Goal: Information Seeking & Learning: Learn about a topic

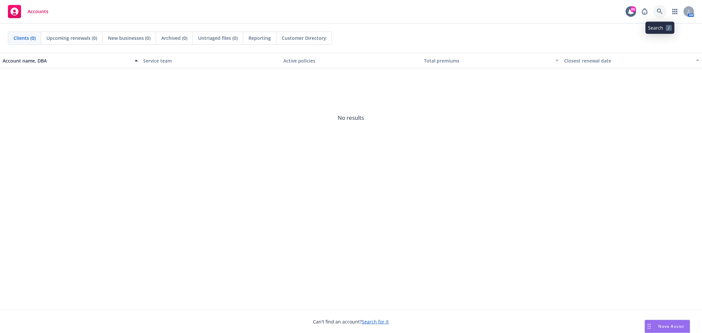
click at [660, 6] on link at bounding box center [660, 11] width 13 height 13
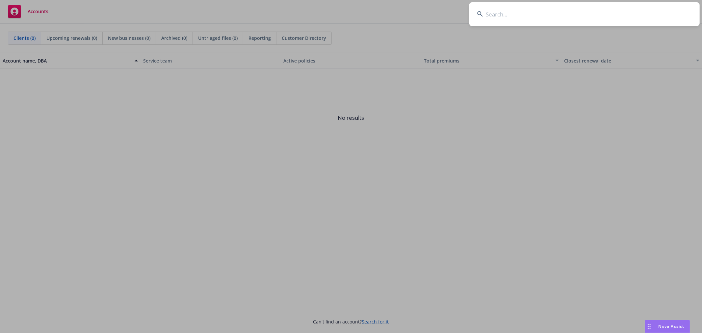
click at [610, 16] on input at bounding box center [585, 14] width 231 height 24
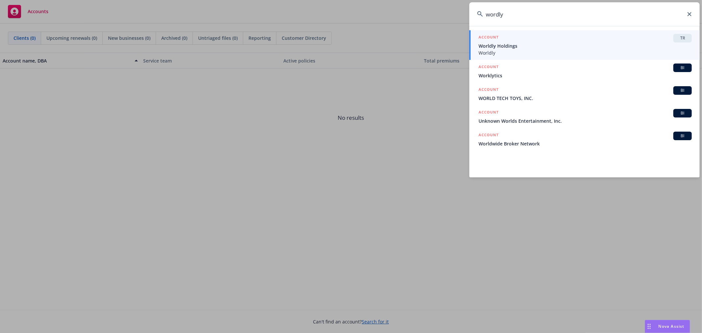
type input "wordly"
click at [684, 39] on span "TR" at bounding box center [682, 38] width 13 height 6
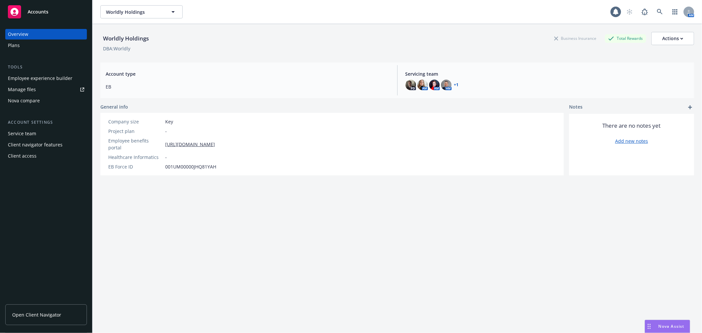
click at [45, 73] on div "Employee experience builder" at bounding box center [40, 78] width 65 height 11
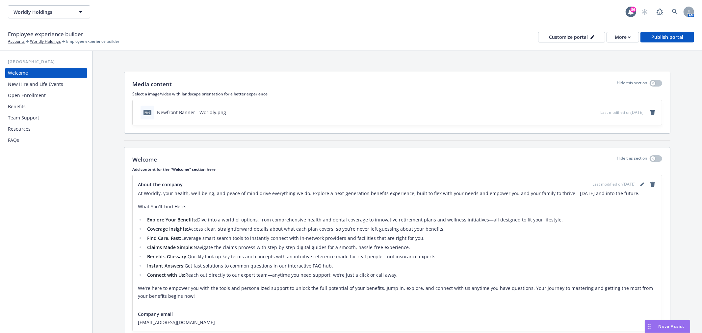
click at [44, 105] on div "Benefits" at bounding box center [46, 106] width 76 height 11
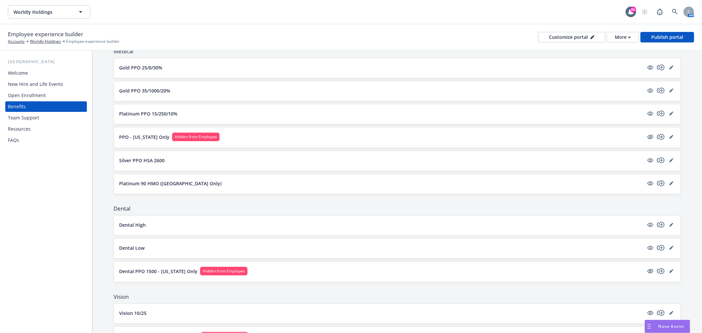
scroll to position [73, 0]
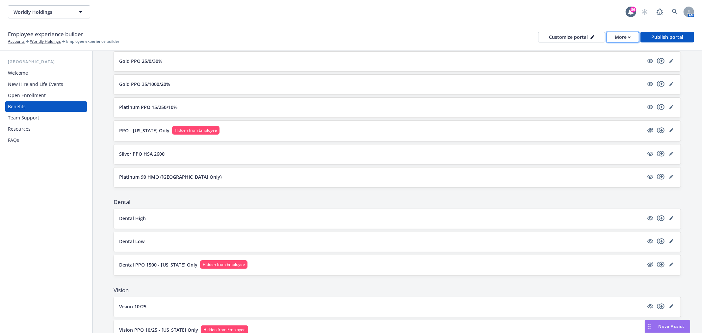
click at [630, 37] on icon "button" at bounding box center [630, 37] width 2 height 1
click at [611, 51] on link "Copy preview link" at bounding box center [610, 51] width 60 height 13
click at [618, 33] on div "More" at bounding box center [623, 37] width 16 height 10
click at [614, 52] on link "Copy preview link" at bounding box center [610, 51] width 60 height 13
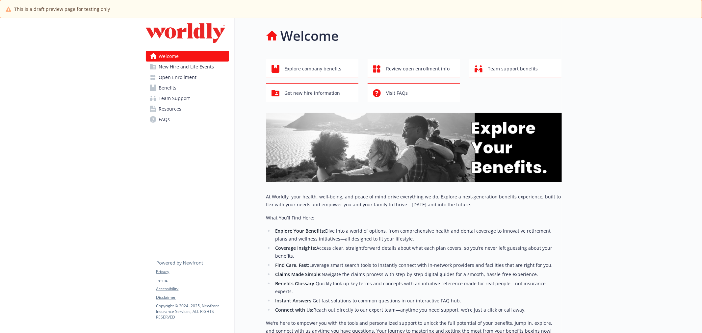
click at [174, 70] on span "New Hire and Life Events" at bounding box center [186, 67] width 55 height 11
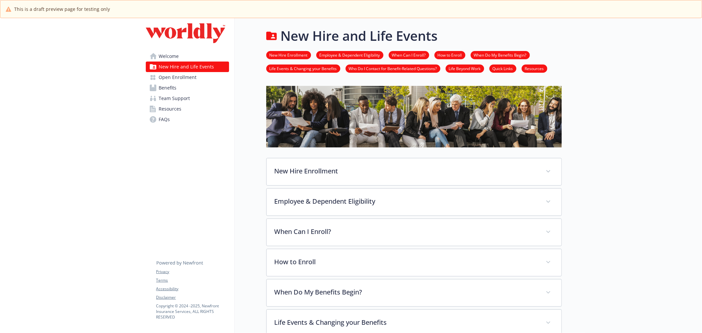
click at [195, 84] on link "Benefits" at bounding box center [187, 88] width 83 height 11
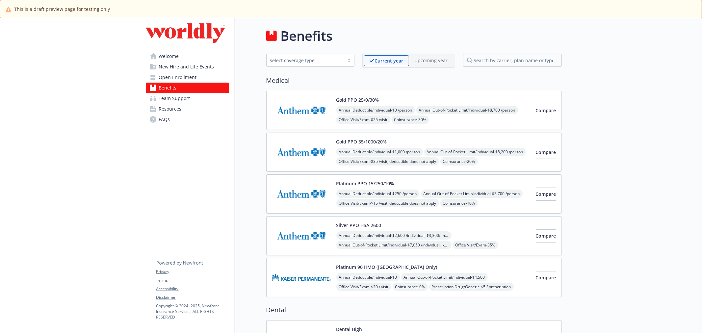
click at [305, 235] on img at bounding box center [301, 236] width 59 height 28
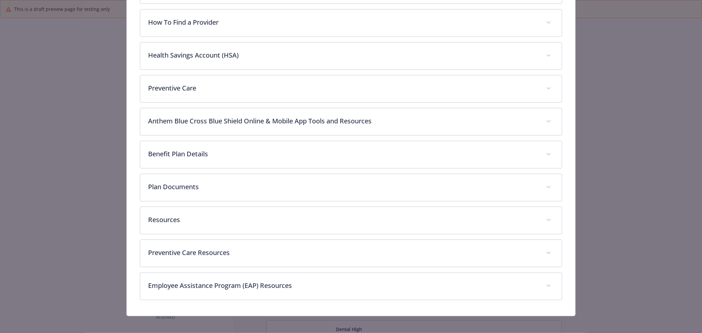
scroll to position [232, 0]
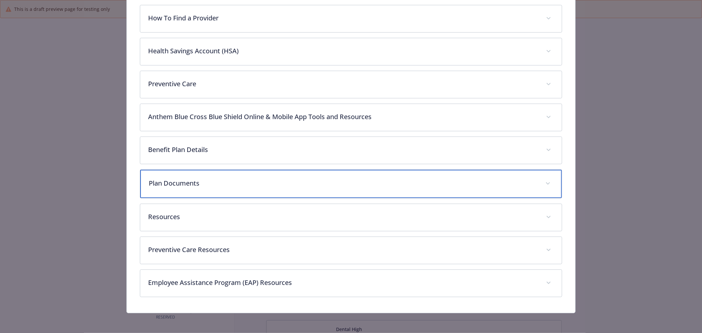
click at [282, 185] on p "Plan Documents" at bounding box center [343, 183] width 389 height 10
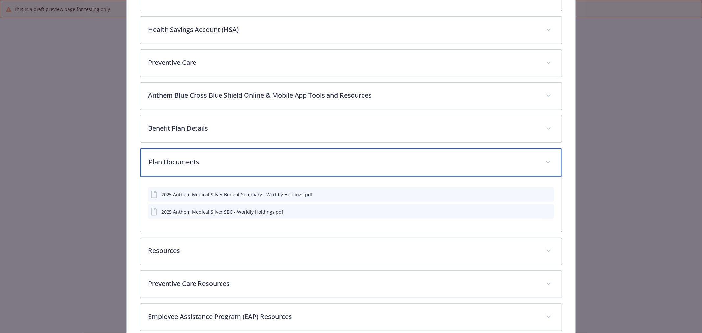
scroll to position [269, 0]
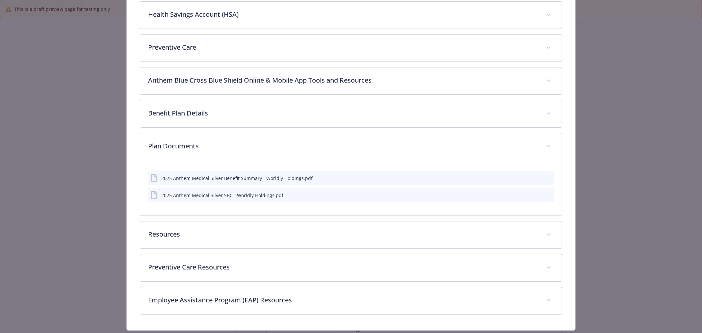
click at [545, 177] on icon "preview file" at bounding box center [548, 178] width 6 height 5
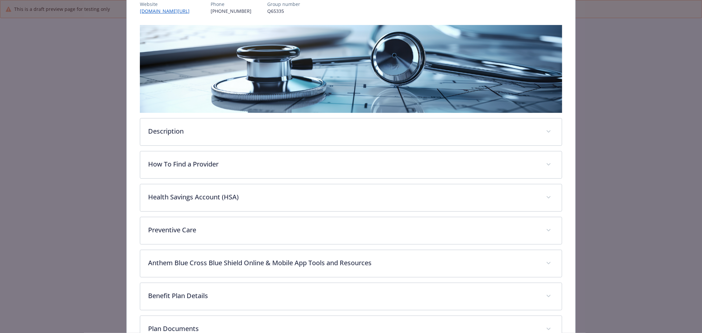
scroll to position [0, 0]
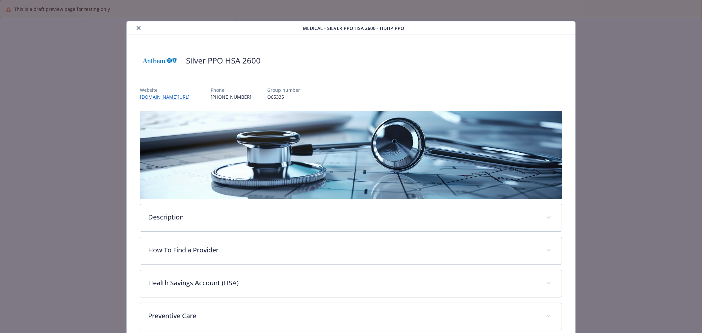
click at [135, 26] on button "close" at bounding box center [139, 28] width 8 height 8
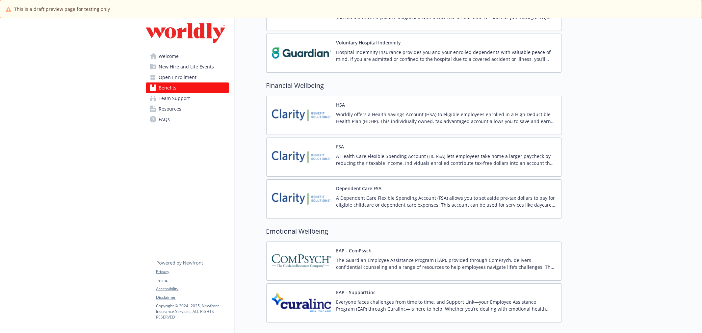
scroll to position [741, 0]
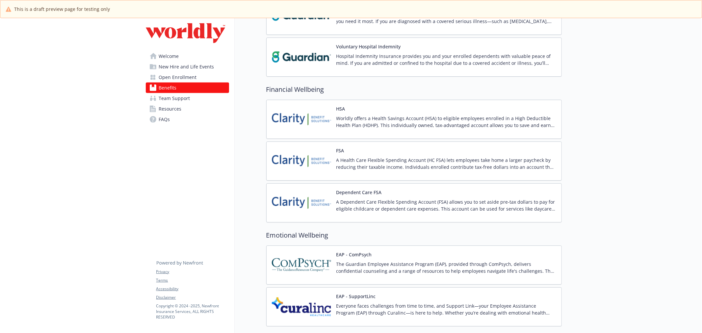
click at [279, 108] on img at bounding box center [301, 119] width 59 height 28
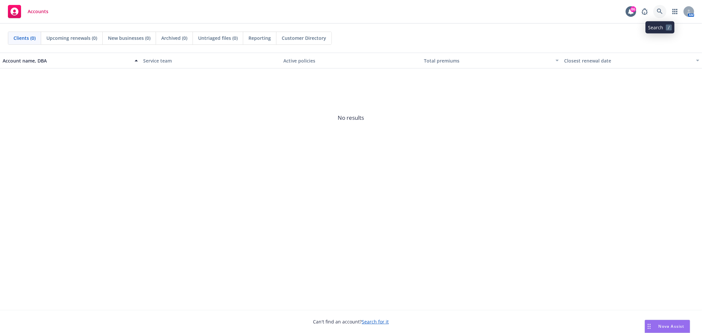
click at [659, 12] on icon at bounding box center [660, 12] width 6 height 6
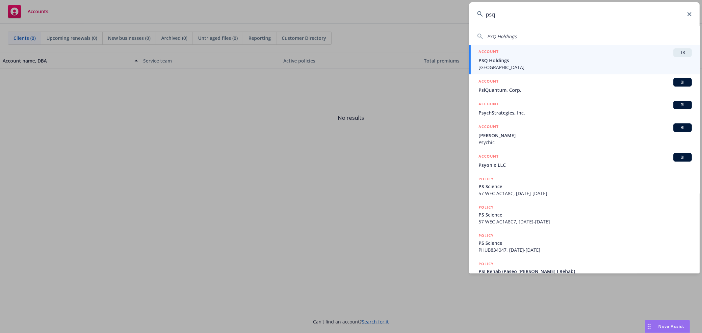
type input "psq"
click at [676, 50] on span "TR" at bounding box center [682, 53] width 13 height 6
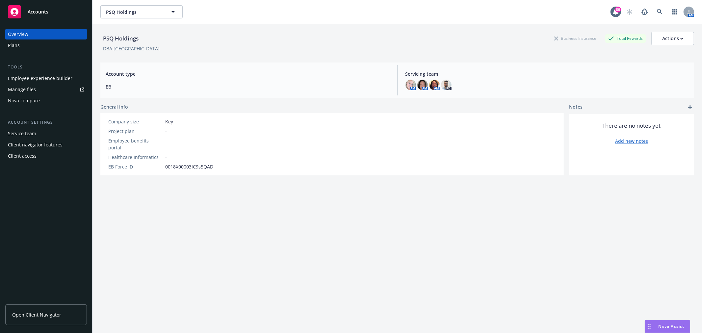
click at [29, 80] on div "Employee experience builder" at bounding box center [40, 78] width 65 height 11
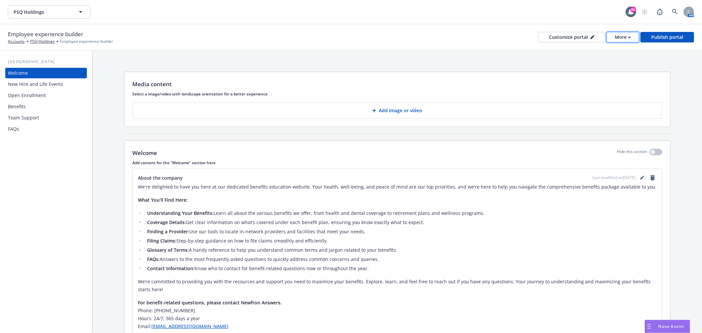
click at [630, 35] on div "More" at bounding box center [623, 37] width 16 height 10
click at [612, 51] on link "Copy preview link" at bounding box center [610, 51] width 60 height 13
click at [612, 34] on button "More" at bounding box center [623, 37] width 33 height 11
click at [597, 51] on link "Copy preview link" at bounding box center [610, 51] width 60 height 13
click at [634, 35] on button "More" at bounding box center [623, 37] width 33 height 11
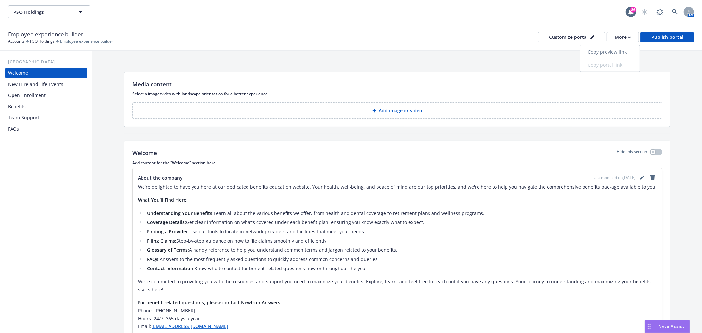
click at [620, 50] on link "Copy preview link" at bounding box center [610, 51] width 60 height 13
click at [625, 36] on div "More" at bounding box center [623, 37] width 16 height 10
click at [615, 50] on link "Copy preview link" at bounding box center [610, 51] width 60 height 13
click at [630, 37] on icon "button" at bounding box center [629, 37] width 3 height 2
click at [624, 50] on link "Copy preview link" at bounding box center [610, 51] width 60 height 13
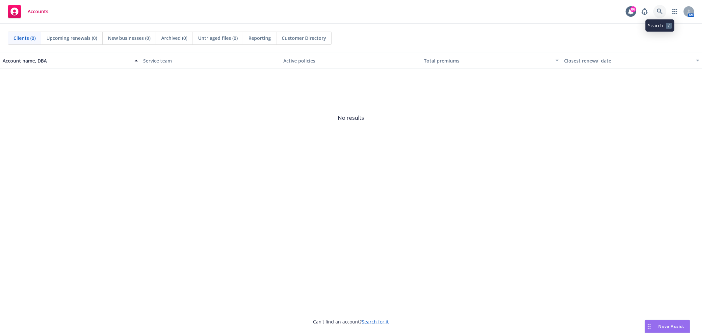
click at [660, 13] on icon at bounding box center [660, 12] width 6 height 6
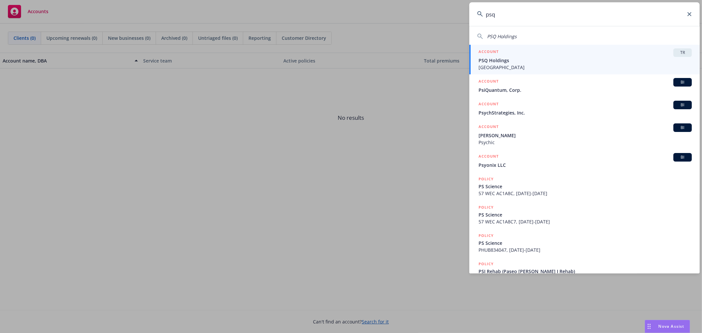
type input "psq"
click at [682, 54] on span "TR" at bounding box center [682, 53] width 13 height 6
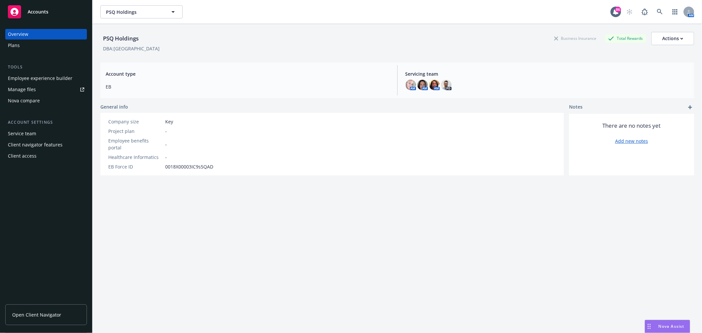
click at [40, 75] on div "Employee experience builder" at bounding box center [40, 78] width 65 height 11
click at [657, 13] on icon at bounding box center [660, 12] width 6 height 6
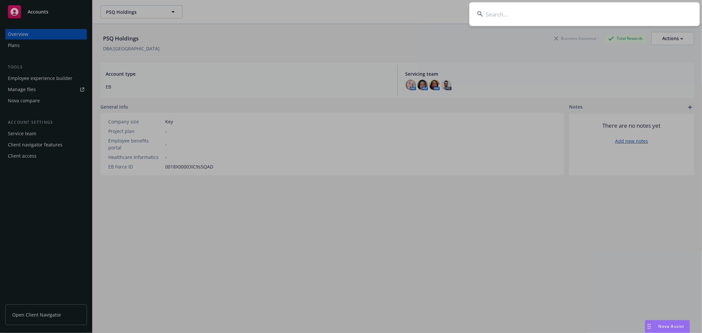
click at [557, 17] on input at bounding box center [585, 14] width 231 height 24
type input "a"
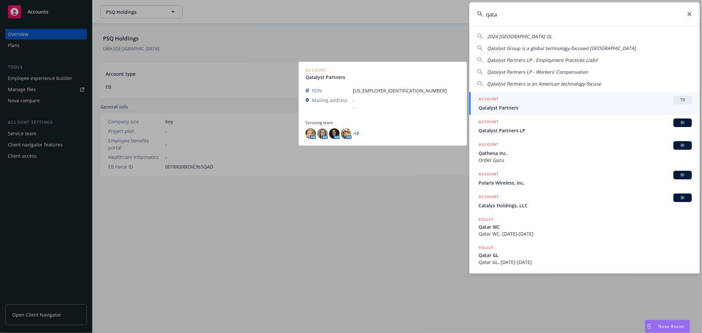
type input "qata"
click at [677, 98] on span "TR" at bounding box center [682, 100] width 13 height 6
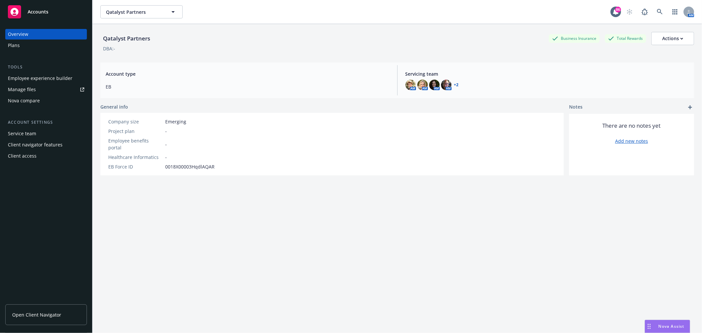
click at [41, 80] on div "Employee experience builder" at bounding box center [40, 78] width 65 height 11
click at [58, 77] on div "Employee experience builder" at bounding box center [40, 78] width 65 height 11
drag, startPoint x: 103, startPoint y: 40, endPoint x: 153, endPoint y: 38, distance: 50.8
click at [153, 38] on div "Qatalyst Partners Business Insurance Total Rewards Actions" at bounding box center [397, 38] width 594 height 13
copy div "Qatalyst Partners"
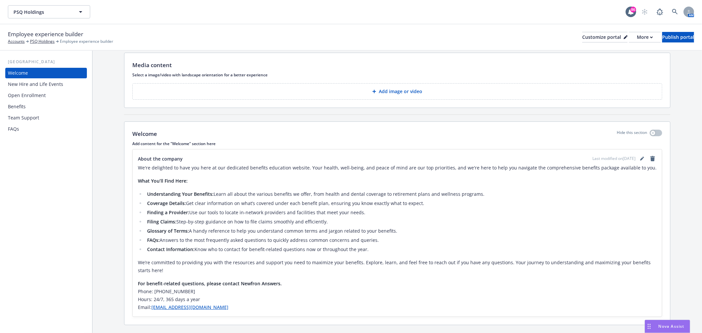
scroll to position [35, 0]
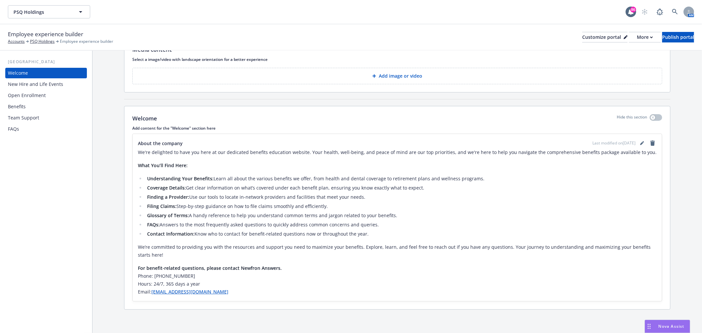
click at [49, 84] on div "New Hire and Life Events" at bounding box center [35, 84] width 55 height 11
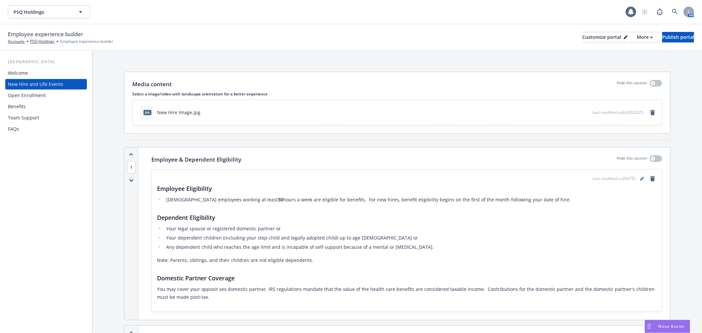
click at [36, 97] on div "Open Enrollment" at bounding box center [27, 95] width 38 height 11
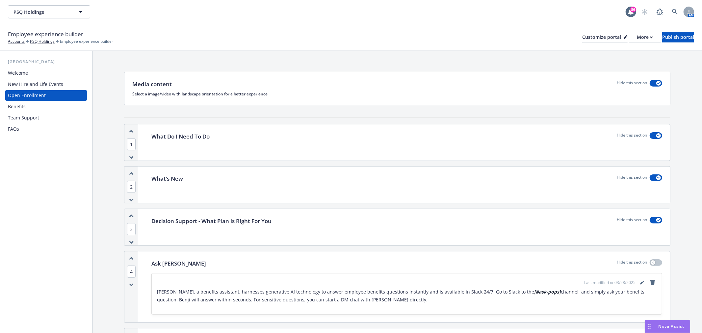
click at [28, 104] on div "Benefits" at bounding box center [46, 106] width 76 height 11
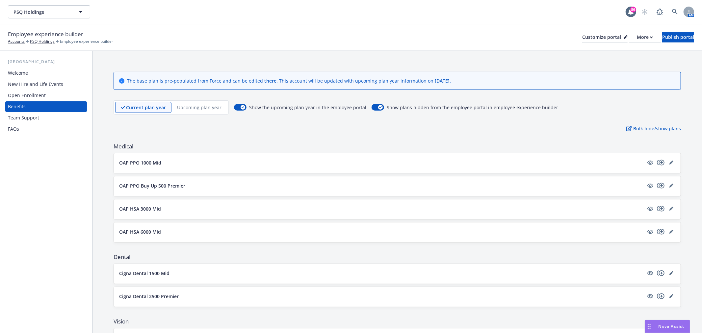
click at [204, 111] on div "Upcoming plan year" at bounding box center [200, 107] width 56 height 11
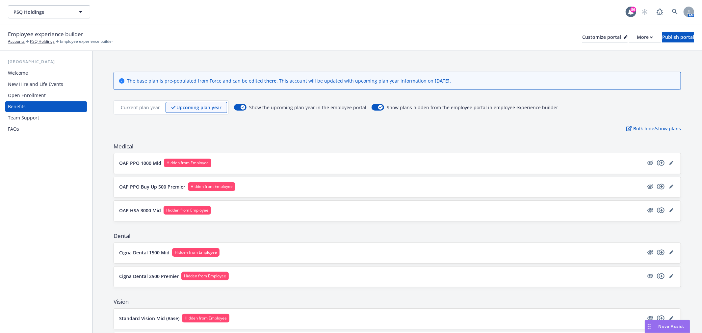
click at [140, 107] on p "Current plan year" at bounding box center [140, 107] width 39 height 7
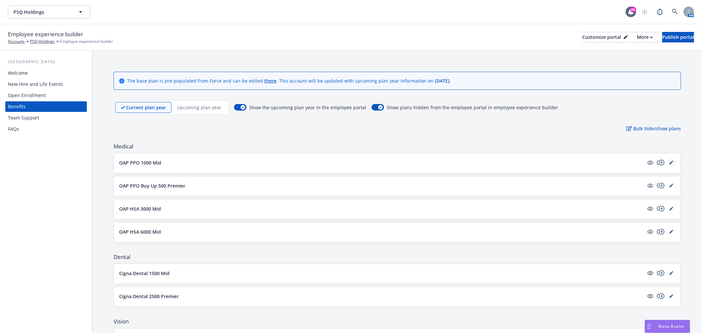
click at [670, 164] on icon "editPencil" at bounding box center [671, 162] width 3 height 3
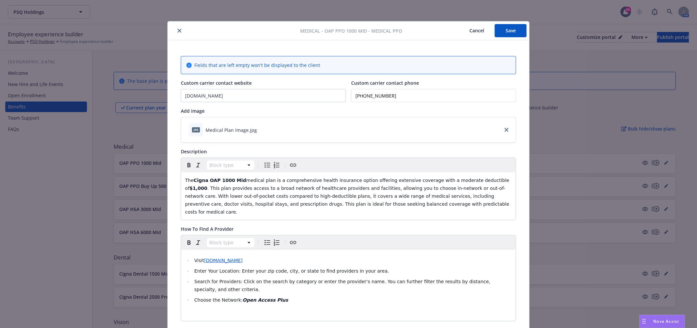
click at [178, 29] on icon "close" at bounding box center [179, 31] width 4 height 4
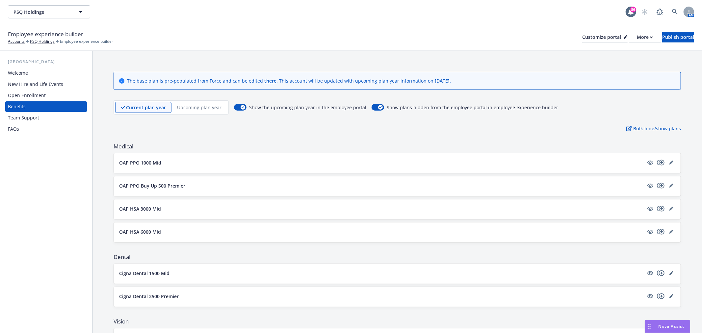
click at [23, 122] on div "Team Support" at bounding box center [23, 118] width 31 height 11
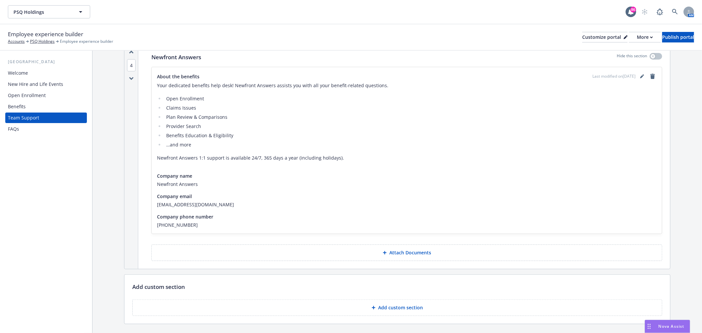
scroll to position [245, 0]
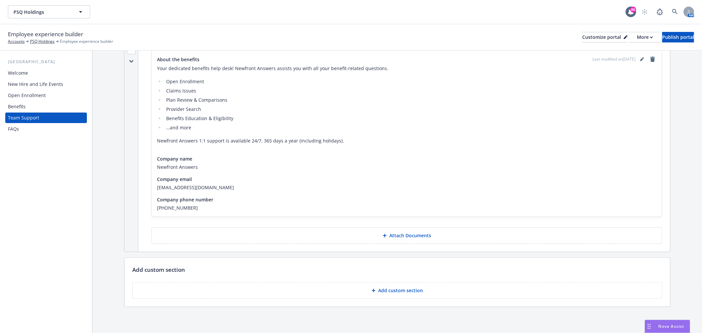
click at [25, 127] on div "FAQs" at bounding box center [46, 129] width 76 height 11
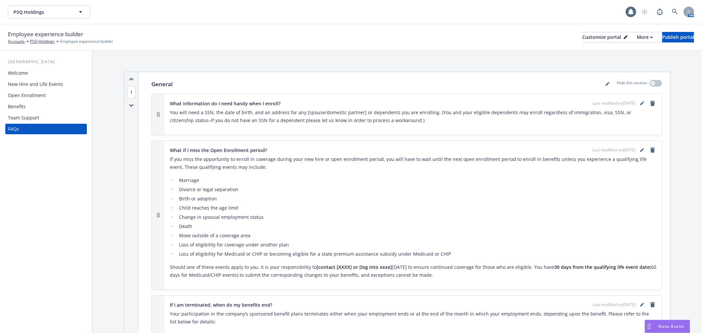
click at [27, 73] on div "Welcome" at bounding box center [18, 73] width 20 height 11
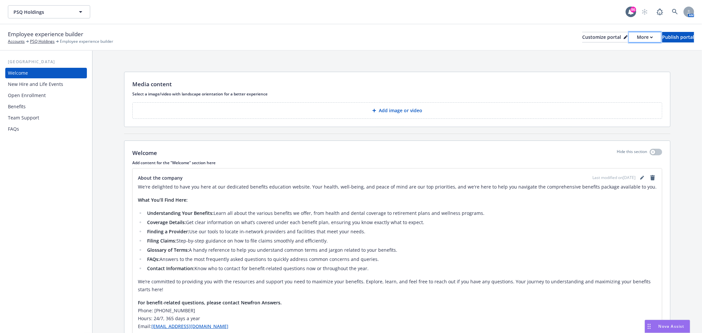
click at [650, 38] on icon "button" at bounding box center [651, 37] width 3 height 2
click at [610, 51] on link "Copy preview link" at bounding box center [610, 51] width 60 height 13
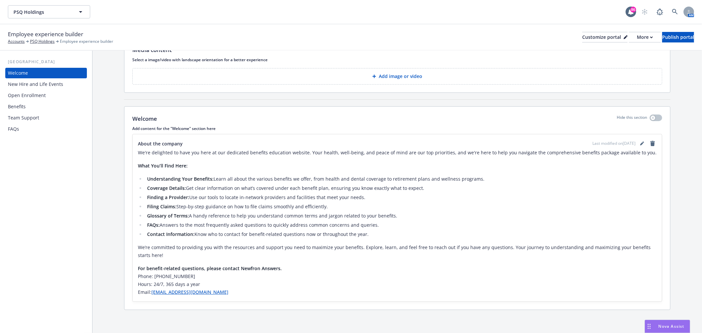
scroll to position [35, 0]
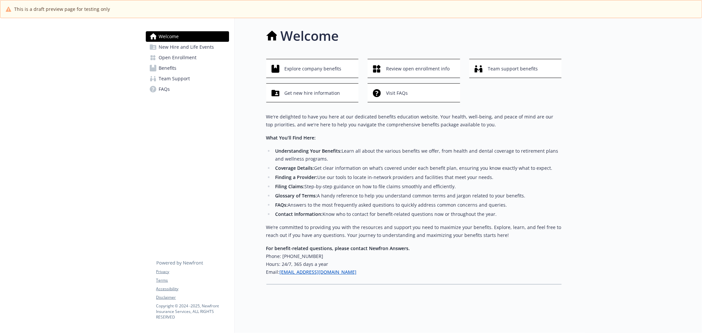
click at [186, 43] on span "New Hire and Life Events" at bounding box center [186, 47] width 55 height 11
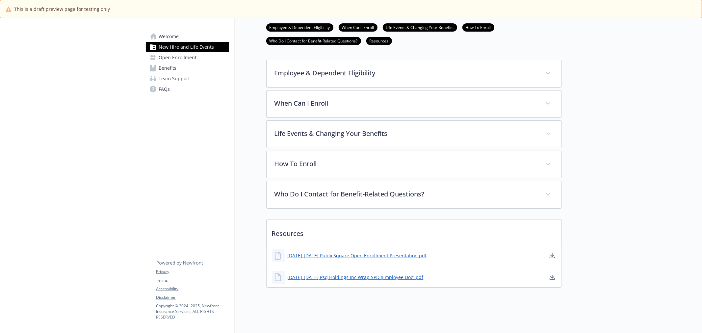
scroll to position [164, 0]
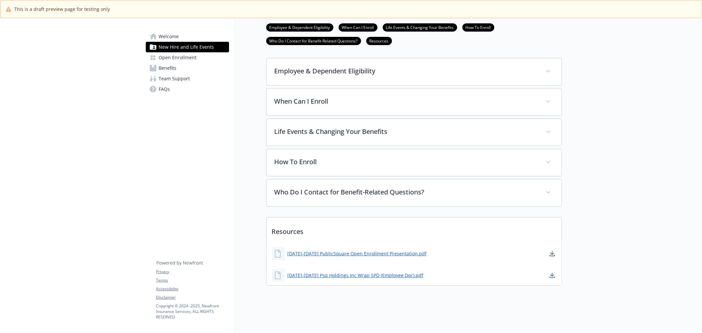
click at [188, 54] on span "Open Enrollment" at bounding box center [178, 57] width 38 height 11
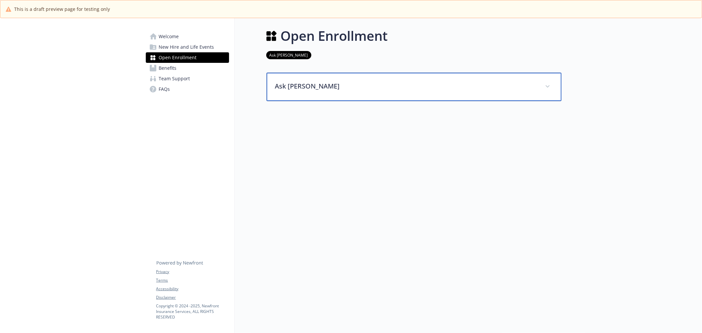
click at [376, 94] on div "Ask Benji" at bounding box center [414, 87] width 295 height 28
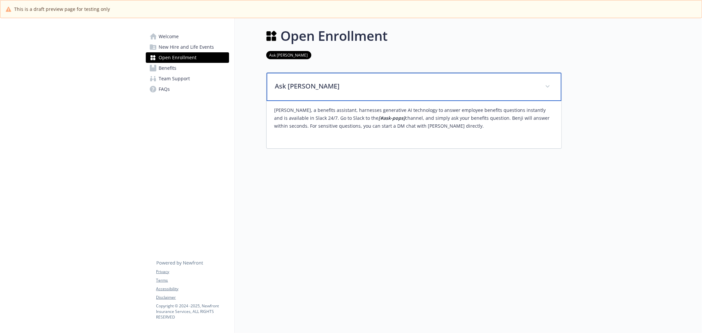
click at [378, 93] on div "Ask Benji" at bounding box center [414, 87] width 295 height 28
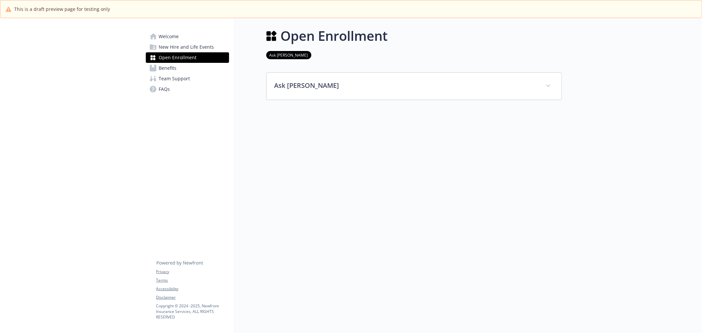
click at [173, 65] on span "Benefits" at bounding box center [168, 68] width 18 height 11
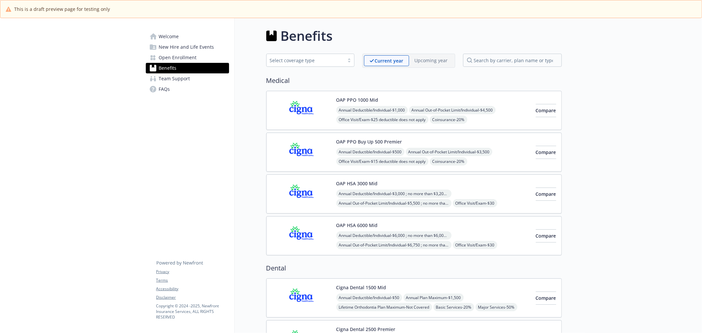
click at [175, 74] on span "Team Support" at bounding box center [174, 78] width 31 height 11
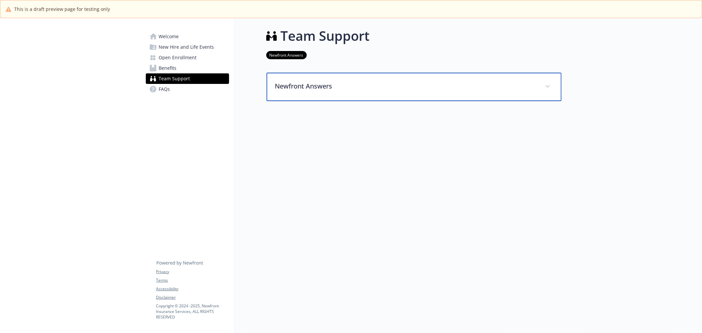
click at [342, 82] on p "Newfront Answers" at bounding box center [406, 86] width 262 height 10
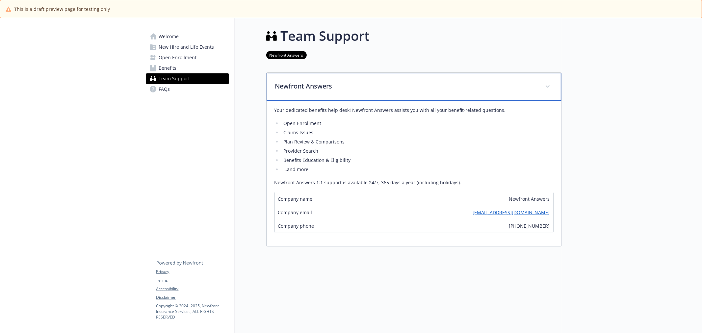
click at [342, 82] on p "Newfront Answers" at bounding box center [406, 86] width 262 height 10
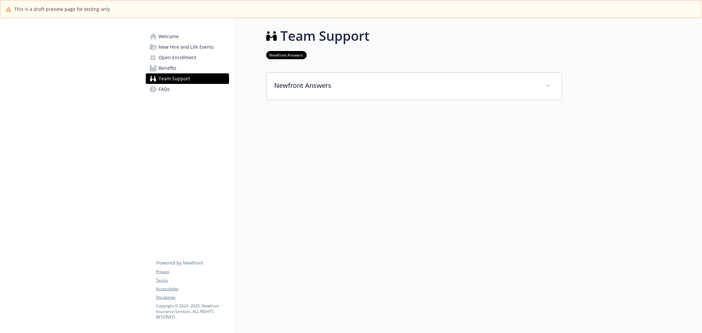
click at [184, 86] on link "FAQs" at bounding box center [187, 89] width 83 height 11
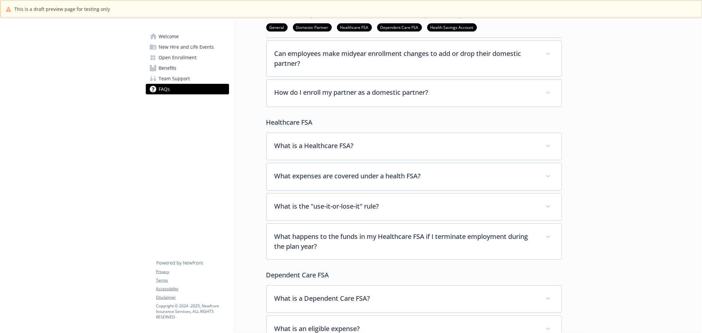
scroll to position [329, 0]
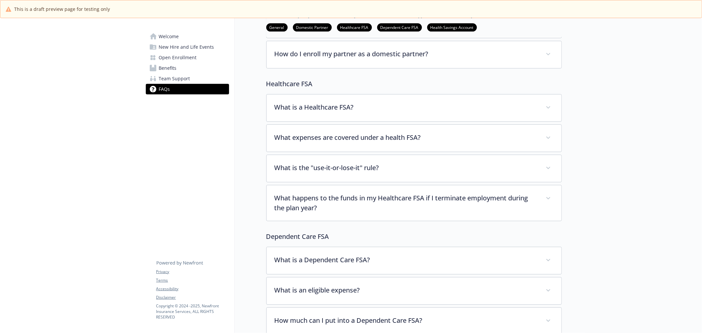
click at [172, 67] on span "Benefits" at bounding box center [168, 68] width 18 height 11
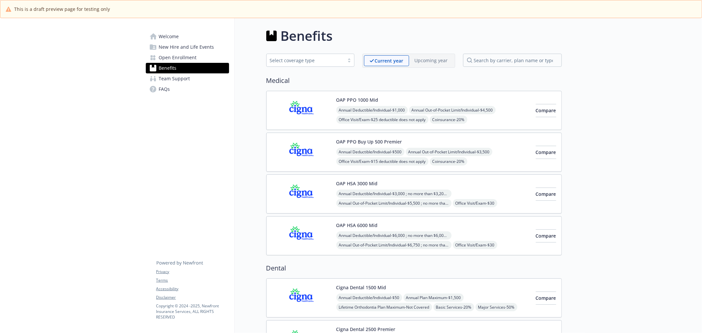
click at [294, 108] on img at bounding box center [301, 110] width 59 height 28
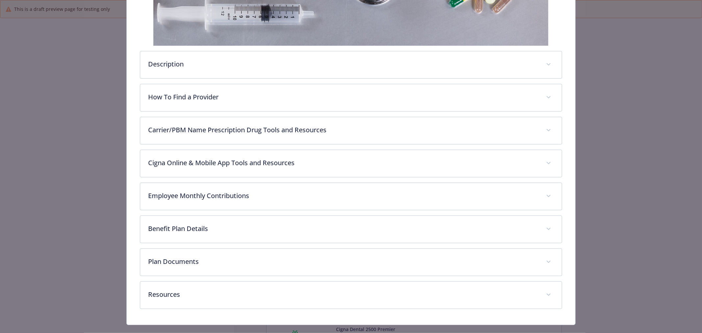
scroll to position [202, 0]
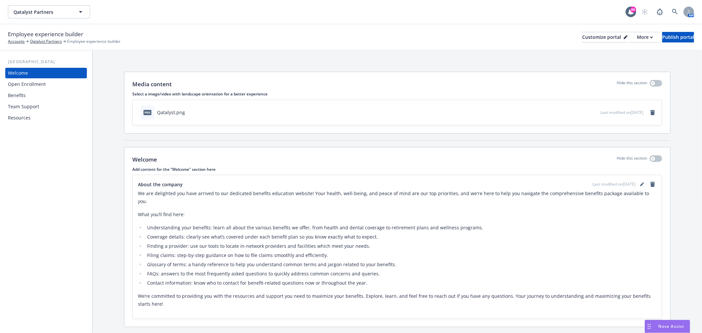
click at [25, 95] on div "Benefits" at bounding box center [17, 95] width 18 height 11
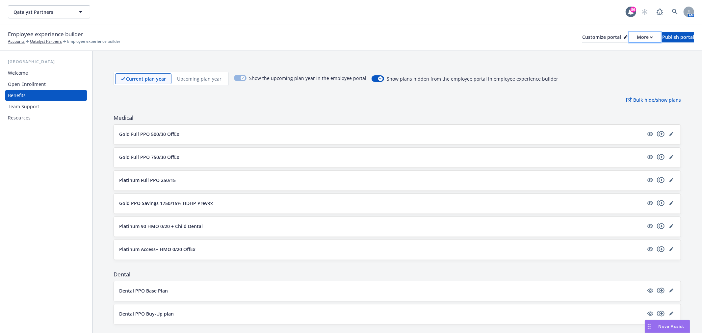
click at [637, 37] on div "More" at bounding box center [645, 37] width 16 height 10
click at [619, 49] on link "Copy preview link" at bounding box center [610, 51] width 60 height 13
click at [670, 250] on icon "editPencil" at bounding box center [672, 249] width 4 height 4
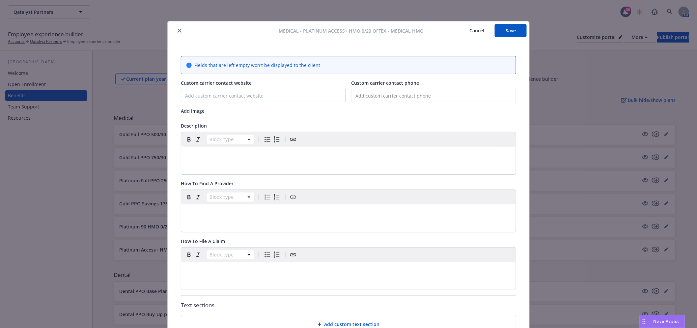
scroll to position [11, 0]
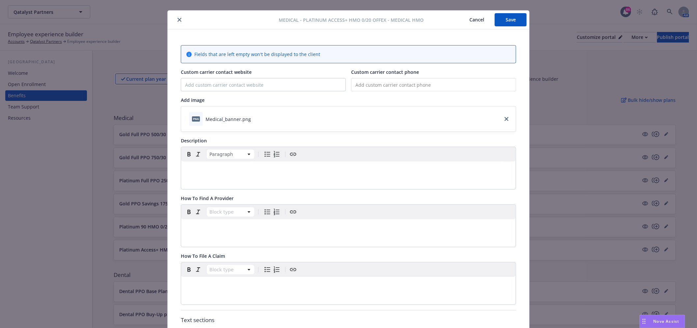
click at [280, 175] on div "editable markdown" at bounding box center [348, 169] width 335 height 16
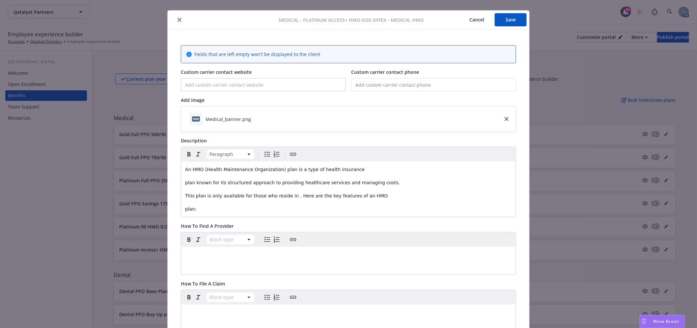
click at [181, 180] on div "An HMO (Health Maintenance Organization) plan is a type of health insurance pla…" at bounding box center [348, 188] width 335 height 55
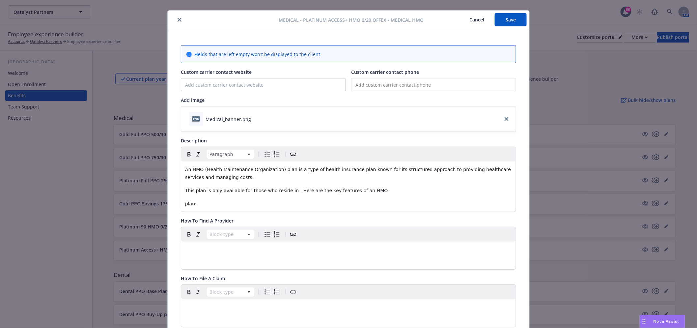
click at [184, 185] on div "An HMO (Health Maintenance Organization) plan is a type of health insurance pla…" at bounding box center [348, 186] width 335 height 50
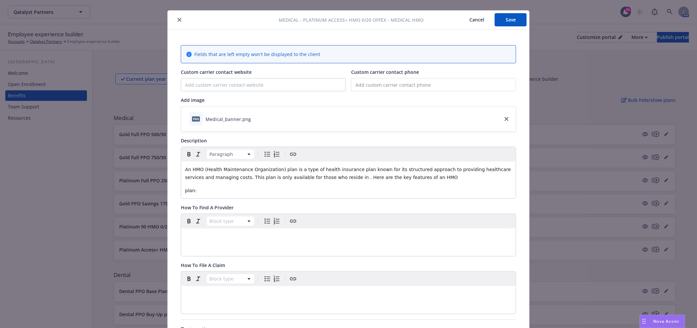
click at [187, 189] on span "plan:" at bounding box center [191, 190] width 12 height 5
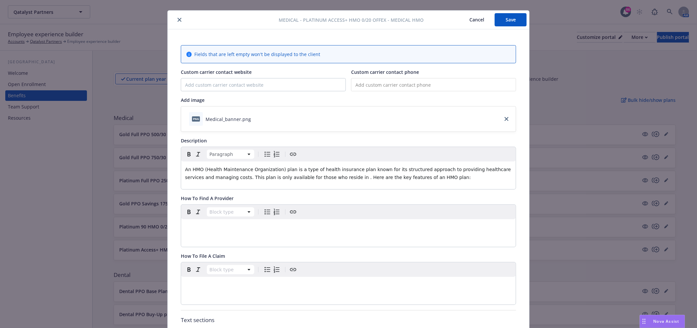
drag, startPoint x: 317, startPoint y: 175, endPoint x: 340, endPoint y: 183, distance: 24.2
click at [321, 178] on span "An HMO (Health Maintenance Organization) plan is a type of health insurance pla…" at bounding box center [348, 173] width 327 height 13
drag, startPoint x: 302, startPoint y: 16, endPoint x: 351, endPoint y: 18, distance: 49.1
click at [351, 18] on span "Medical - Platinum Access+ HMO 0/20 OffEx - Medical HMO" at bounding box center [351, 19] width 145 height 7
drag, startPoint x: 343, startPoint y: 25, endPoint x: 314, endPoint y: 21, distance: 29.6
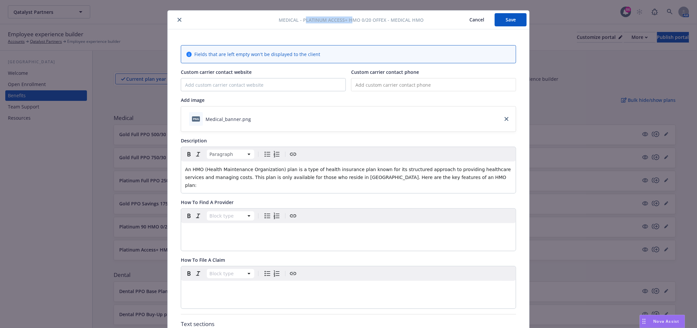
click at [343, 26] on div "Medical - Platinum Access+ HMO 0/20 OffEx - Medical HMO Cancel Save" at bounding box center [349, 20] width 362 height 19
drag, startPoint x: 300, startPoint y: 19, endPoint x: 383, endPoint y: 14, distance: 83.1
click at [383, 14] on div "Medical - Platinum Access+ HMO 0/20 OffEx - Medical HMO Cancel Save" at bounding box center [349, 20] width 362 height 19
copy span "Platinum Access+ HMO 0/20 OffEx"
click at [201, 169] on span "An HMO (Health Maintenance Organization) plan is a type of health insurance pla…" at bounding box center [348, 177] width 327 height 21
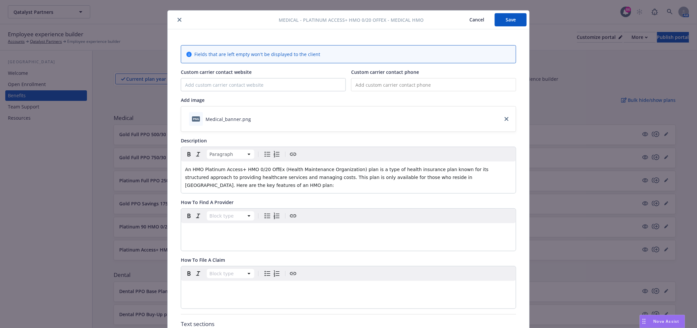
click at [194, 170] on span "An HMO Platinum Access+ HMO 0/20 OffEx (Health Maintenance Organization) plan i…" at bounding box center [337, 177] width 305 height 21
click at [473, 176] on p "An Platinum Access+ HMO 0/20 OffEx (Health Maintenance Organization) plan is a …" at bounding box center [348, 177] width 327 height 24
drag, startPoint x: 483, startPoint y: 178, endPoint x: 469, endPoint y: 189, distance: 18.1
click at [483, 178] on p "An Platinum Access+ HMO 0/20 OffEx (Health Maintenance Organization) plan is a …" at bounding box center [348, 177] width 327 height 24
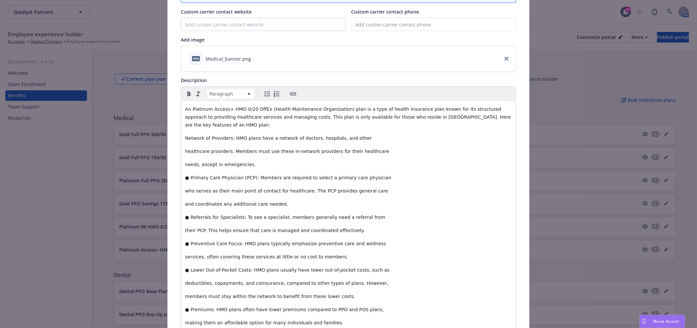
scroll to position [59, 0]
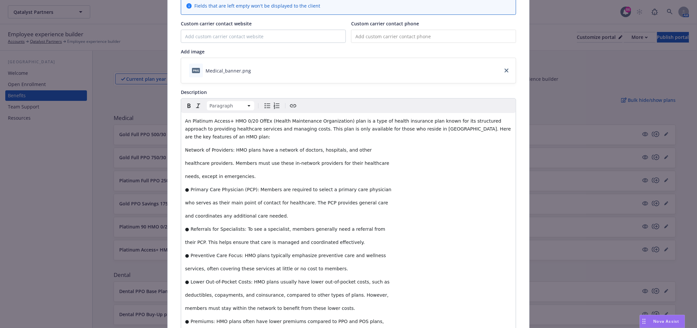
click at [185, 147] on span "Network of Providers: HMO plans have a network of doctors, hospitals, and other" at bounding box center [278, 149] width 187 height 5
click at [264, 103] on icon "Bulleted list" at bounding box center [267, 106] width 8 height 8
click at [182, 168] on div "An Platinum Access+ HMO 0/20 OffEx (Health Maintenance Organization) plan is a …" at bounding box center [348, 300] width 335 height 374
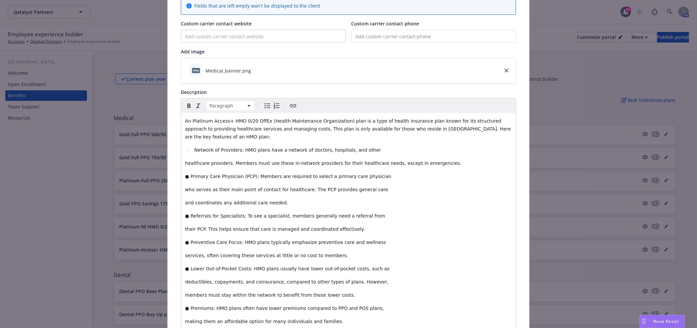
click at [181, 155] on div "An Platinum Access+ HMO 0/20 OffEx (Health Maintenance Organization) plan is a …" at bounding box center [348, 293] width 335 height 361
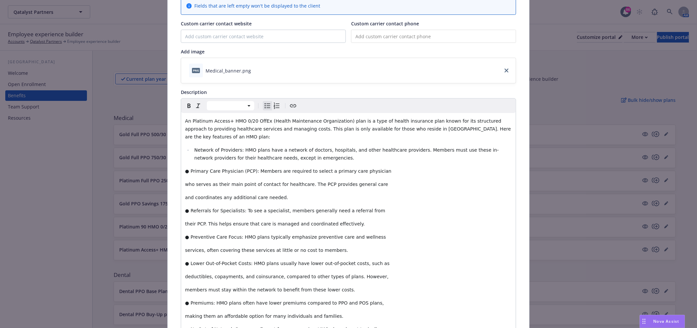
click at [194, 149] on span "Network of Providers: HMO plans have a network of doctors, hospitals, and other…" at bounding box center [346, 153] width 305 height 13
click at [186, 168] on span "● Primary Care Physician (PCP): Members are required to select a primary care p…" at bounding box center [288, 170] width 206 height 5
click at [181, 176] on div "An Platinum Access+ HMO 0/20 OffEx (Health Maintenance Organization) plan is a …" at bounding box center [348, 291] width 335 height 356
drag, startPoint x: 183, startPoint y: 190, endPoint x: 304, endPoint y: 178, distance: 121.1
click at [185, 195] on span "and coordinates any additional care needed." at bounding box center [236, 197] width 103 height 5
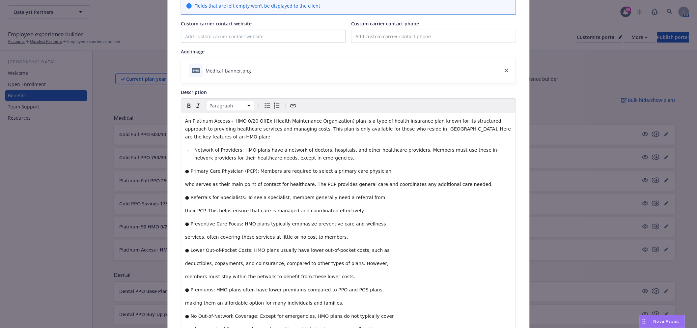
click at [185, 181] on span "who serves as their main point of contact for healthcare. The PCP provides gene…" at bounding box center [339, 183] width 308 height 5
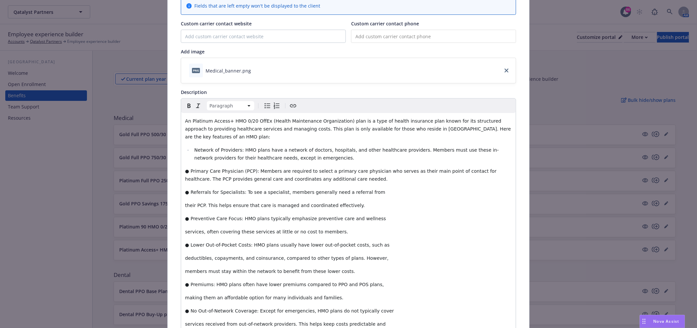
click at [182, 170] on div "An Platinum Access+ HMO 0/20 OffEx (Health Maintenance Organization) plan is a …" at bounding box center [348, 281] width 335 height 337
click at [188, 168] on span "● Primary Care Physician (PCP): Members are required to select a primary care p…" at bounding box center [341, 174] width 313 height 13
click at [265, 105] on icon "Bulleted list" at bounding box center [267, 106] width 8 height 8
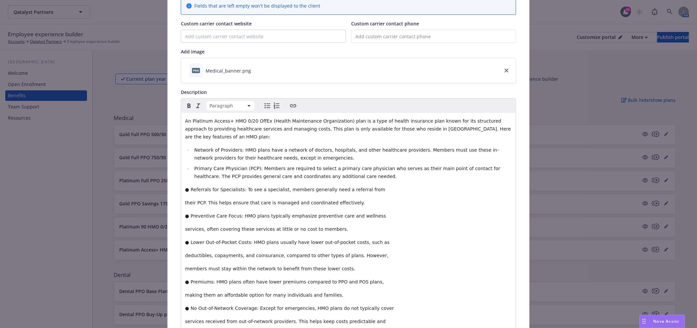
drag, startPoint x: 216, startPoint y: 176, endPoint x: 189, endPoint y: 180, distance: 27.7
click at [214, 177] on div "An Platinum Access+ HMO 0/20 OffEx (Health Maintenance Organization) plan is a …" at bounding box center [348, 280] width 335 height 335
click at [186, 187] on span "● Referrals for Specialists: To see a specialist, members generally need a refe…" at bounding box center [285, 189] width 200 height 5
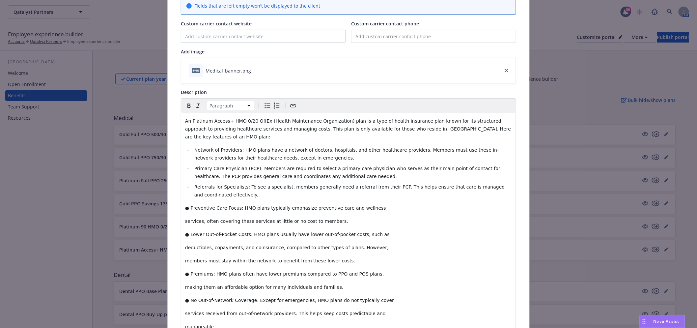
click at [187, 205] on span "● Preventive Care Focus: HMO plans typically emphasize preventive care and well…" at bounding box center [285, 207] width 201 height 5
click at [181, 212] on div "An Platinum Access+ HMO 0/20 OffEx (Health Maintenance Organization) plan is a …" at bounding box center [348, 276] width 335 height 327
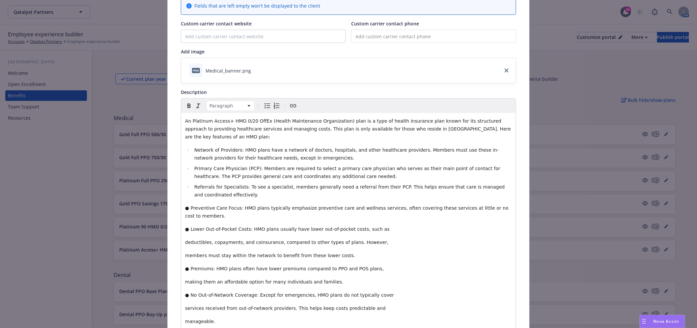
click at [185, 205] on span "● Preventive Care Focus: HMO plans typically emphasize preventive care and well…" at bounding box center [347, 211] width 325 height 13
click at [263, 105] on icon "Bulleted list" at bounding box center [267, 106] width 8 height 8
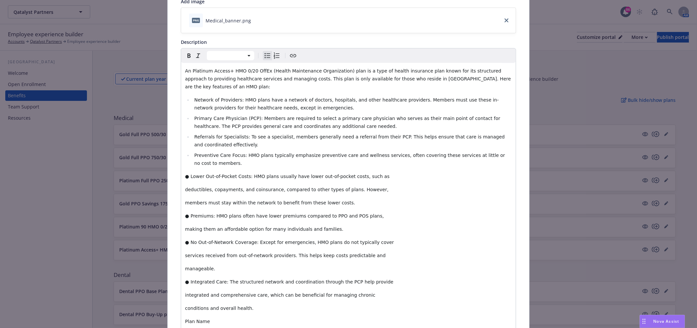
scroll to position [96, 0]
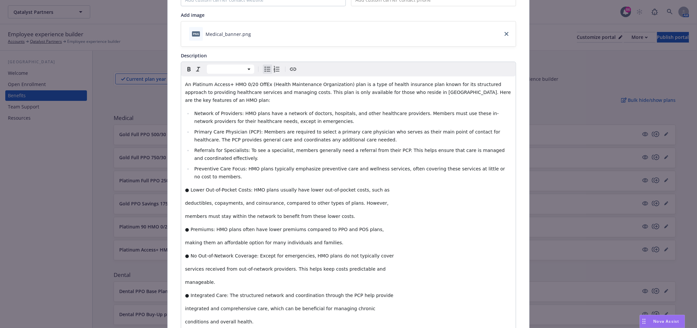
click at [189, 186] on p "● Lower Out-of-Pocket Costs: HMO plans usually have lower out-of-pocket costs, …" at bounding box center [348, 190] width 327 height 8
click at [263, 68] on icon "Bulleted list" at bounding box center [267, 69] width 8 height 8
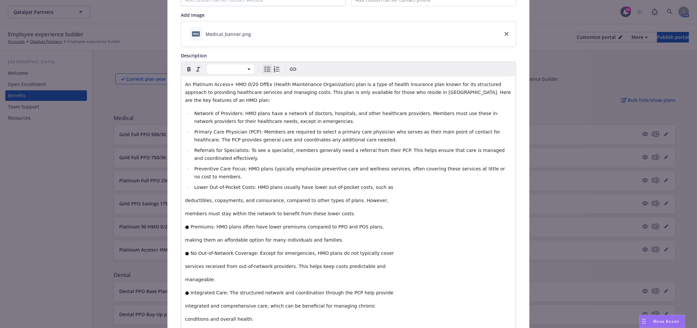
click at [185, 196] on p "deductibles, copayments, and coinsurance, compared to other types of plans. How…" at bounding box center [348, 200] width 327 height 8
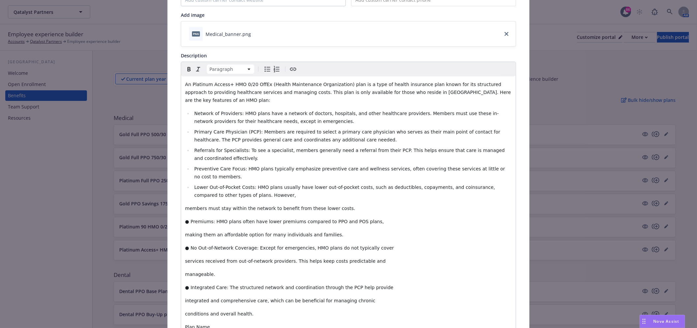
click at [185, 205] on span "members must stay within the network to benefit from these lower costs." at bounding box center [270, 207] width 170 height 5
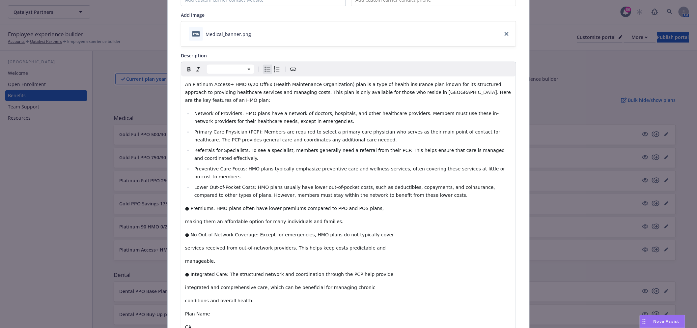
click at [185, 205] on span "● Premiums: HMO plans often have lower premiums compared to PPO and POS plans," at bounding box center [284, 207] width 199 height 5
click at [263, 68] on icon "Bulleted list" at bounding box center [267, 69] width 8 height 8
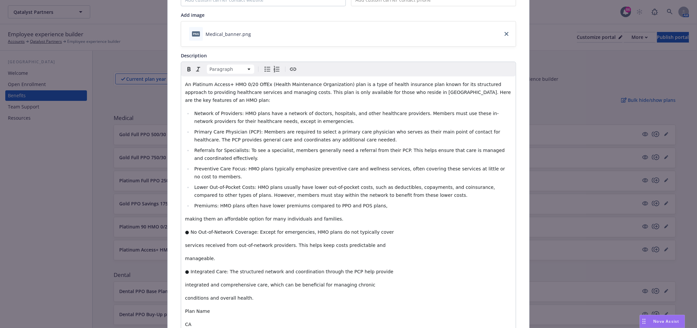
click at [185, 216] on span "making them an affordable option for many individuals and families." at bounding box center [264, 218] width 158 height 5
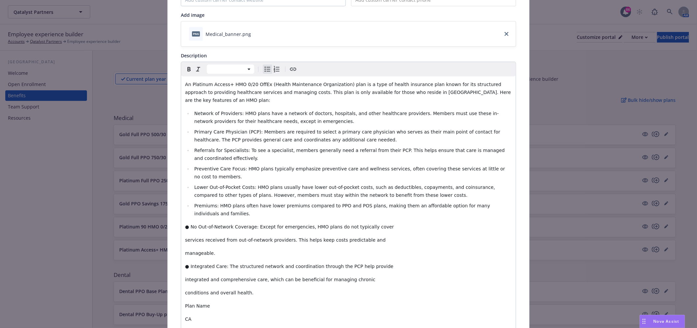
click at [191, 224] on span "● No Out-of-Network Coverage: Except for emergencies, HMO plans do not typicall…" at bounding box center [289, 226] width 209 height 5
click at [264, 68] on icon "Bulleted list" at bounding box center [267, 69] width 8 height 8
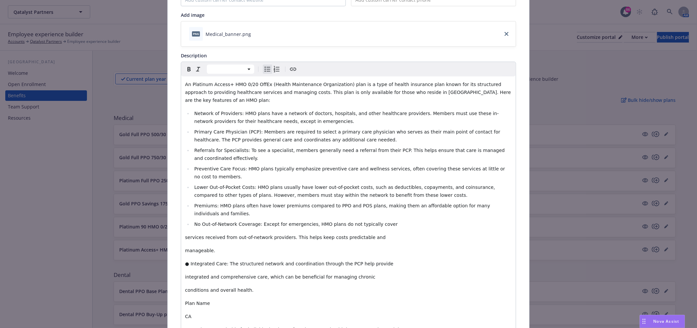
click at [181, 208] on div "An Platinum Access+ HMO 0/20 OffEx (Health Maintenance Organization) plan is a …" at bounding box center [348, 219] width 335 height 287
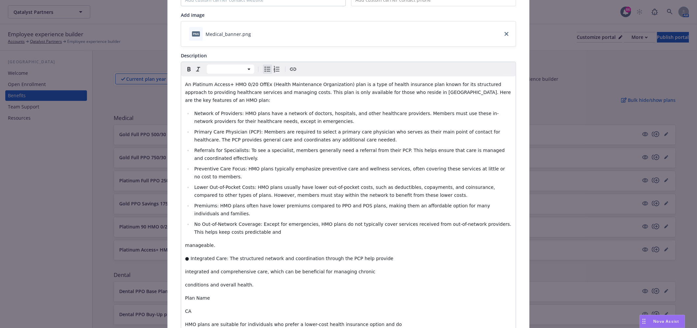
click at [185, 242] on span "manageable." at bounding box center [200, 244] width 30 height 5
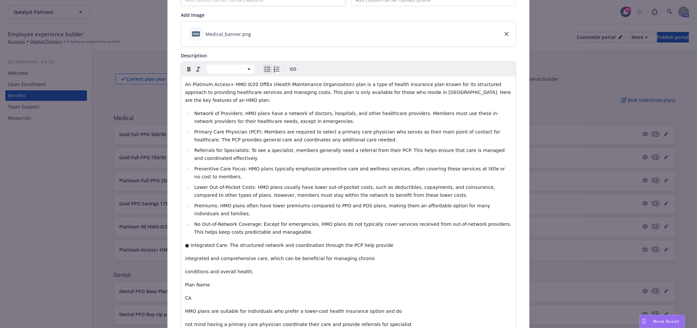
drag, startPoint x: 188, startPoint y: 227, endPoint x: 209, endPoint y: 226, distance: 21.4
click at [188, 226] on div "An Platinum Access+ HMO 0/20 OffEx (Health Maintenance Organization) plan is a …" at bounding box center [348, 210] width 335 height 269
click at [263, 70] on icon "Bulleted list" at bounding box center [267, 69] width 8 height 8
click at [185, 253] on span "integrated and comprehensive care, which can be beneficial for managing chronic" at bounding box center [280, 255] width 190 height 5
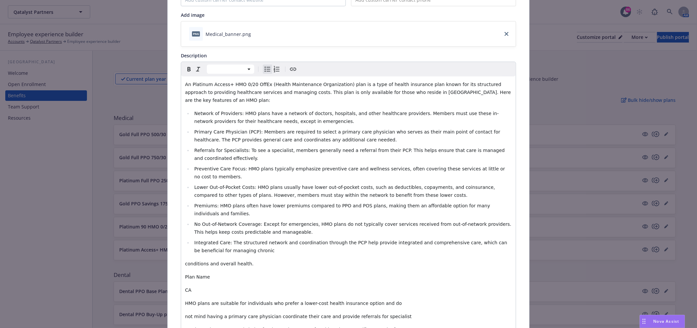
click at [185, 261] on span "conditions and overall health." at bounding box center [219, 263] width 68 height 5
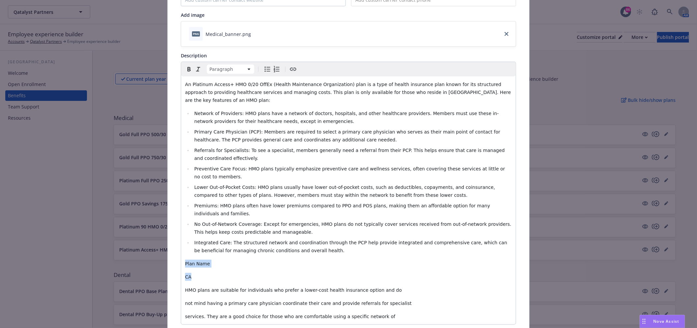
drag, startPoint x: 205, startPoint y: 253, endPoint x: 180, endPoint y: 236, distance: 30.2
click at [181, 236] on div "An Platinum Access+ HMO 0/20 OffEx (Health Maintenance Organization) plan is a …" at bounding box center [348, 200] width 335 height 248
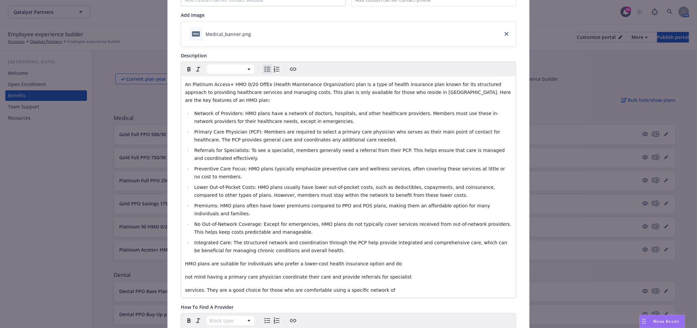
click at [181, 254] on div "An Platinum Access+ HMO 0/20 OffEx (Health Maintenance Organization) plan is a …" at bounding box center [348, 186] width 335 height 221
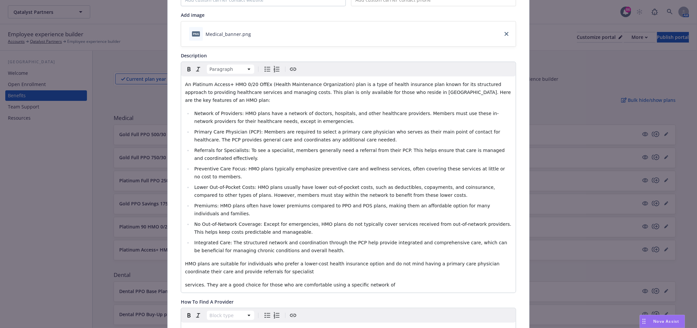
click at [182, 256] on div "An Platinum Access+ HMO 0/20 OffEx (Health Maintenance Organization) plan is a …" at bounding box center [348, 184] width 335 height 216
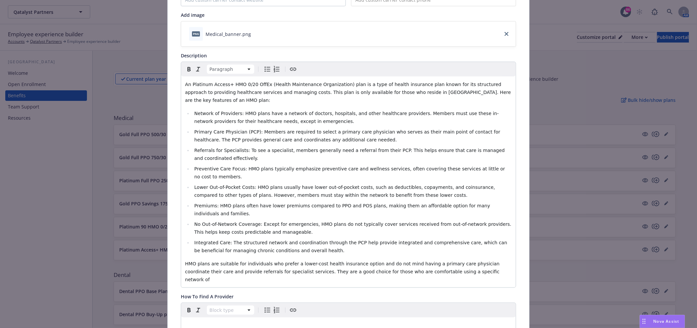
click at [454, 259] on p "HMO plans are suitable for individuals who prefer a lower-cost health insurance…" at bounding box center [348, 271] width 327 height 24
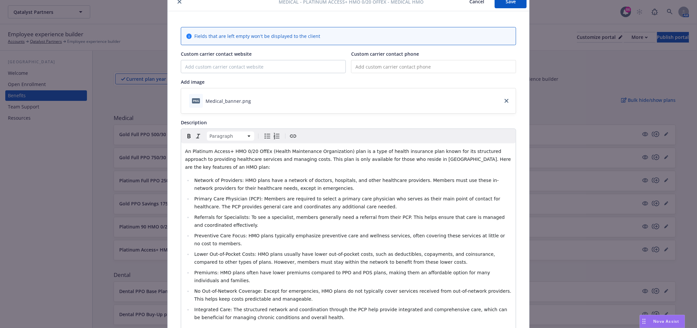
scroll to position [22, 0]
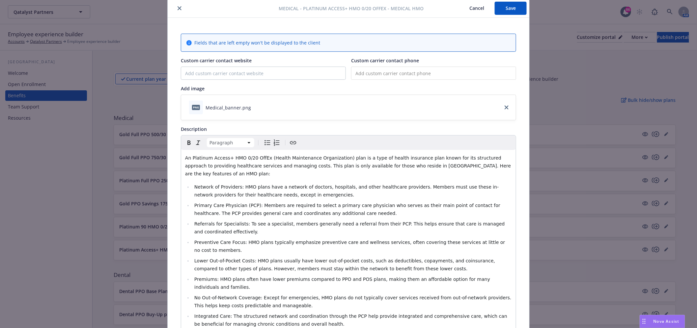
click at [509, 6] on button "Save" at bounding box center [511, 8] width 32 height 13
click at [510, 9] on button "Save" at bounding box center [511, 8] width 32 height 13
click at [178, 6] on icon "close" at bounding box center [179, 8] width 4 height 4
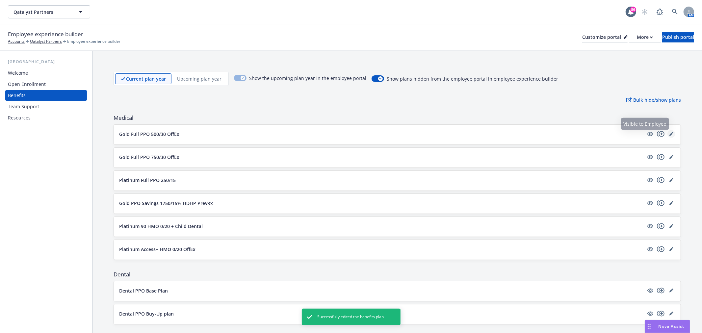
click at [670, 133] on icon "editPencil" at bounding box center [672, 134] width 4 height 4
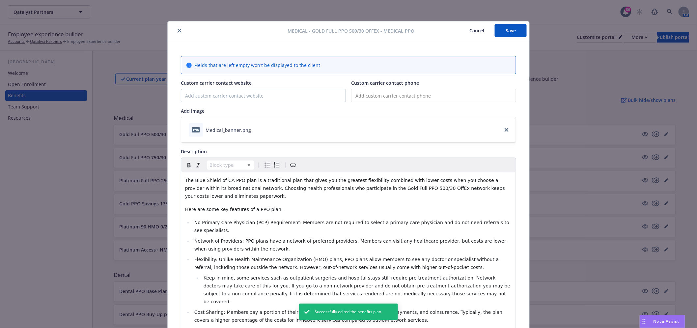
scroll to position [20, 0]
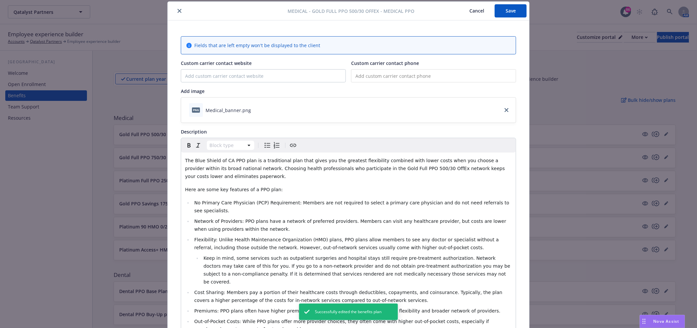
click at [172, 11] on div at bounding box center [229, 11] width 118 height 8
click at [180, 11] on button "close" at bounding box center [180, 11] width 8 height 8
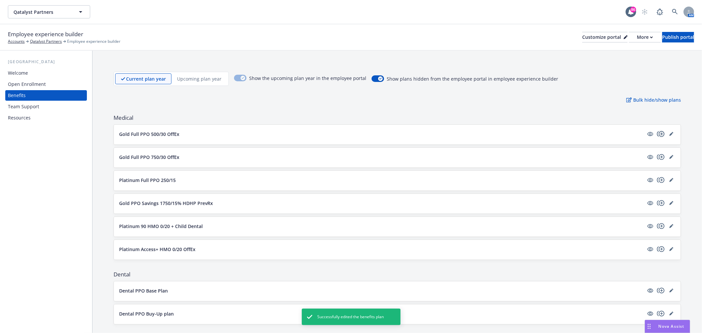
click at [658, 134] on icon "copyPlus" at bounding box center [661, 134] width 8 height 8
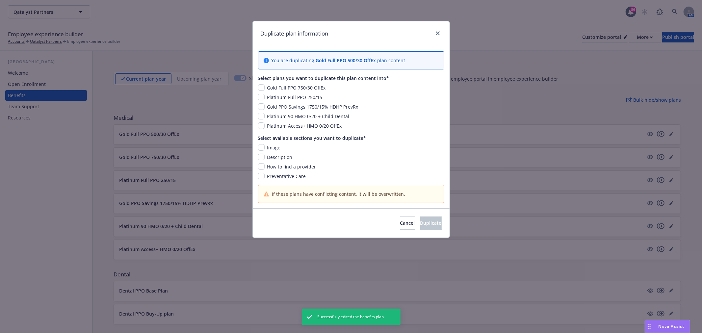
click at [262, 91] on div "Gold Full PPO 750/30 OffEx" at bounding box center [351, 87] width 186 height 7
click at [263, 84] on input "checkbox" at bounding box center [261, 87] width 7 height 7
checkbox input "true"
click at [261, 166] on input "checkbox" at bounding box center [261, 166] width 7 height 7
checkbox input "true"
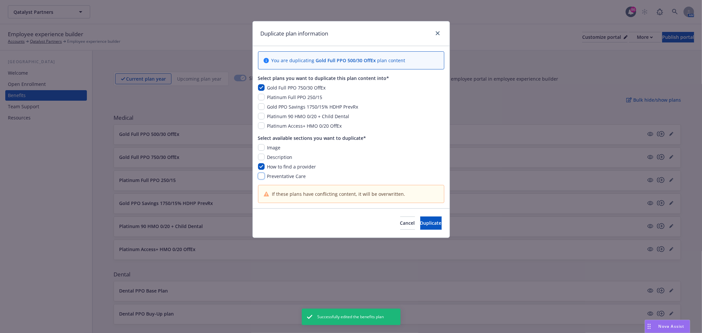
click at [261, 176] on input "checkbox" at bounding box center [261, 176] width 7 height 7
checkbox input "true"
click at [261, 86] on input "checkbox" at bounding box center [261, 87] width 7 height 7
checkbox input "false"
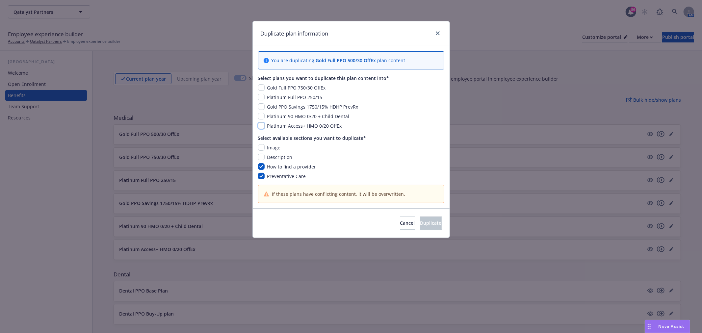
click at [261, 124] on input "checkbox" at bounding box center [261, 125] width 7 height 7
checkbox input "true"
click at [421, 226] on span "Duplicate" at bounding box center [431, 223] width 21 height 6
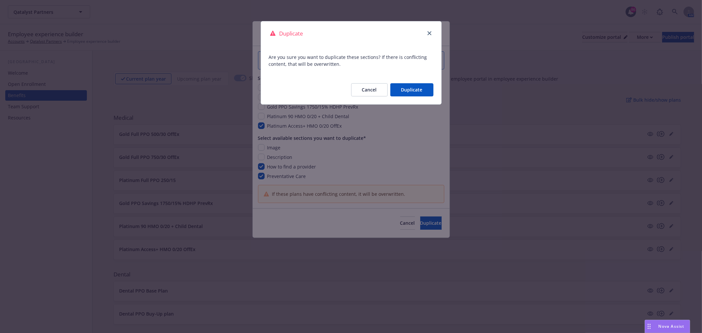
click at [410, 97] on div "Cancel Duplicate" at bounding box center [351, 89] width 180 height 29
click at [411, 89] on button "Duplicate" at bounding box center [412, 89] width 43 height 13
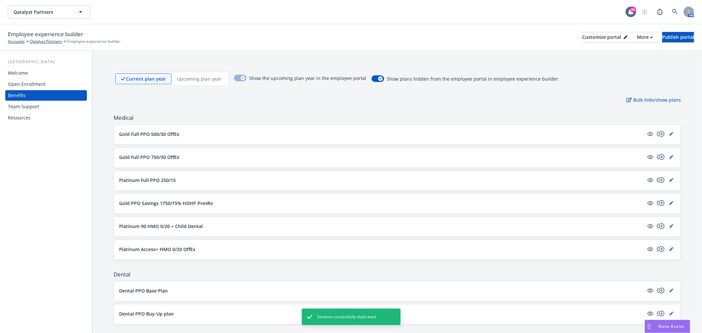
click at [670, 250] on icon "editPencil" at bounding box center [672, 249] width 4 height 4
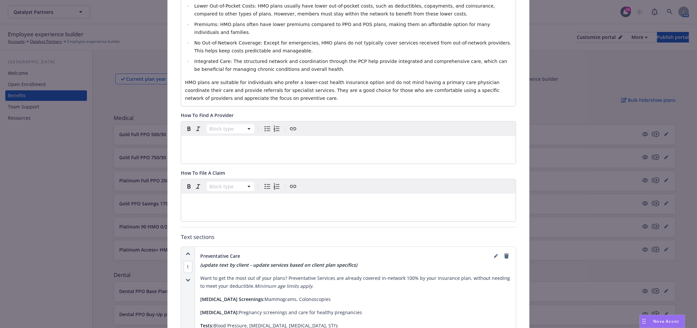
scroll to position [276, 0]
click at [236, 199] on p "editable markdown" at bounding box center [348, 203] width 327 height 8
click at [218, 141] on p "editable markdown" at bounding box center [348, 145] width 327 height 8
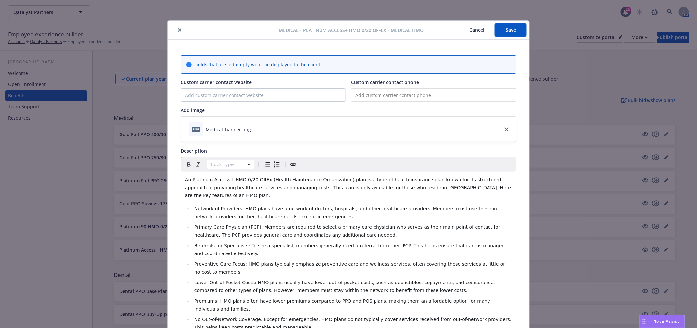
scroll to position [0, 0]
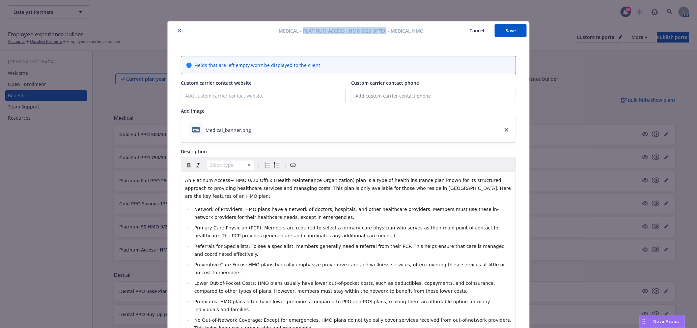
drag, startPoint x: 301, startPoint y: 29, endPoint x: 382, endPoint y: 27, distance: 81.0
click at [382, 27] on span "Medical - Platinum Access+ HMO 0/20 OffEx - Medical HMO" at bounding box center [351, 30] width 145 height 7
copy span "Platinum Access+ HMO 0/20 OffEx"
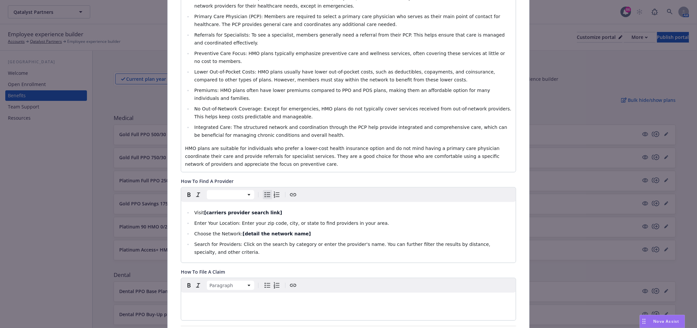
scroll to position [219, 0]
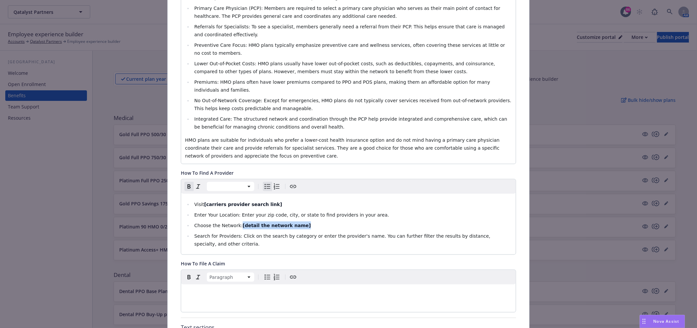
drag, startPoint x: 236, startPoint y: 199, endPoint x: 325, endPoint y: 197, distance: 89.6
click at [325, 221] on li "Choose the Network: [detail the network name]" at bounding box center [351, 225] width 319 height 8
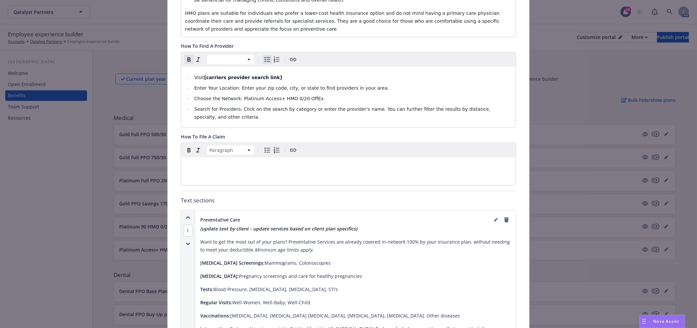
scroll to position [366, 0]
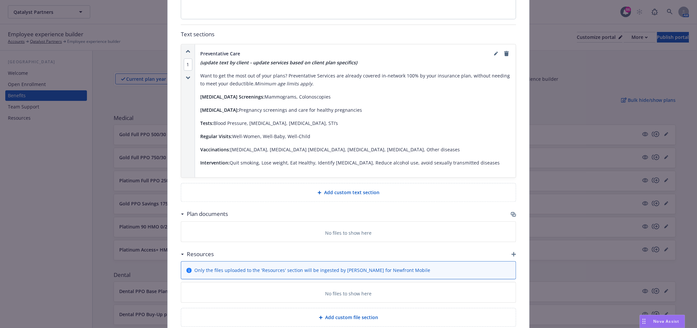
click at [512, 212] on icon "button" at bounding box center [513, 213] width 4 height 3
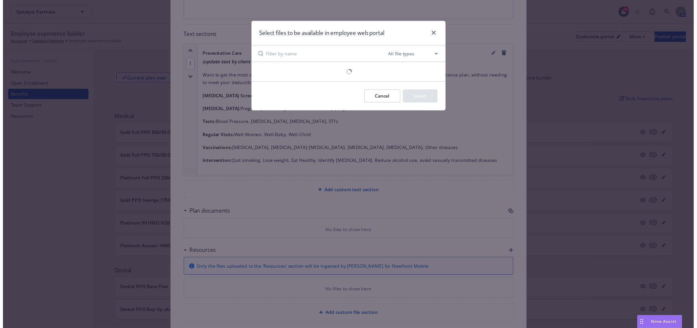
scroll to position [511, 0]
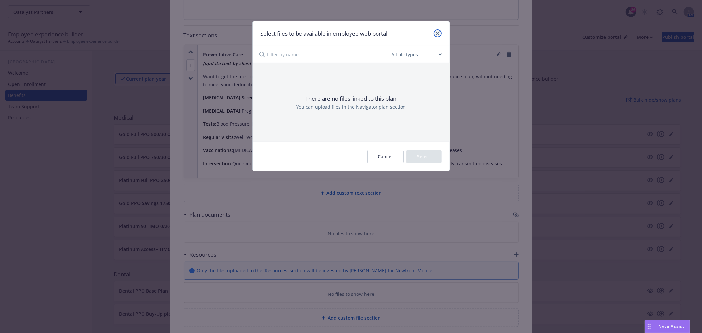
click at [438, 31] on icon "close" at bounding box center [438, 33] width 4 height 4
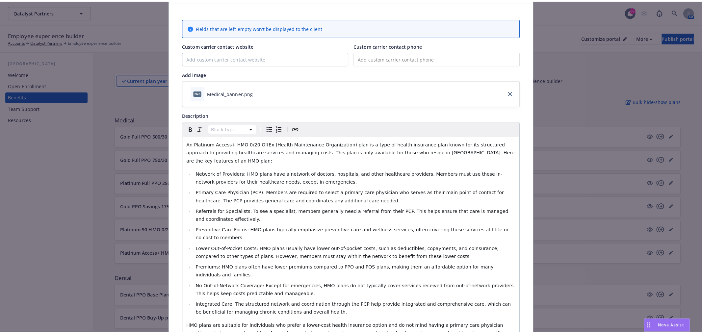
scroll to position [0, 0]
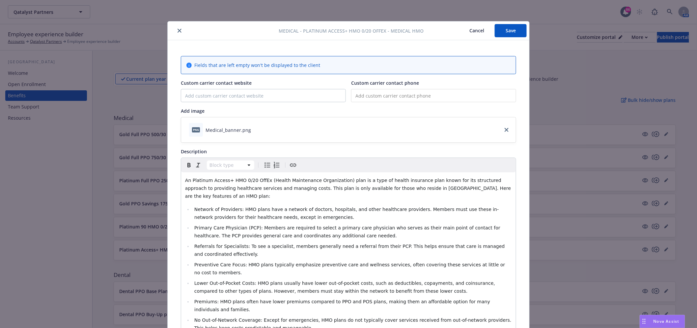
click at [511, 29] on button "Save" at bounding box center [511, 30] width 32 height 13
click at [179, 29] on button "close" at bounding box center [180, 31] width 8 height 8
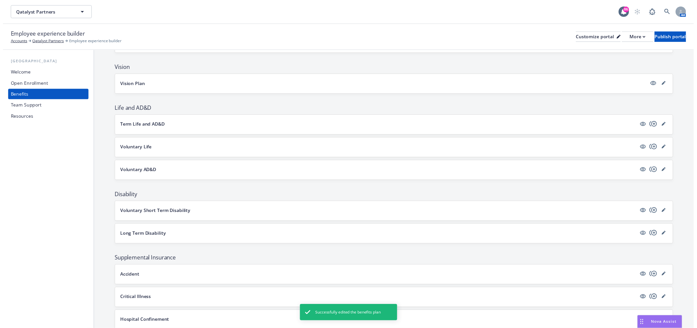
scroll to position [423, 0]
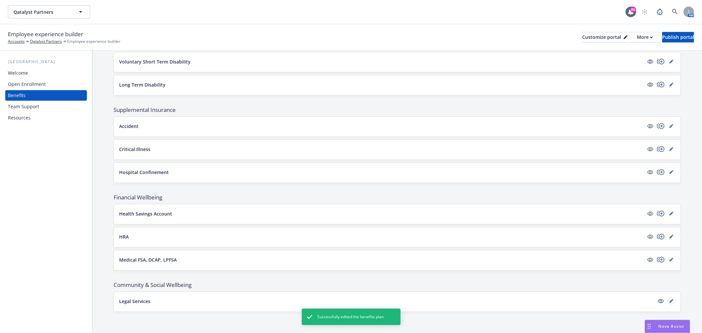
click at [670, 300] on link "editPencil" at bounding box center [672, 301] width 8 height 8
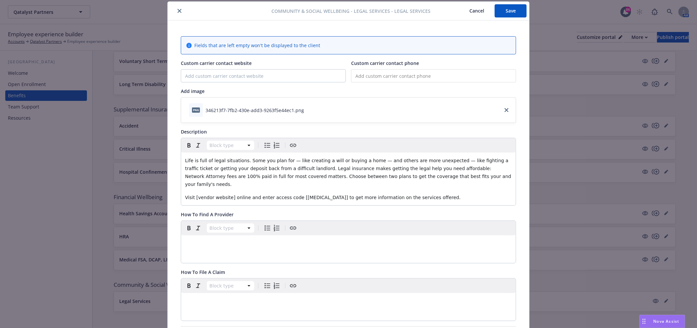
scroll to position [211, 0]
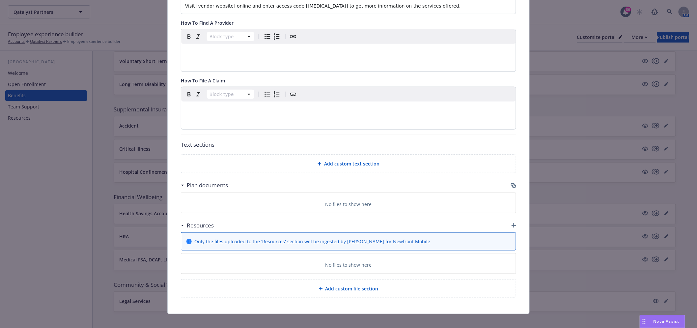
click at [511, 183] on icon "button" at bounding box center [513, 185] width 5 height 5
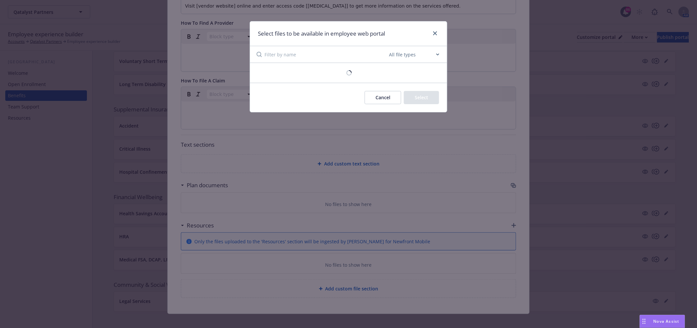
scroll to position [205, 0]
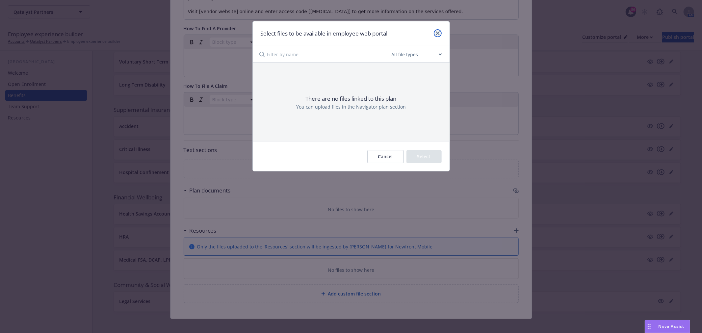
click at [440, 34] on link "close" at bounding box center [438, 33] width 8 height 8
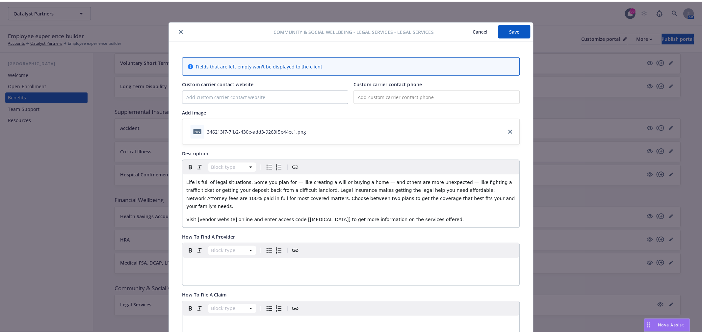
scroll to position [0, 0]
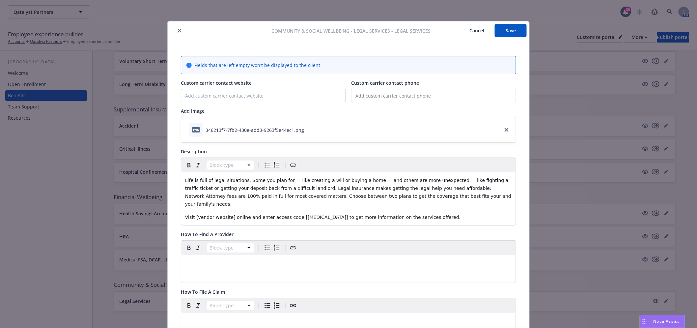
click at [176, 28] on button "close" at bounding box center [180, 31] width 8 height 8
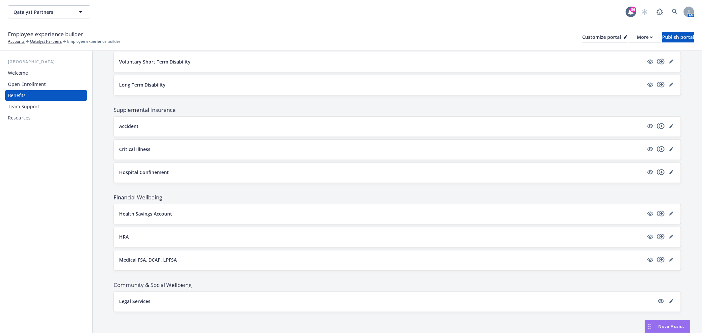
click at [38, 102] on div "Team Support" at bounding box center [46, 106] width 76 height 11
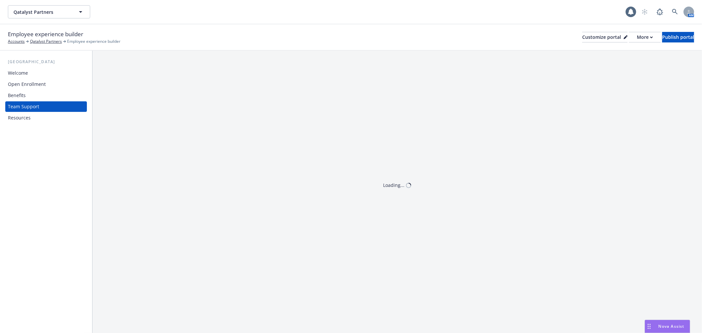
click at [31, 116] on div "Resources" at bounding box center [46, 118] width 76 height 11
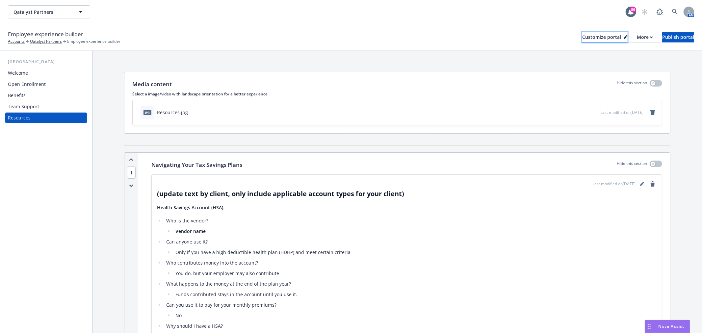
click at [591, 35] on div "Customize portal" at bounding box center [605, 37] width 45 height 10
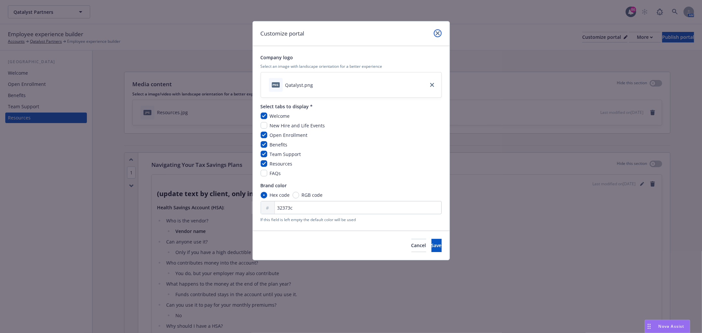
click at [437, 36] on link "close" at bounding box center [438, 33] width 8 height 8
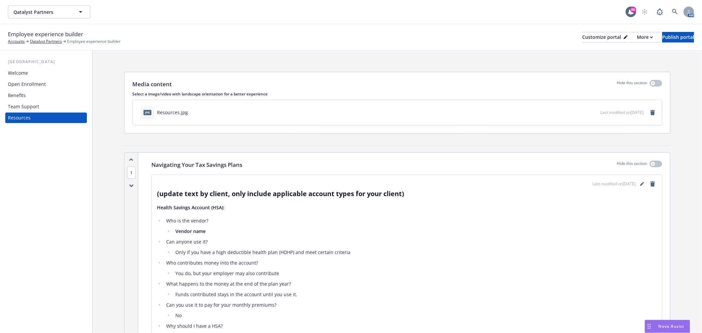
click at [21, 68] on div "Welcome" at bounding box center [18, 73] width 20 height 11
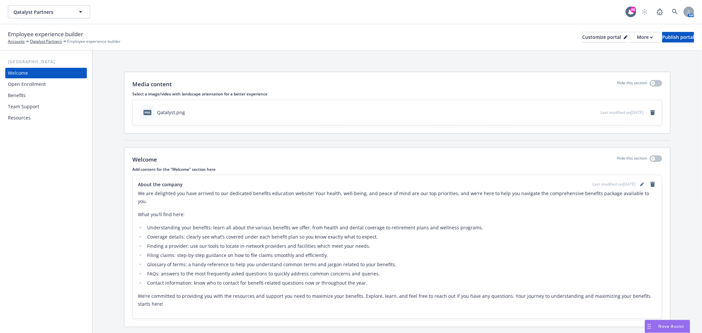
click at [22, 82] on div "Open Enrollment" at bounding box center [27, 84] width 38 height 11
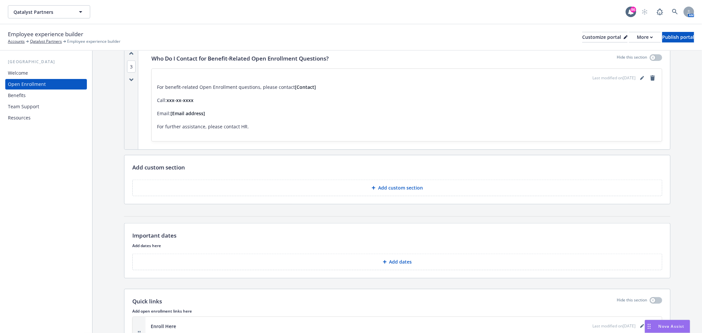
scroll to position [659, 0]
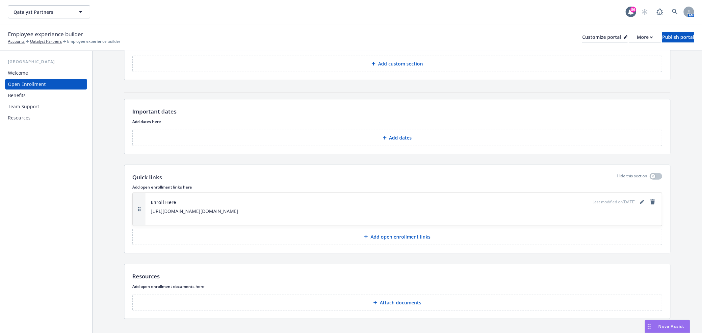
click at [414, 133] on button "Add dates" at bounding box center [397, 138] width 530 height 16
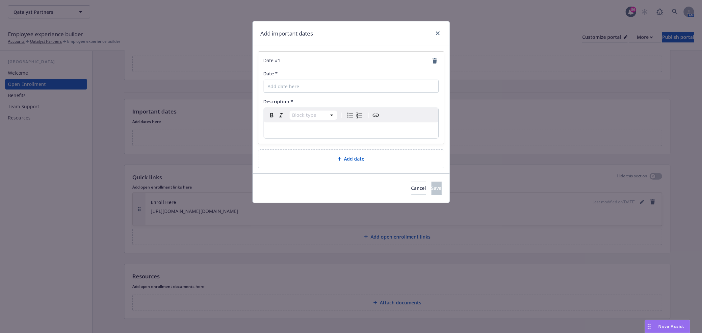
click at [292, 78] on div "Date *" at bounding box center [351, 81] width 175 height 23
click at [291, 83] on input "Date *" at bounding box center [351, 86] width 175 height 13
paste input "Update date by client"
type input "Update date by client"
click at [384, 130] on p "editable markdown" at bounding box center [351, 130] width 167 height 8
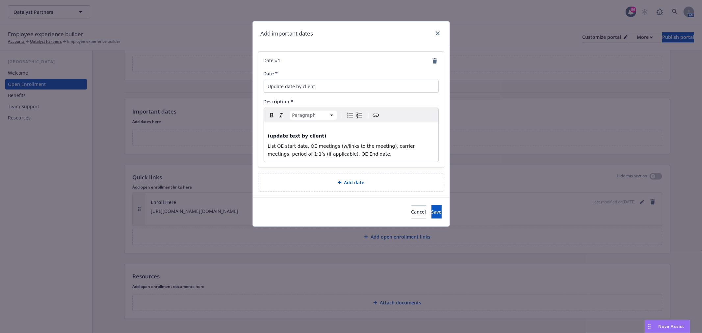
select select "h4"
click at [268, 136] on span "(update text by client)" at bounding box center [297, 135] width 59 height 5
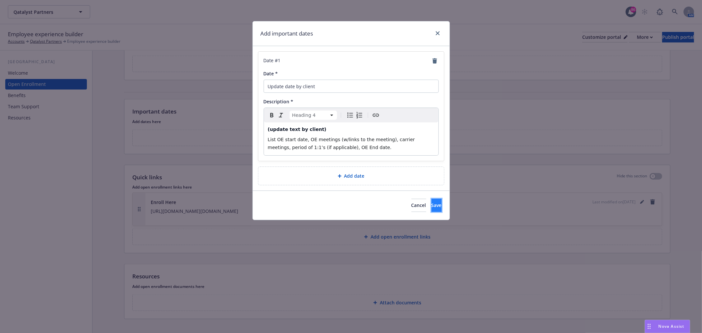
click at [432, 212] on button "Save" at bounding box center [437, 205] width 10 height 13
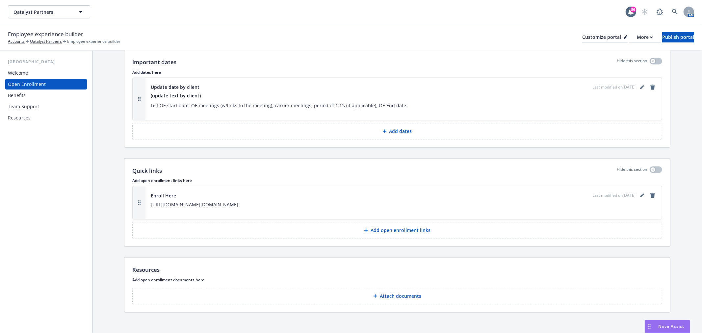
scroll to position [714, 0]
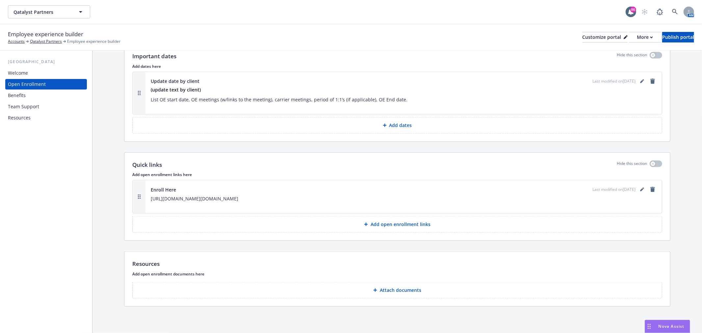
click at [401, 223] on p "Add open enrollment links" at bounding box center [401, 224] width 60 height 7
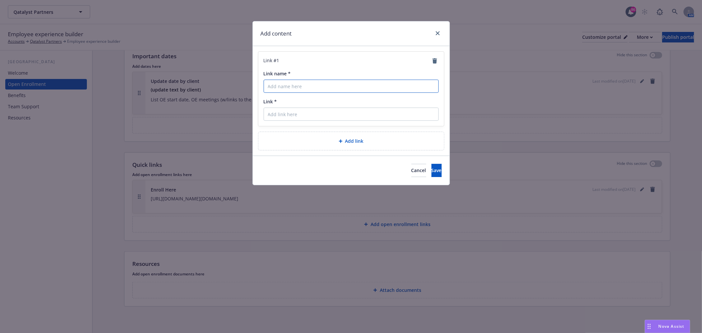
click at [295, 86] on input "Link name *" at bounding box center [351, 86] width 175 height 13
paste input "[DATE]"
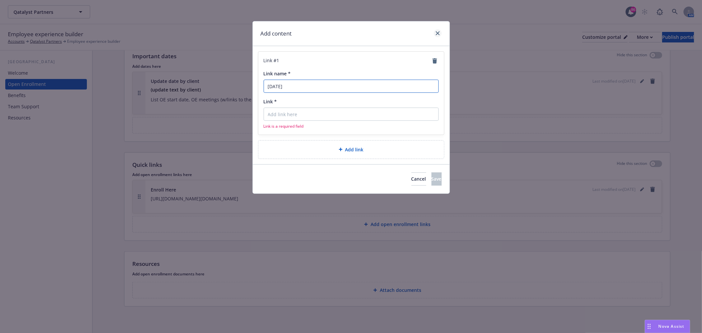
type input "[DATE]"
click at [439, 31] on icon "close" at bounding box center [438, 33] width 4 height 4
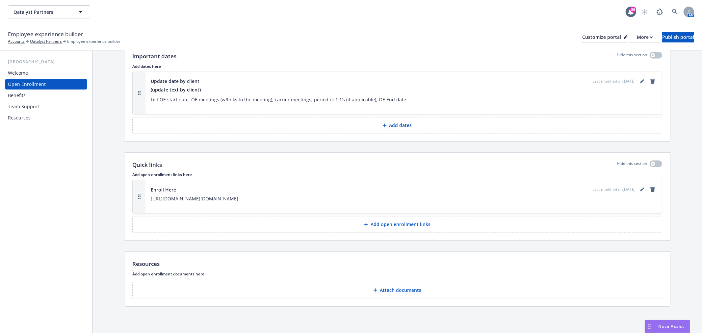
click at [391, 125] on p "Add dates" at bounding box center [401, 125] width 23 height 7
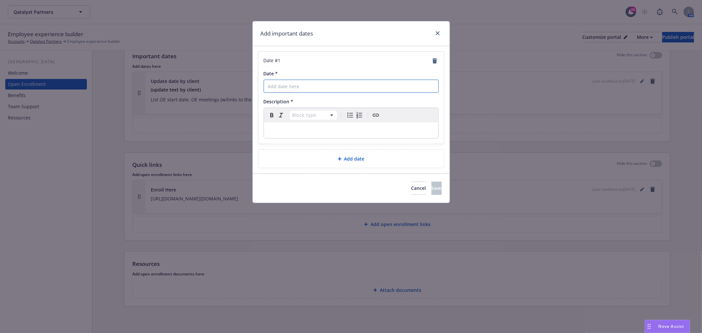
click at [284, 85] on input "Date *" at bounding box center [351, 86] width 175 height 13
paste input "[DATE]"
type input "[DATE]"
select select "paragraph"
click at [296, 126] on div "editable markdown" at bounding box center [351, 130] width 175 height 16
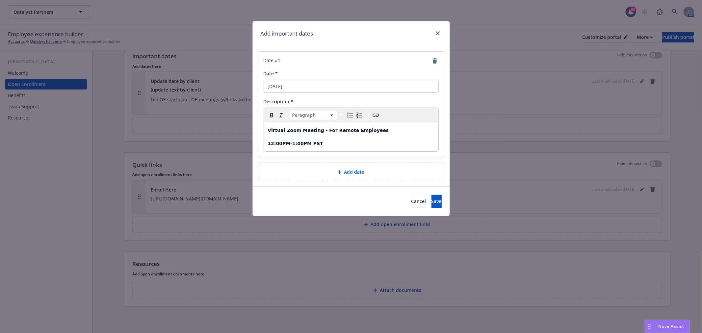
click at [346, 168] on div "Add date" at bounding box center [351, 172] width 175 height 8
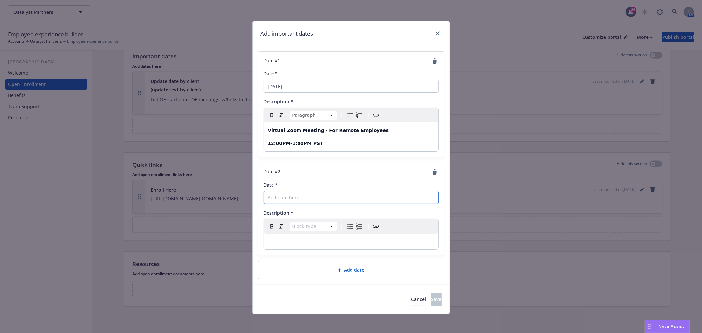
click at [286, 93] on input "Date *" at bounding box center [351, 86] width 175 height 13
paste input "[DATE]"
type input "[DATE]"
select select "paragraph"
click at [279, 239] on p "editable markdown" at bounding box center [351, 242] width 167 height 8
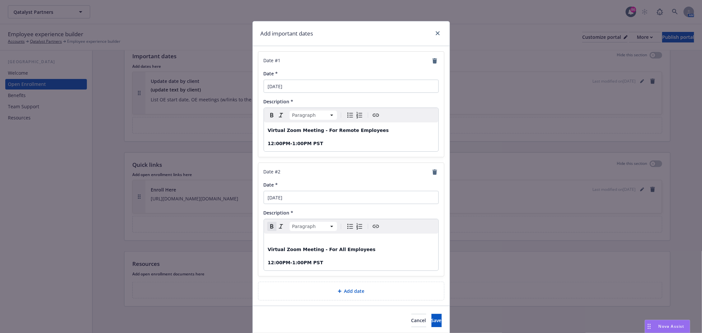
click at [268, 249] on strong "Virtual Zoom Meeting - For All Employees" at bounding box center [322, 249] width 108 height 5
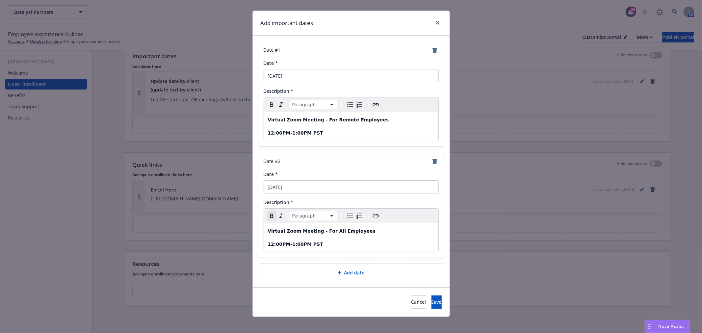
scroll to position [15, 0]
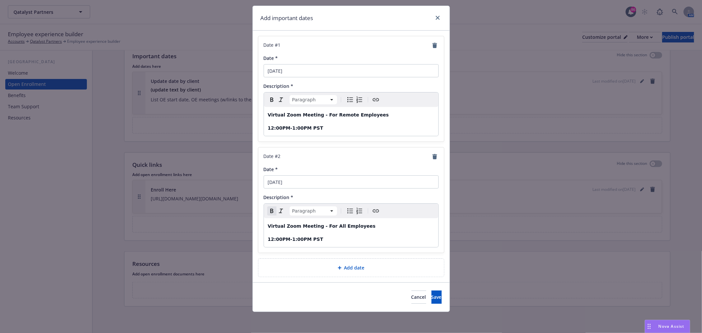
click at [331, 269] on div "Add date" at bounding box center [351, 268] width 175 height 8
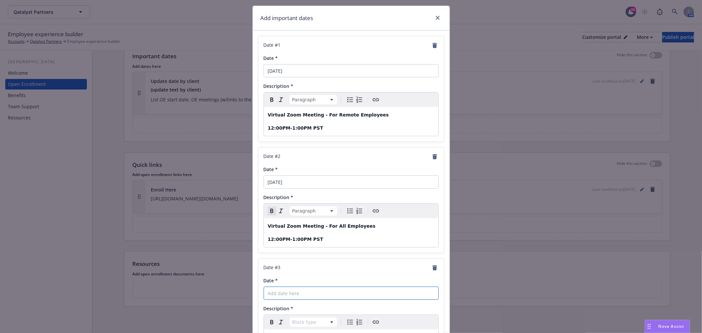
click at [282, 77] on input "Date *" at bounding box center [351, 70] width 175 height 13
paste input "[DATE]"
type input "[DATE]"
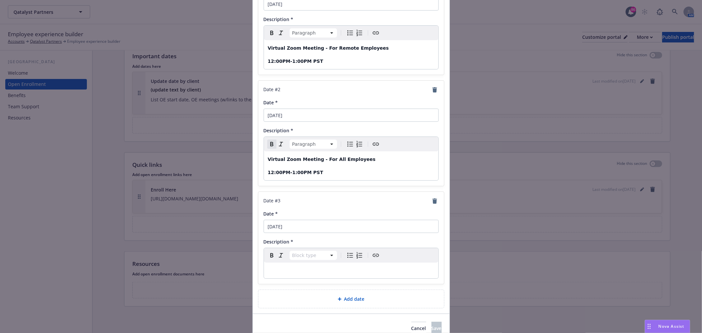
scroll to position [89, 0]
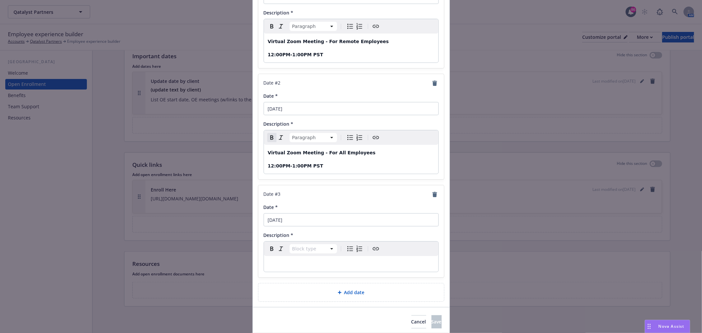
select select "paragraph"
click at [308, 262] on p "editable markdown" at bounding box center [351, 264] width 167 height 8
click at [432, 324] on span "Save" at bounding box center [437, 322] width 10 height 6
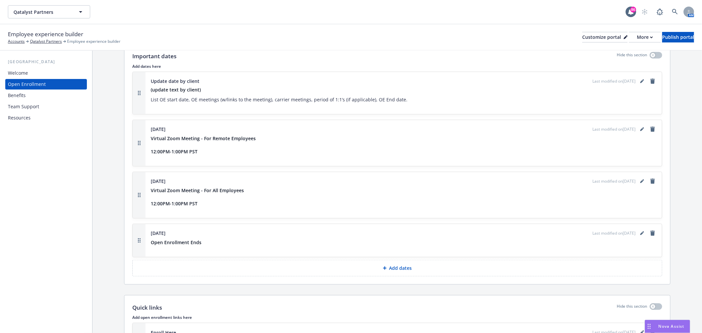
click at [29, 94] on div "Benefits" at bounding box center [46, 95] width 76 height 11
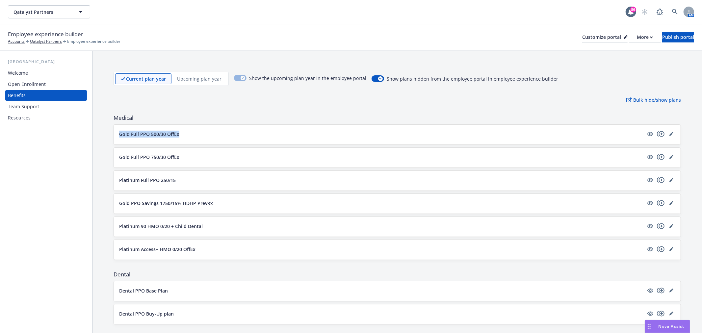
drag, startPoint x: 113, startPoint y: 130, endPoint x: 218, endPoint y: 134, distance: 105.8
copy p "Gold Full PPO 500/30 OffEx"
drag, startPoint x: 114, startPoint y: 155, endPoint x: 212, endPoint y: 155, distance: 98.1
click at [212, 155] on div "Gold Full PPO 750/30 OffEx" at bounding box center [397, 158] width 567 height 20
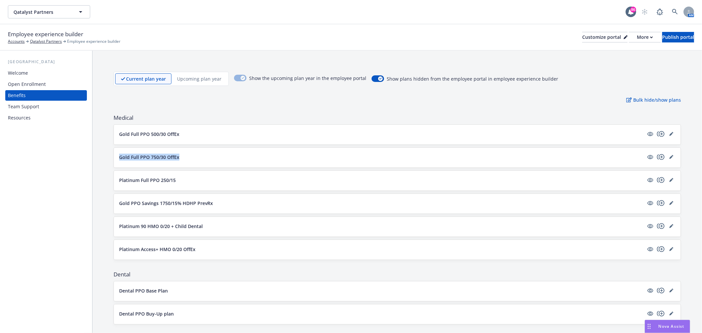
copy p "Gold Full PPO 750/30 OffEx"
drag, startPoint x: 110, startPoint y: 176, endPoint x: 204, endPoint y: 179, distance: 93.6
copy p "Platinum Full PPO 250/15"
drag, startPoint x: 107, startPoint y: 209, endPoint x: 241, endPoint y: 204, distance: 133.8
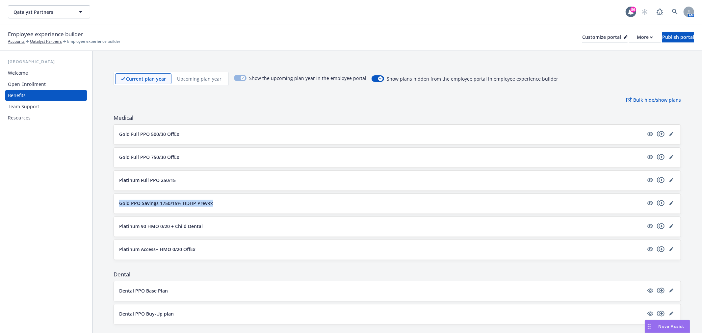
copy p "Gold PPO Savings 1750/15% HDHP PrevRx"
drag, startPoint x: 109, startPoint y: 222, endPoint x: 243, endPoint y: 226, distance: 133.4
copy p "Platinum 90 HMO 0/20 + Child Dental"
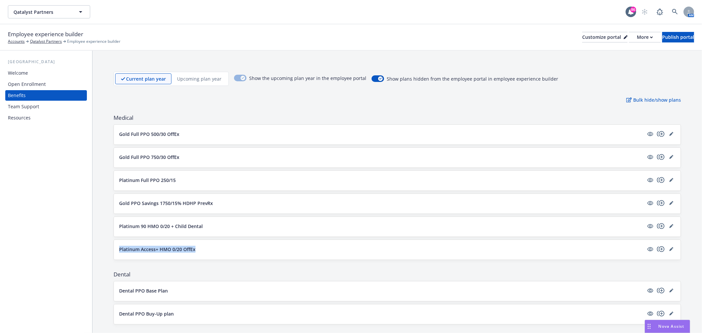
drag, startPoint x: 115, startPoint y: 247, endPoint x: 244, endPoint y: 242, distance: 129.5
click at [244, 242] on div "Platinum Access+ HMO 0/20 OffEx" at bounding box center [397, 250] width 567 height 20
copy p "Platinum Access+ HMO 0/20 OffEx"
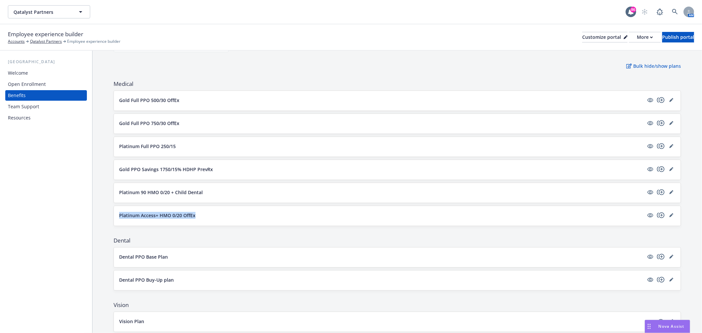
scroll to position [73, 0]
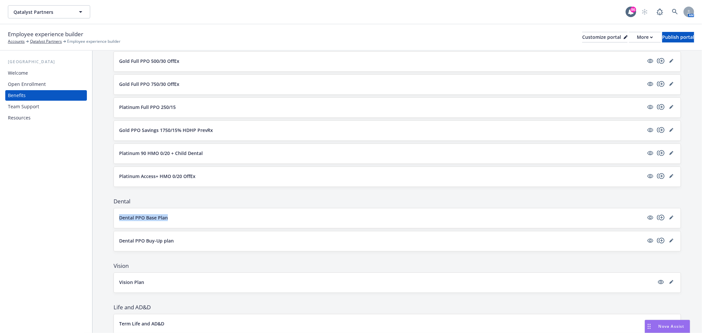
drag, startPoint x: 107, startPoint y: 221, endPoint x: 189, endPoint y: 217, distance: 82.1
click at [189, 217] on div "Current plan year Upcoming plan year Show the upcoming plan year in the employe…" at bounding box center [398, 330] width 610 height 705
copy p "Dental PPO Base Plan"
drag, startPoint x: 142, startPoint y: 243, endPoint x: 193, endPoint y: 241, distance: 51.4
click at [193, 241] on div "Current plan year Upcoming plan year Show the upcoming plan year in the employe…" at bounding box center [398, 330] width 610 height 705
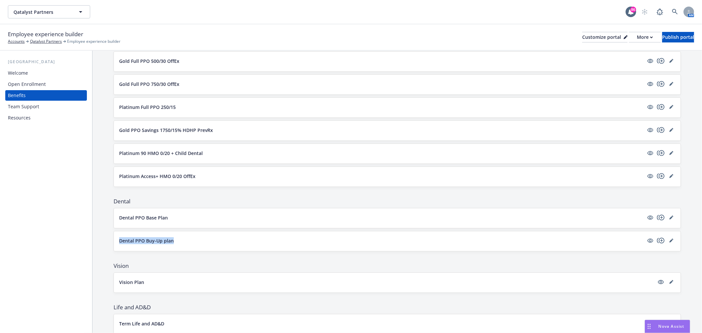
copy p "Dental PPO Buy-Up plan"
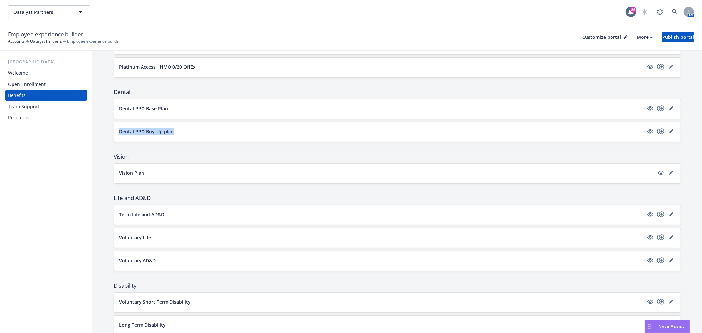
scroll to position [183, 0]
drag, startPoint x: 113, startPoint y: 170, endPoint x: 157, endPoint y: 167, distance: 44.2
click at [155, 169] on div "Current plan year Upcoming plan year Show the upcoming plan year in the employe…" at bounding box center [398, 220] width 610 height 705
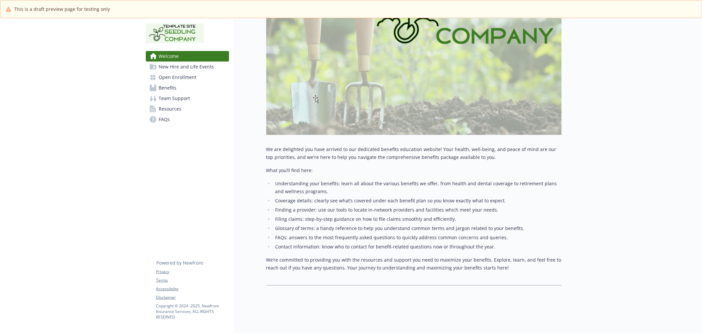
scroll to position [150, 0]
click at [169, 86] on span "Benefits" at bounding box center [168, 88] width 18 height 11
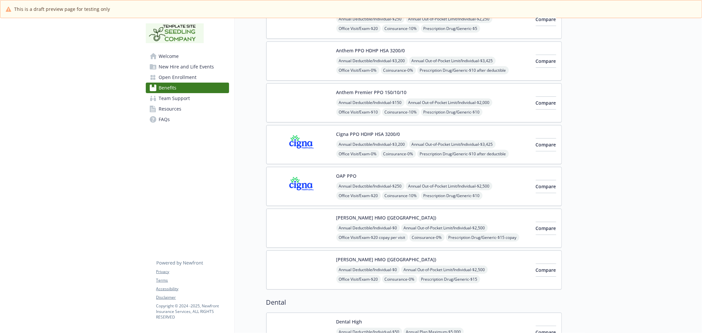
scroll to position [4, 0]
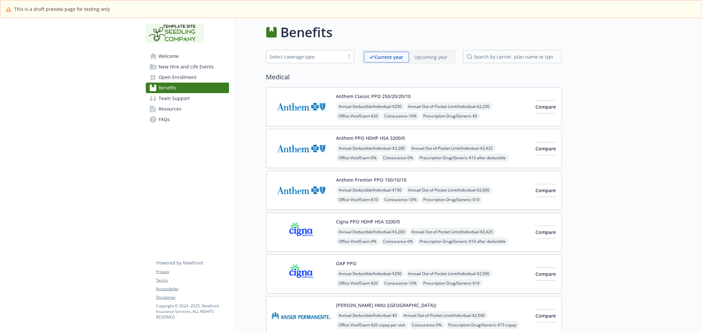
click at [291, 100] on img at bounding box center [301, 107] width 59 height 28
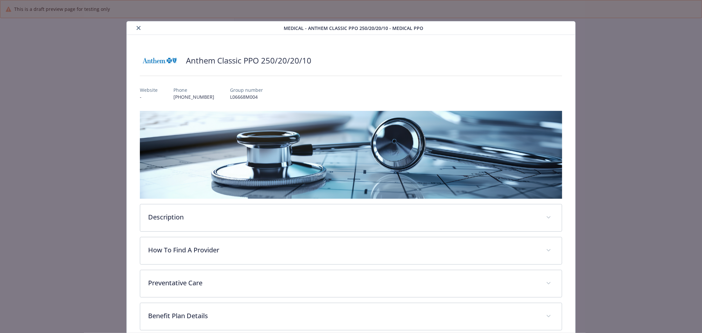
scroll to position [34, 0]
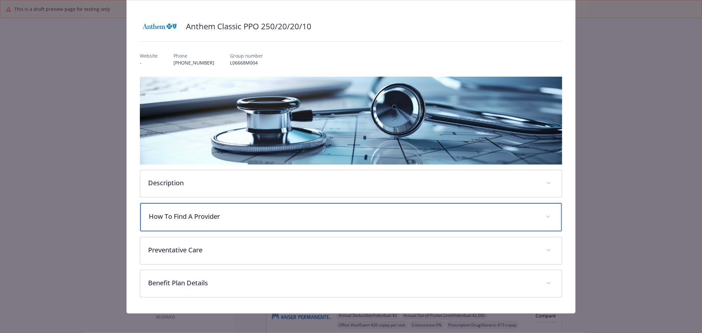
click at [268, 215] on p "How To Find A Provider" at bounding box center [343, 217] width 389 height 10
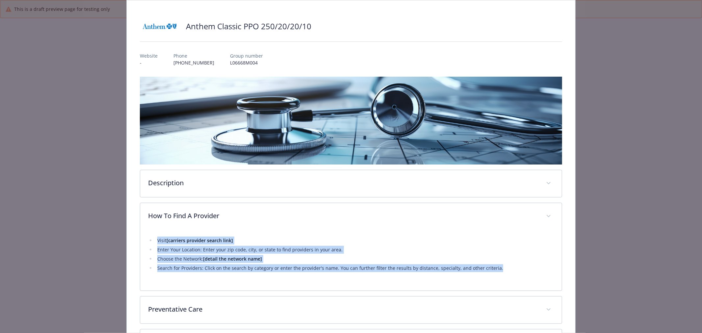
drag, startPoint x: 147, startPoint y: 240, endPoint x: 522, endPoint y: 278, distance: 376.6
click at [522, 278] on div "Visit [carriers provider search link] Enter Your Location: Enter your zip code,…" at bounding box center [351, 260] width 422 height 61
copy ul "Visit [carriers provider search link] Enter Your Location: Enter your zip code,…"
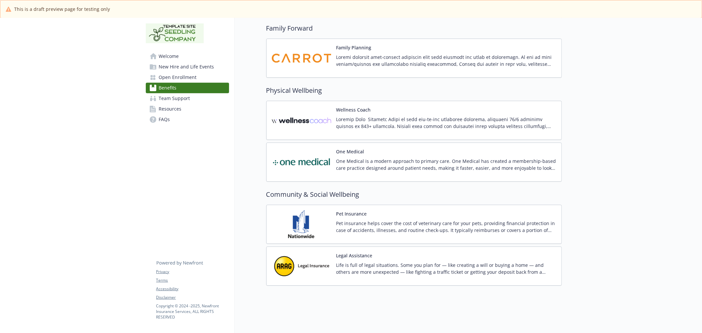
scroll to position [1707, 0]
click at [300, 271] on img at bounding box center [301, 266] width 59 height 28
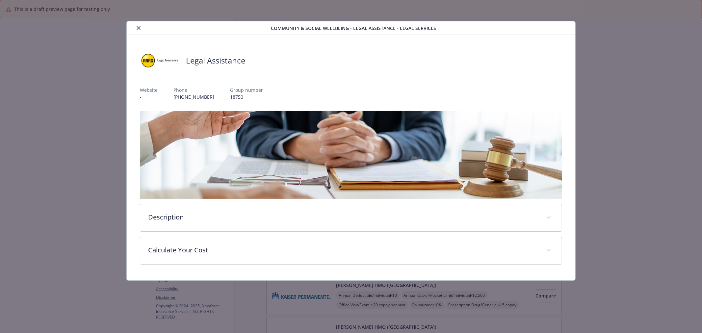
scroll to position [1707, 0]
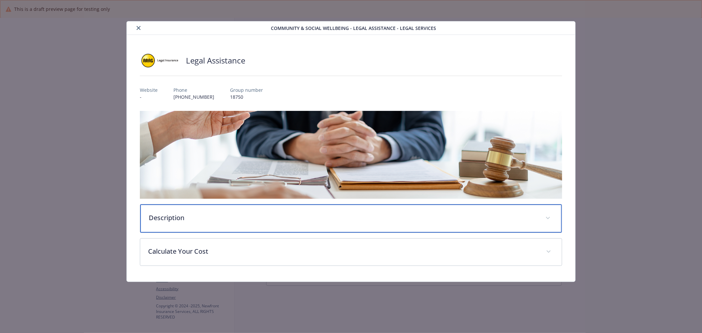
click at [302, 215] on p "Description" at bounding box center [343, 218] width 389 height 10
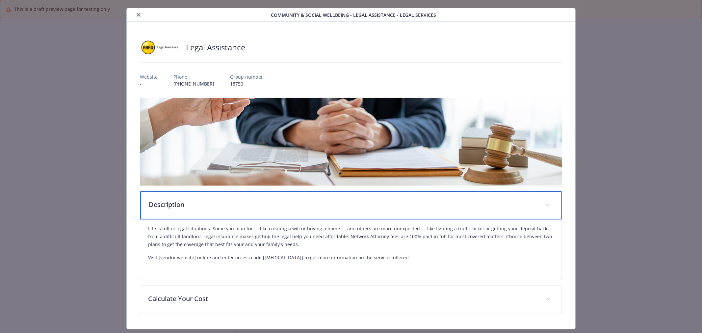
scroll to position [30, 0]
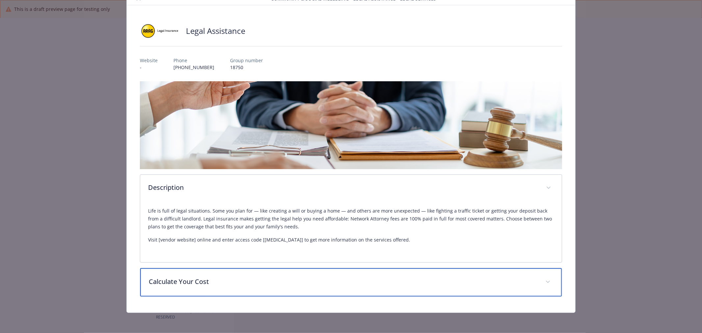
click at [340, 277] on p "Calculate Your Cost" at bounding box center [343, 282] width 389 height 10
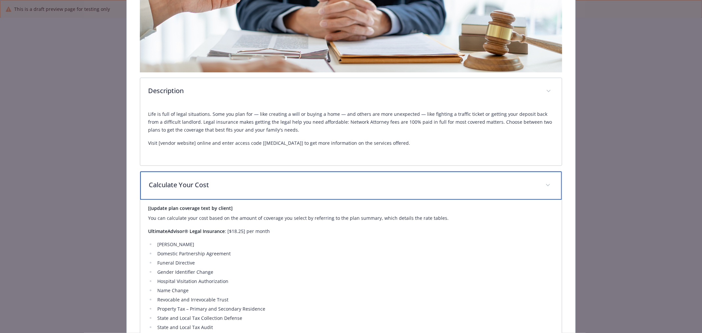
scroll to position [139, 0]
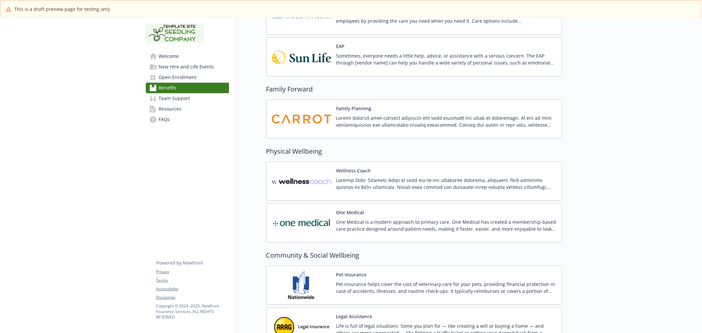
scroll to position [1525, 0]
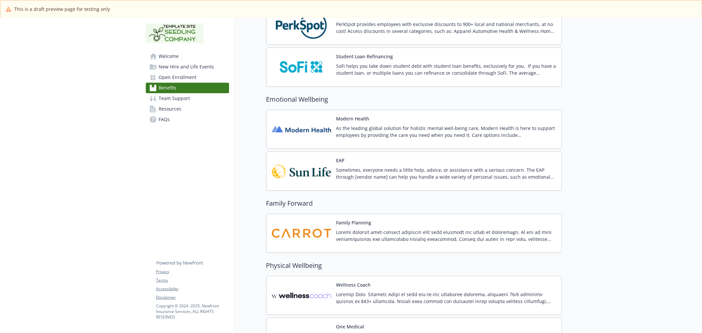
click at [190, 76] on span "Open Enrollment" at bounding box center [178, 77] width 38 height 11
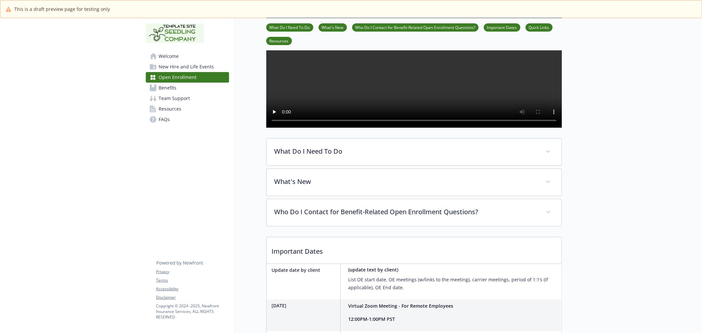
scroll to position [110, 0]
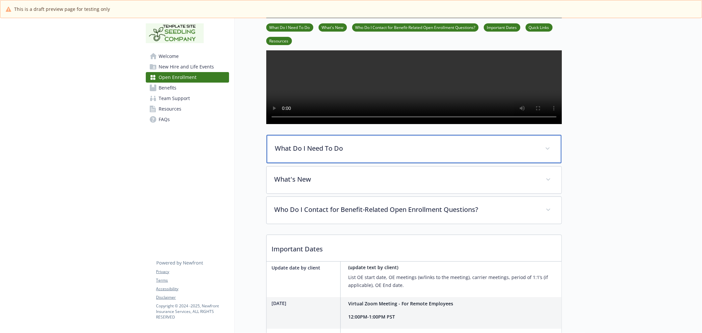
click at [430, 157] on div "What Do I Need To Do" at bounding box center [414, 149] width 295 height 28
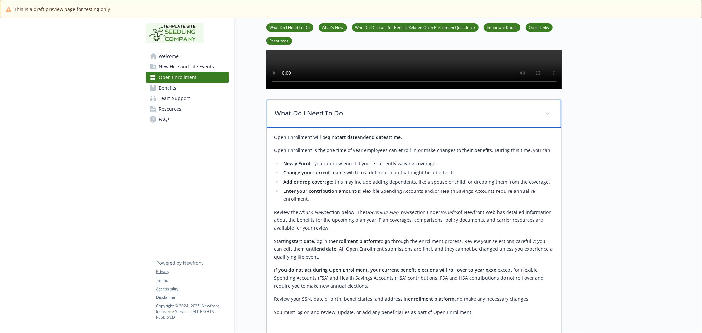
scroll to position [256, 0]
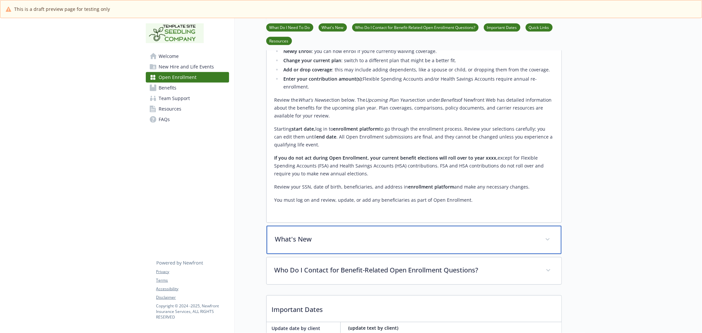
click at [417, 244] on p "What's New" at bounding box center [406, 239] width 262 height 10
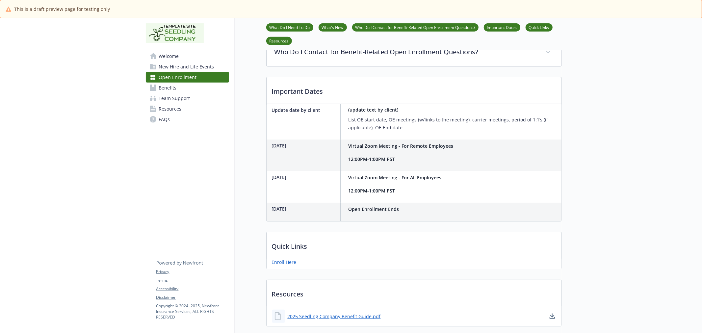
scroll to position [622, 0]
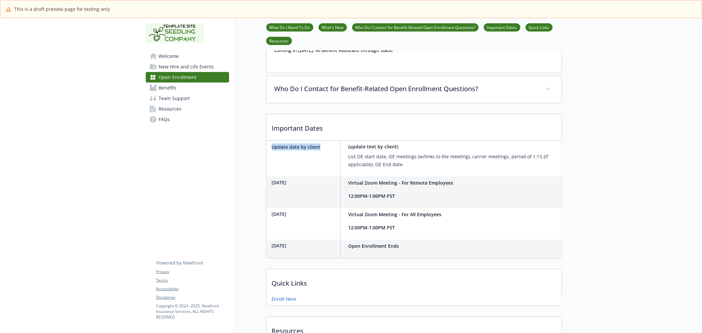
drag, startPoint x: 266, startPoint y: 156, endPoint x: 327, endPoint y: 157, distance: 61.3
click at [327, 157] on div "Important Dates Update date by client (update text by client) List OE start dat…" at bounding box center [414, 186] width 296 height 145
copy p "Update date by client"
drag, startPoint x: 419, startPoint y: 179, endPoint x: 339, endPoint y: 155, distance: 83.0
click at [339, 155] on div "Update date by client (update text by client) List OE start date, OE meetings (…" at bounding box center [414, 159] width 295 height 36
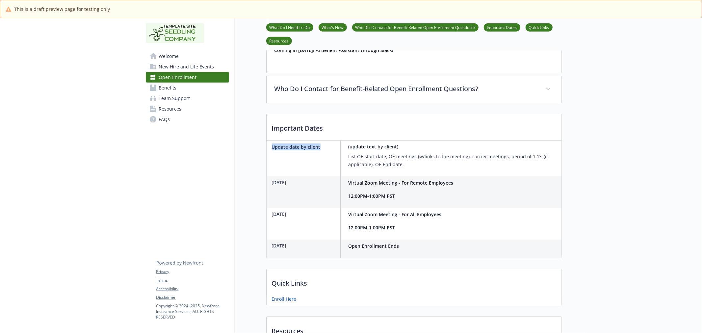
copy div "(update text by client) List OE start date, OE meetings (w/links to the meeting…"
drag, startPoint x: 272, startPoint y: 195, endPoint x: 328, endPoint y: 190, distance: 56.5
click at [328, 186] on p "[DATE]" at bounding box center [305, 182] width 66 height 7
copy p "[DATE]"
drag, startPoint x: 348, startPoint y: 192, endPoint x: 428, endPoint y: 205, distance: 81.2
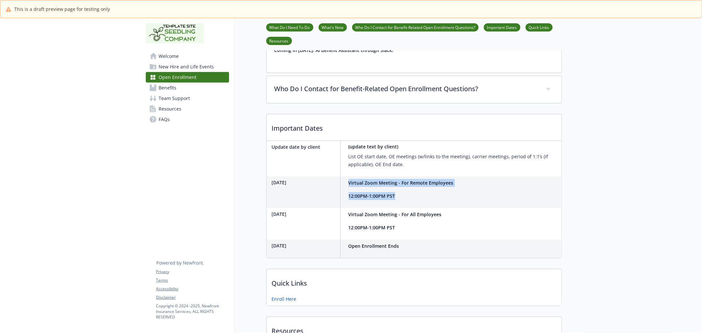
click at [428, 200] on div "Virtual Zoom Meeting - For Remote Employees 12:00PM-1:00PM PST" at bounding box center [401, 189] width 105 height 21
copy div "Virtual Zoom Meeting - For Remote Employees 12:00PM-1:00PM PST"
drag, startPoint x: 269, startPoint y: 223, endPoint x: 343, endPoint y: 216, distance: 73.7
click at [343, 216] on div "Update date by client (update text by client) List OE start date, OE meetings (…" at bounding box center [414, 199] width 295 height 117
drag, startPoint x: 320, startPoint y: 223, endPoint x: 268, endPoint y: 222, distance: 51.4
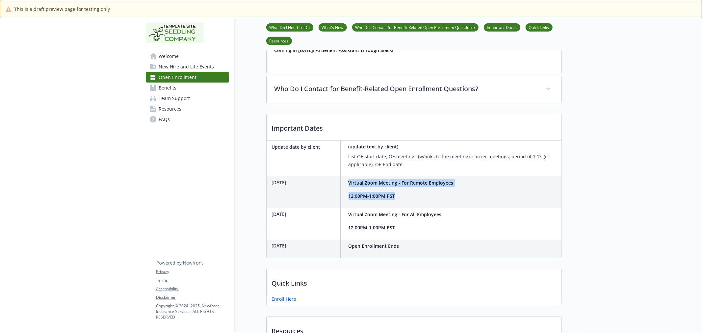
click at [268, 222] on div "November 19th Virtual Zoom Meeting - For All Employees 12:00PM-1:00PM PST" at bounding box center [356, 224] width 178 height 32
copy p "[DATE]"
drag, startPoint x: 402, startPoint y: 238, endPoint x: 335, endPoint y: 223, distance: 68.9
click at [335, 223] on div "November 19th Virtual Zoom Meeting - For All Employees 12:00PM-1:00PM PST" at bounding box center [356, 224] width 178 height 32
copy div "Virtual Zoom Meeting - For All Employees 12:00PM-1:00PM PST"
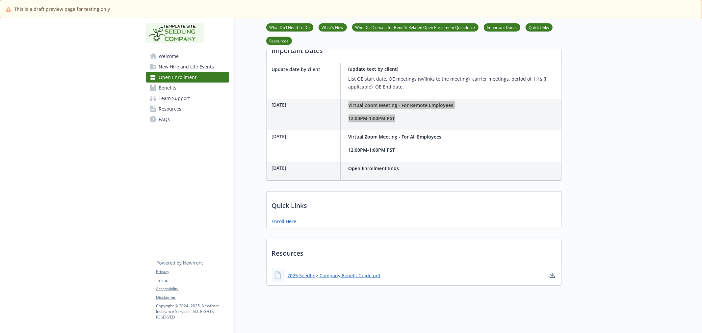
scroll to position [715, 0]
drag, startPoint x: 320, startPoint y: 166, endPoint x: 263, endPoint y: 166, distance: 57.0
copy p "[DATE]"
drag, startPoint x: 425, startPoint y: 163, endPoint x: 350, endPoint y: 171, distance: 75.2
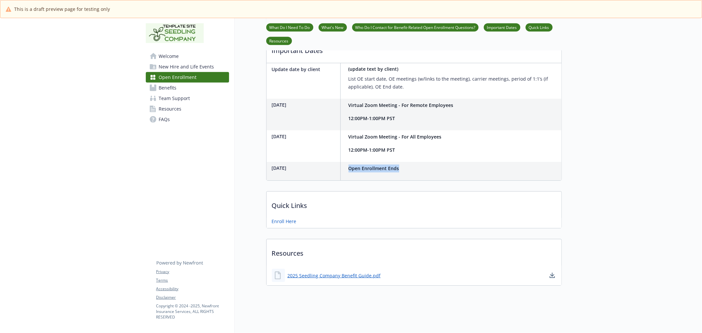
click at [350, 171] on div "November 24th Open Enrollment Ends" at bounding box center [414, 171] width 295 height 18
copy strong "Open Enrollment Ends"
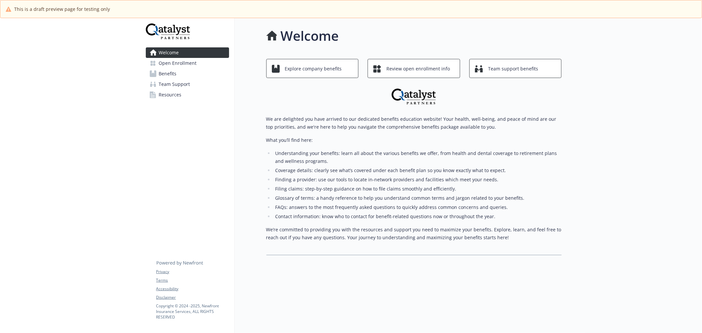
click at [204, 60] on link "Open Enrollment" at bounding box center [187, 63] width 83 height 11
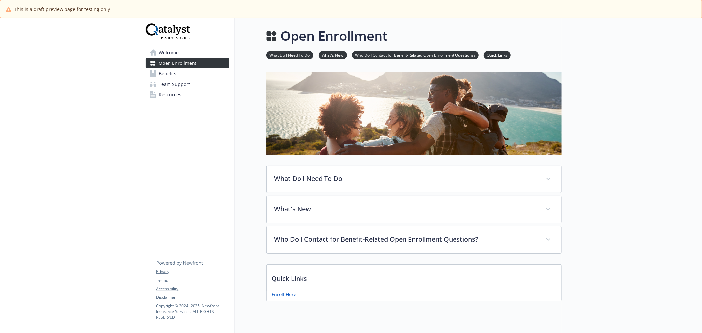
click at [168, 77] on span "Benefits" at bounding box center [168, 73] width 18 height 11
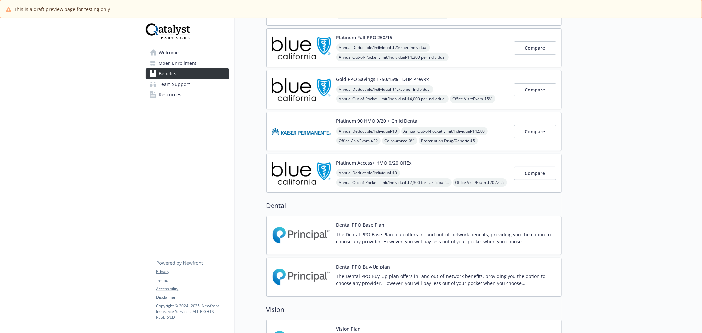
click at [291, 172] on img at bounding box center [301, 173] width 59 height 28
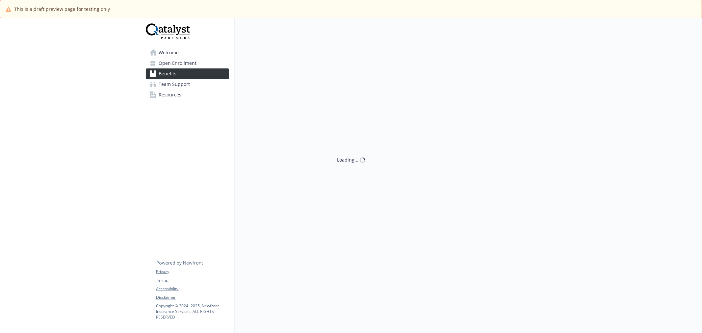
scroll to position [146, 0]
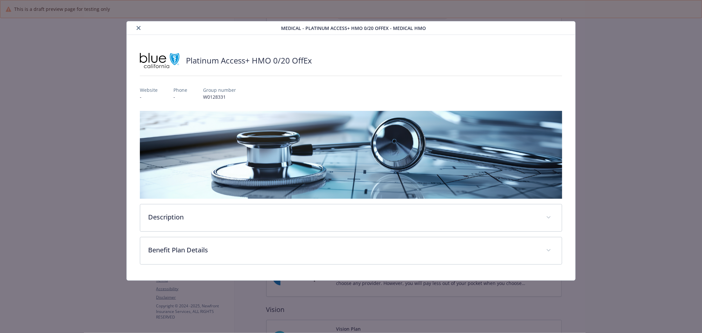
click at [136, 28] on button "close" at bounding box center [139, 28] width 8 height 8
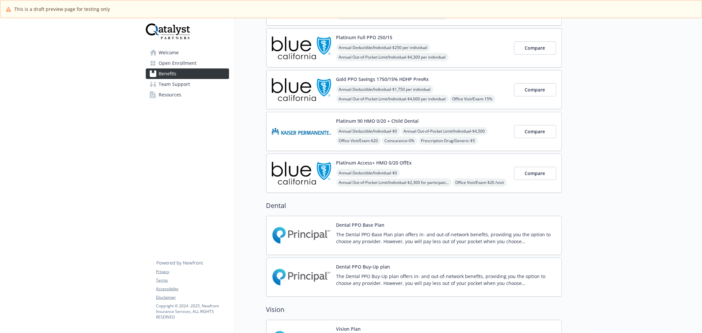
click at [288, 93] on img at bounding box center [301, 90] width 59 height 28
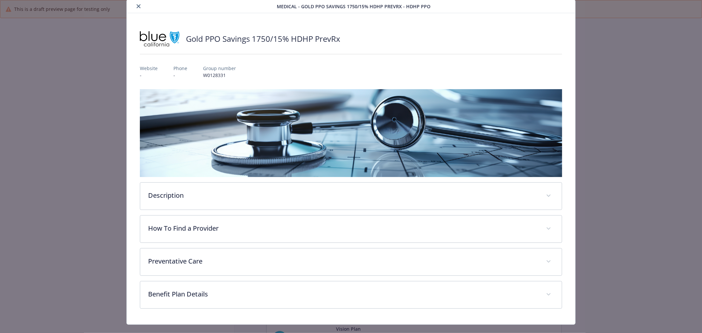
scroll to position [34, 0]
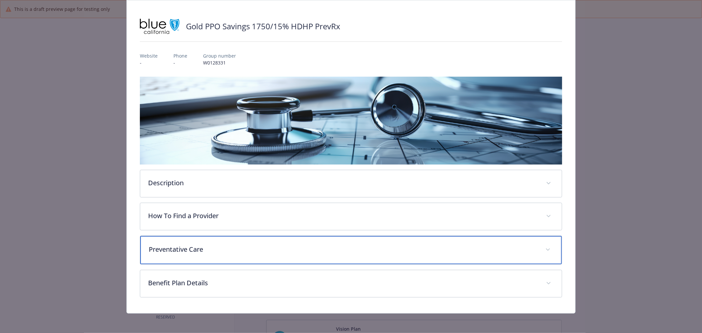
click at [223, 252] on p "Preventative Care" at bounding box center [343, 250] width 389 height 10
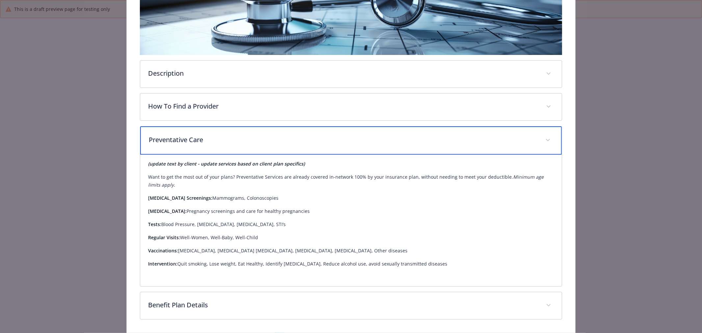
scroll to position [166, 0]
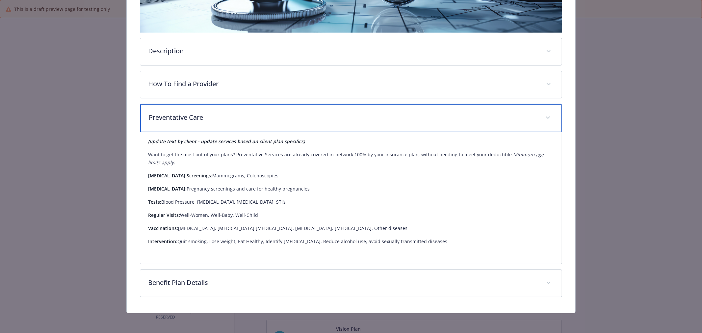
click at [262, 121] on p "Preventative Care" at bounding box center [343, 118] width 389 height 10
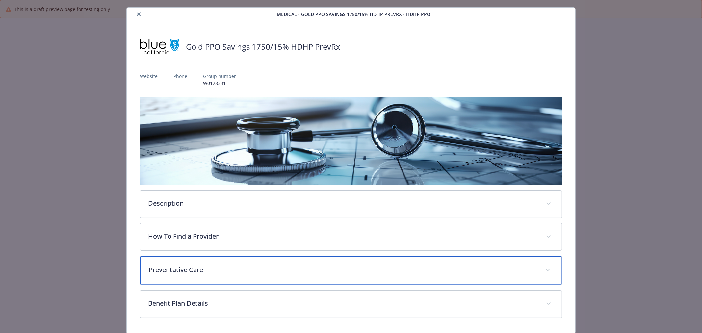
scroll to position [0, 0]
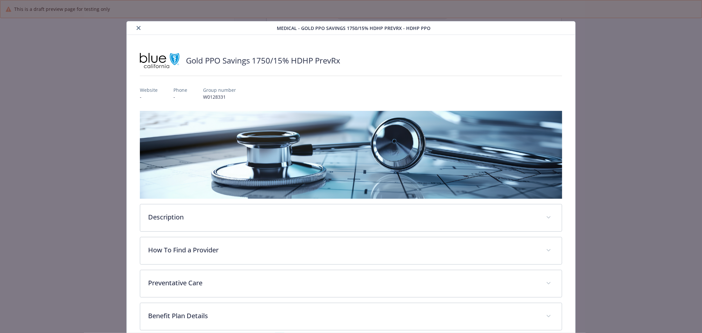
click at [138, 24] on div "details for plan Medical - Gold PPO Savings 1750/15% HDHP PrevRx - HDHP PPO" at bounding box center [203, 28] width 148 height 8
click at [137, 27] on icon "close" at bounding box center [139, 28] width 4 height 4
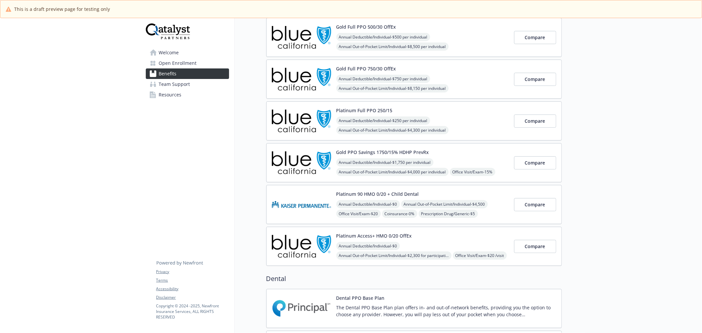
click at [295, 37] on img at bounding box center [301, 37] width 59 height 28
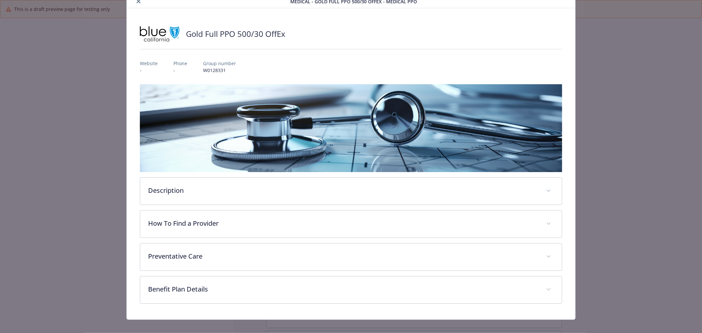
scroll to position [34, 0]
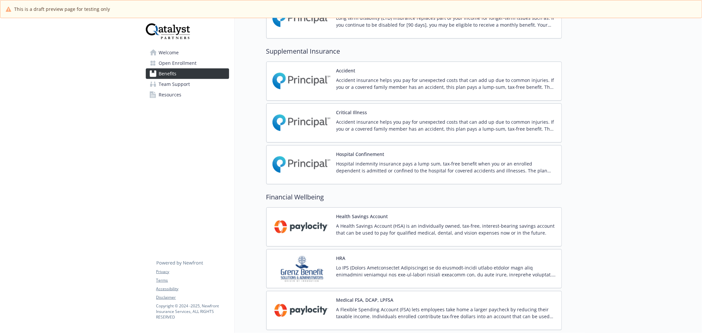
scroll to position [830, 0]
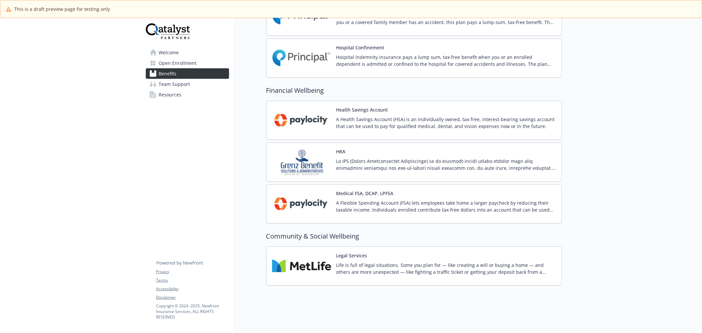
click at [313, 267] on img at bounding box center [301, 266] width 59 height 28
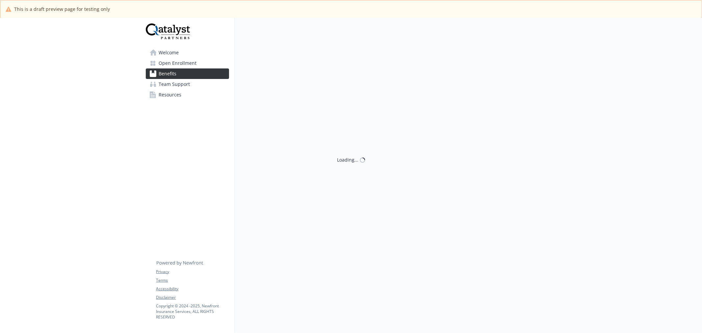
scroll to position [830, 0]
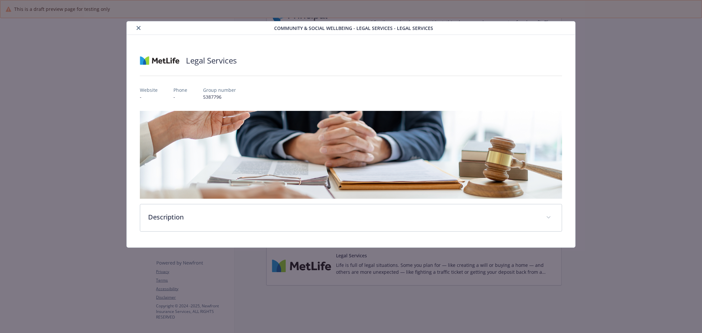
click at [140, 27] on icon "close" at bounding box center [139, 28] width 4 height 4
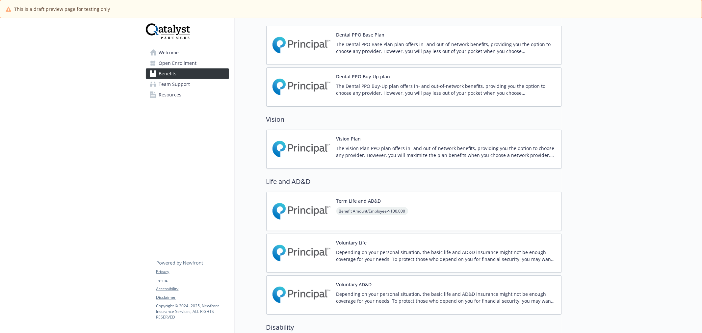
scroll to position [245, 0]
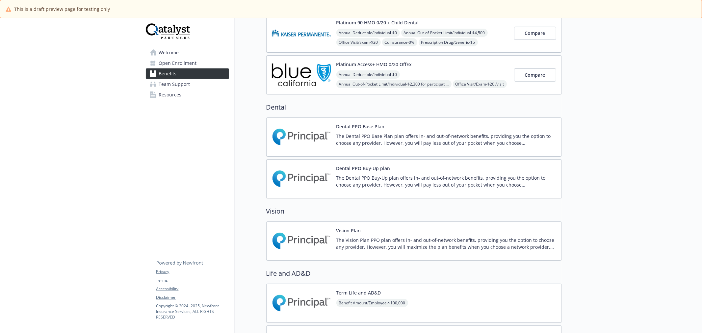
click at [183, 54] on link "Welcome" at bounding box center [187, 52] width 83 height 11
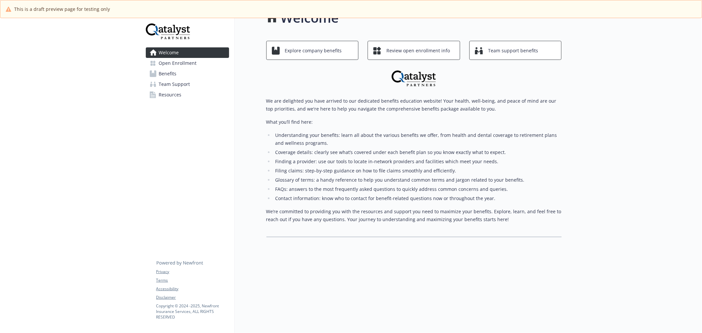
click at [167, 65] on span "Open Enrollment" at bounding box center [178, 63] width 38 height 11
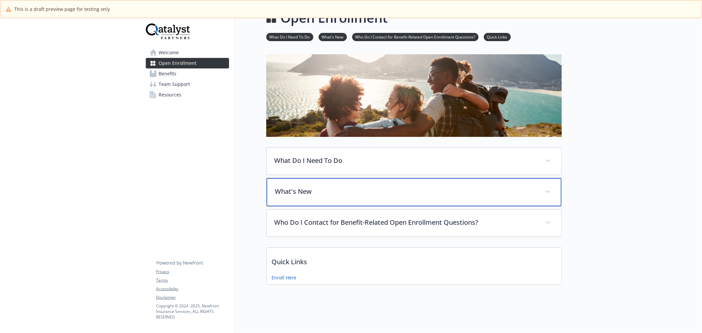
click at [393, 178] on div "What's New" at bounding box center [414, 192] width 295 height 28
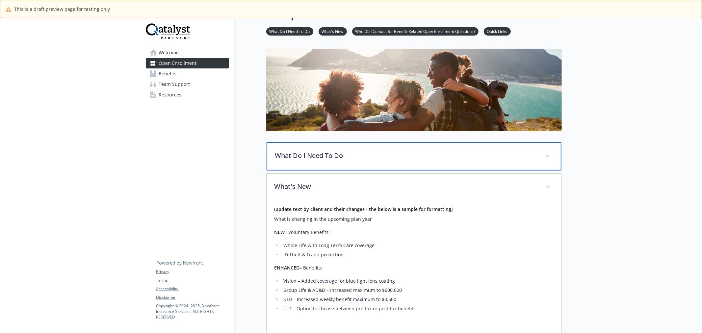
click at [384, 161] on div "What Do I Need To Do" at bounding box center [414, 156] width 295 height 28
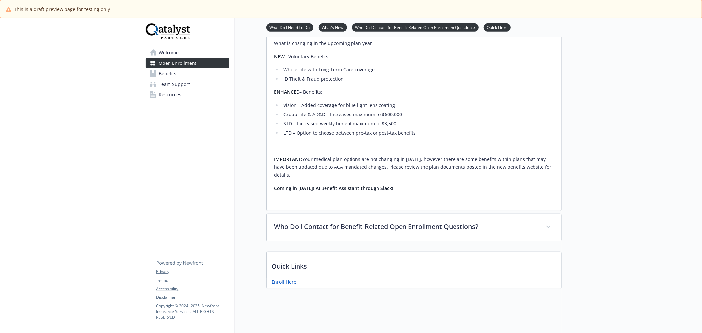
scroll to position [406, 0]
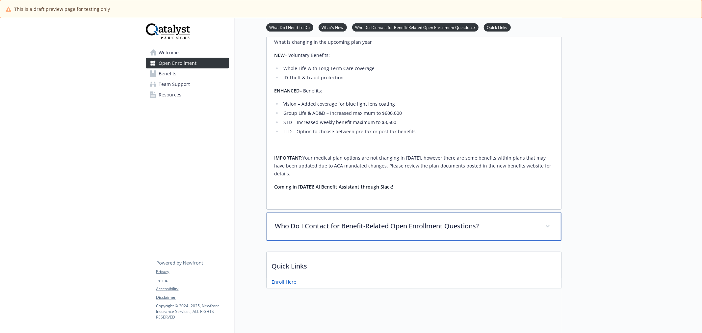
click at [351, 213] on div "Who Do I Contact for Benefit-Related Open Enrollment Questions?" at bounding box center [414, 227] width 295 height 28
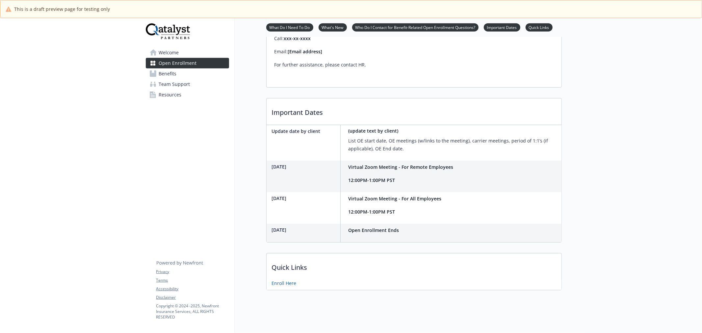
scroll to position [632, 0]
click at [182, 77] on link "Benefits" at bounding box center [187, 73] width 83 height 11
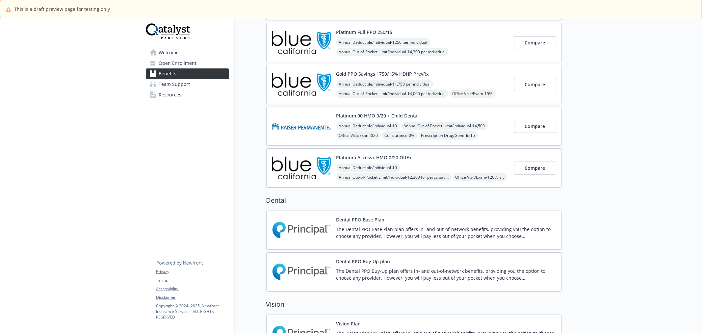
scroll to position [46, 0]
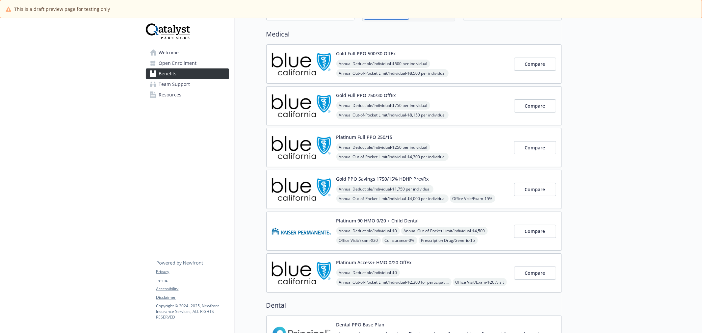
click at [184, 88] on span "Team Support" at bounding box center [174, 84] width 31 height 11
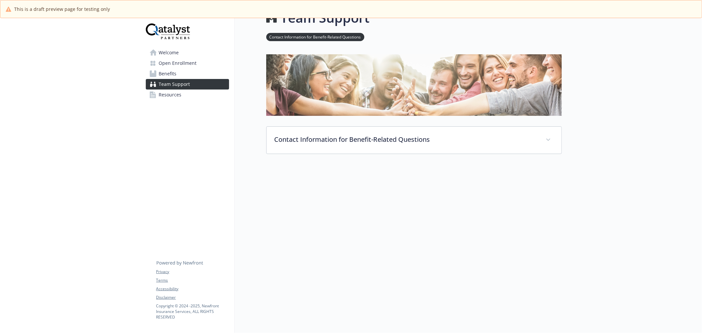
click at [170, 94] on span "Resources" at bounding box center [170, 95] width 23 height 11
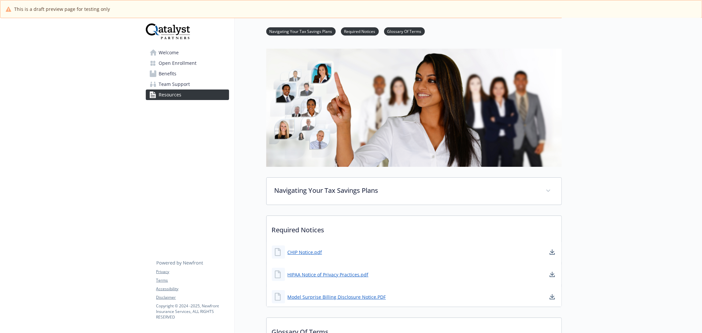
click at [180, 73] on link "Benefits" at bounding box center [187, 73] width 83 height 11
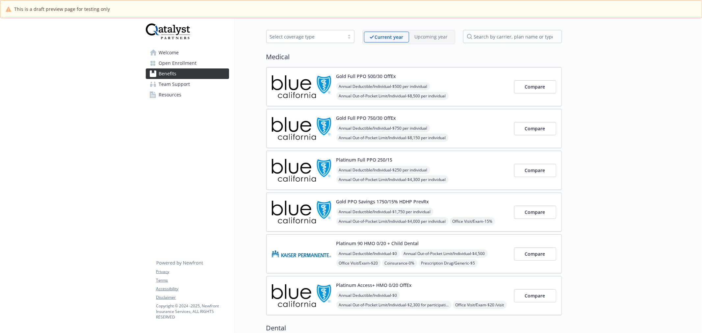
click at [312, 82] on img at bounding box center [301, 87] width 59 height 28
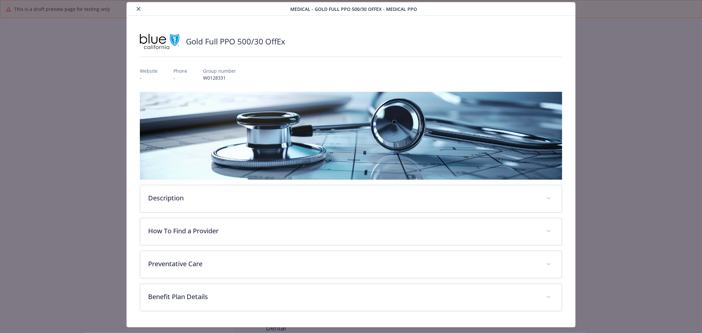
scroll to position [34, 0]
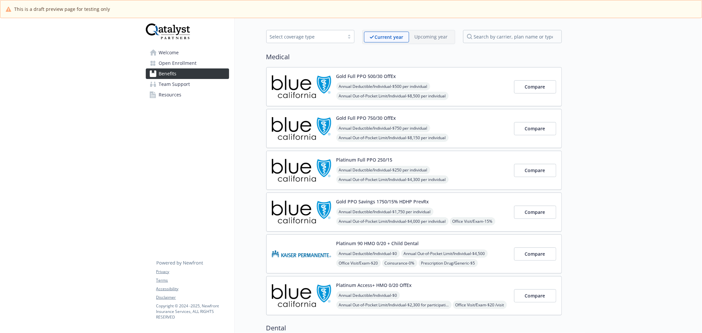
click at [306, 126] on img at bounding box center [301, 129] width 59 height 28
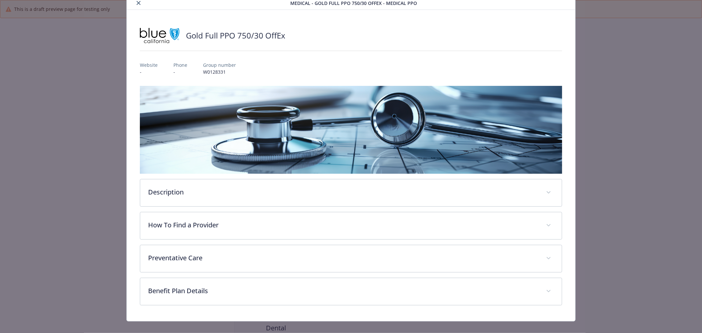
scroll to position [34, 0]
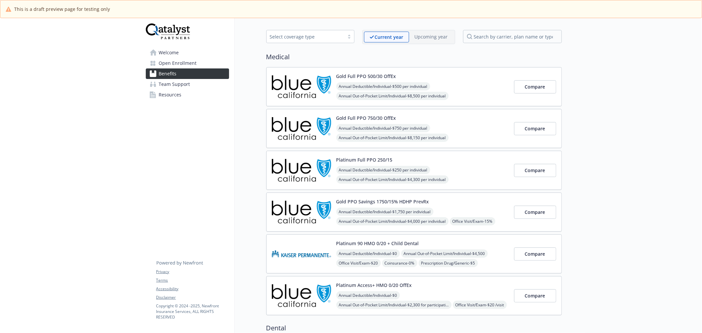
click at [304, 167] on img at bounding box center [301, 170] width 59 height 28
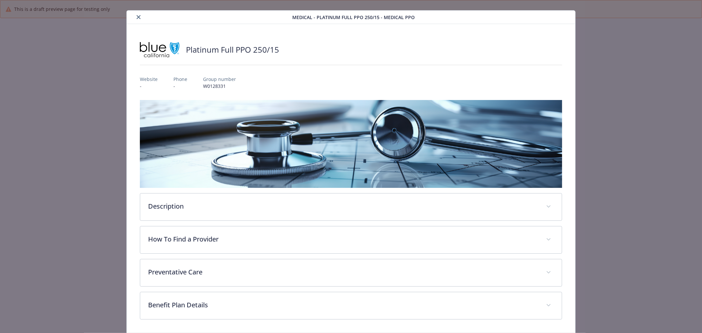
scroll to position [34, 0]
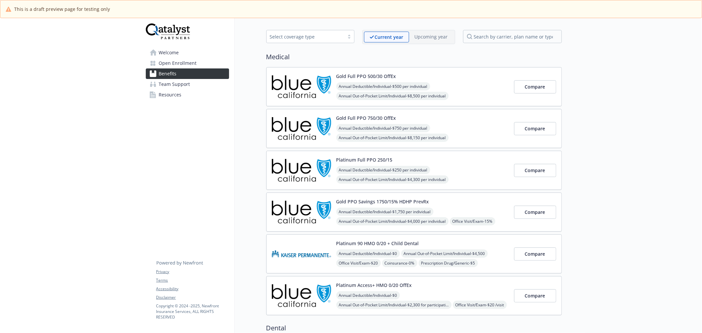
click at [292, 214] on img at bounding box center [301, 212] width 59 height 28
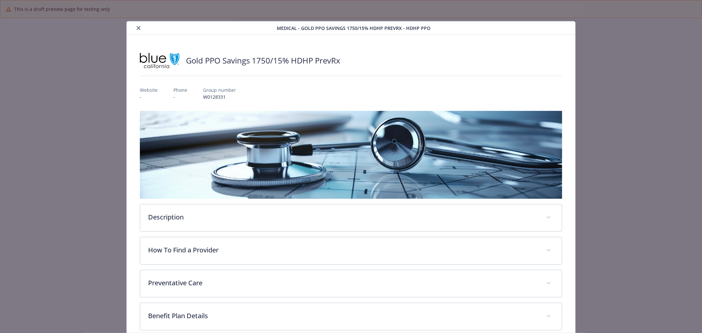
scroll to position [11, 0]
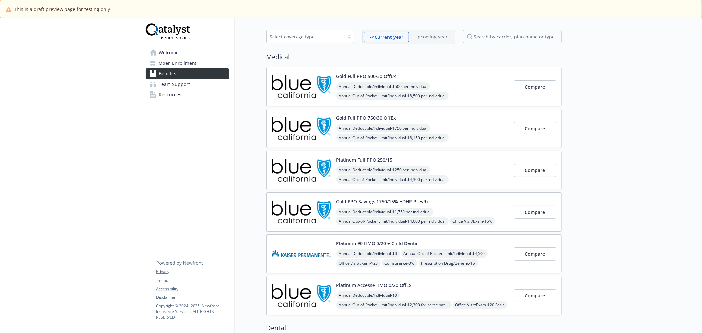
click at [294, 259] on img at bounding box center [301, 254] width 59 height 28
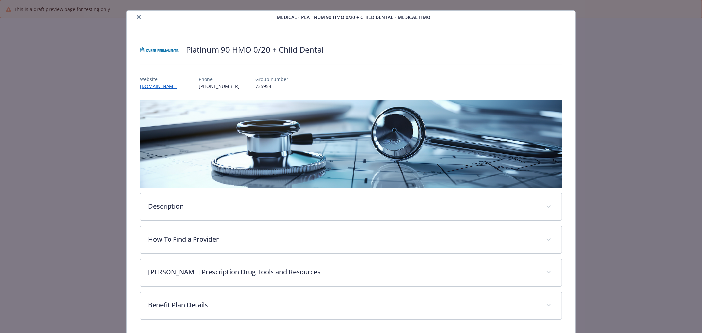
scroll to position [34, 0]
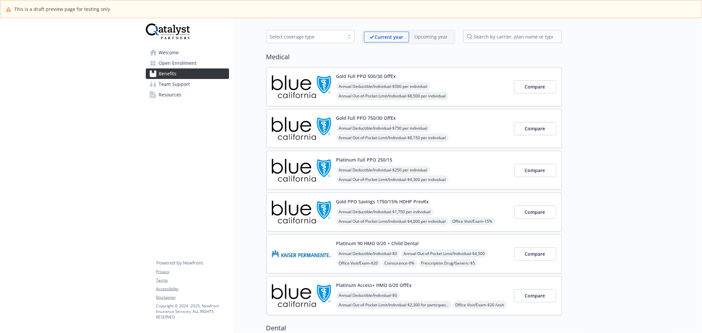
click at [307, 282] on img at bounding box center [301, 296] width 59 height 28
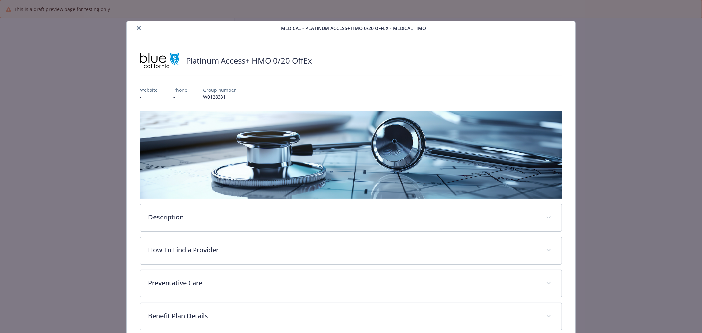
scroll to position [11, 0]
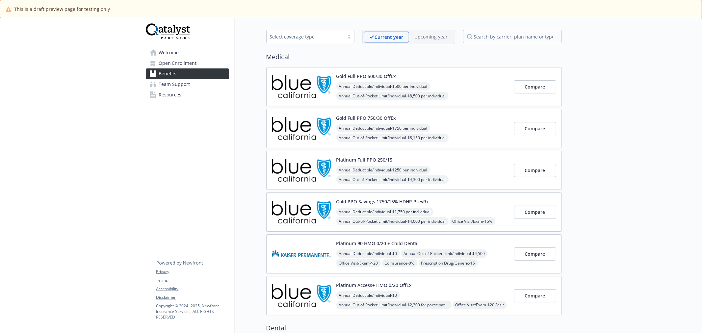
click at [289, 86] on img at bounding box center [301, 87] width 59 height 28
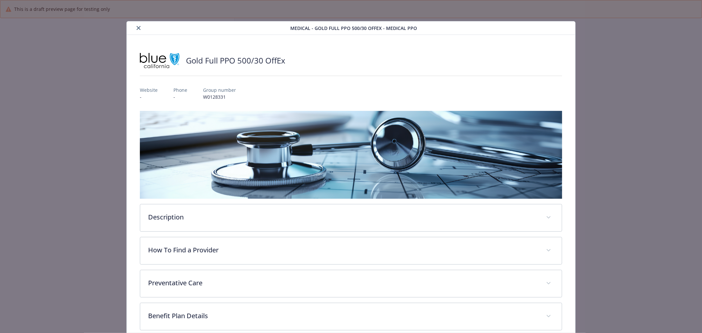
scroll to position [11, 0]
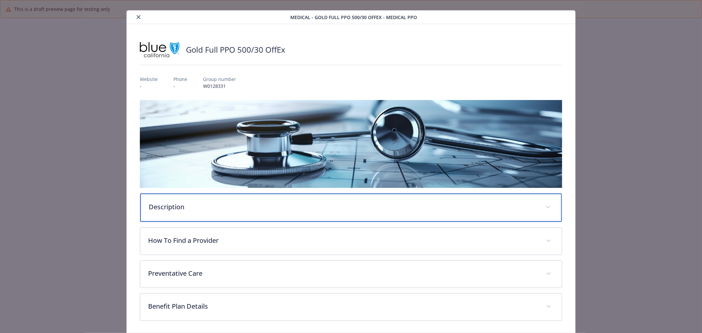
click at [236, 215] on div "Description" at bounding box center [351, 208] width 422 height 28
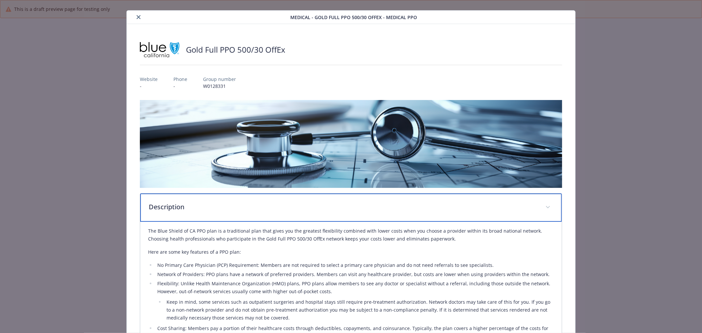
scroll to position [194, 0]
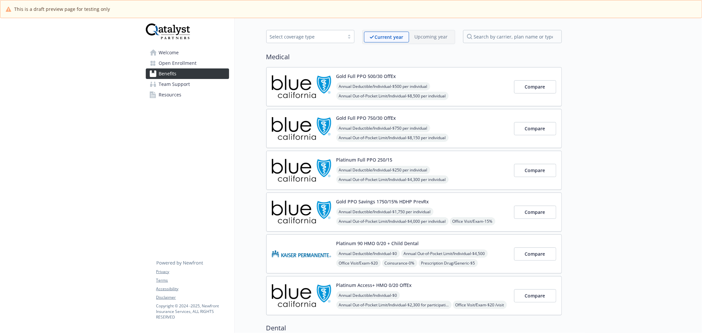
click at [325, 123] on img at bounding box center [301, 129] width 59 height 28
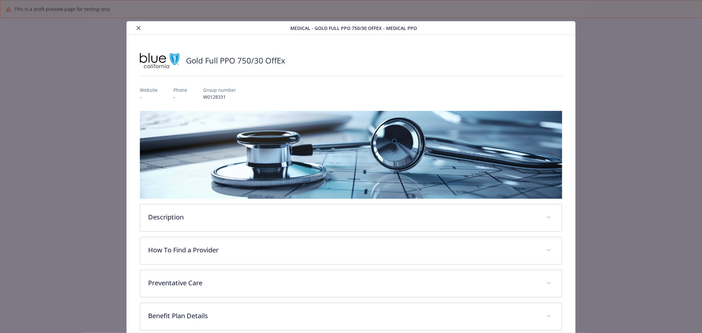
scroll to position [11, 0]
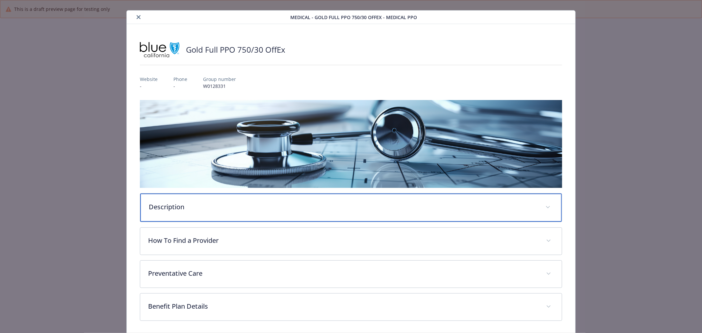
click at [262, 200] on div "Description" at bounding box center [351, 208] width 422 height 28
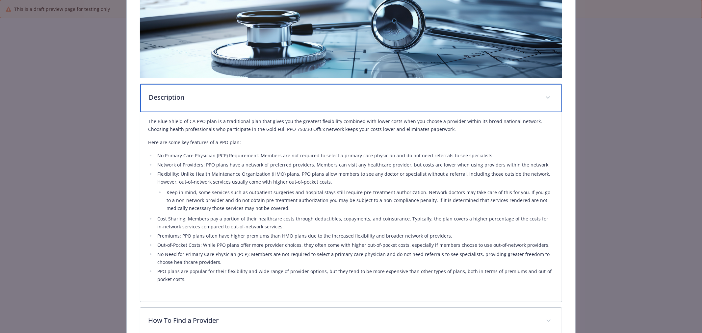
scroll to position [157, 0]
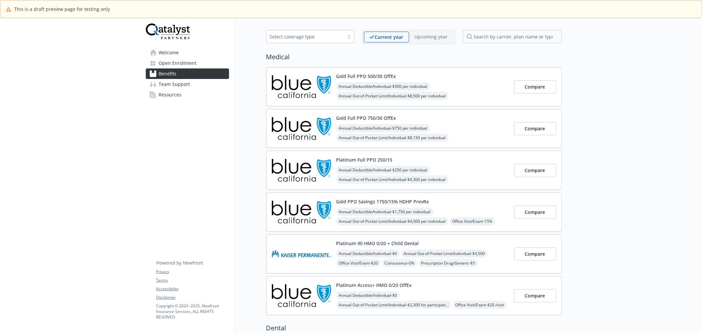
scroll to position [60, 0]
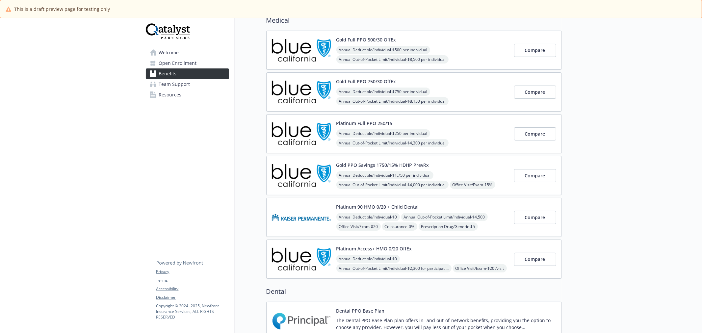
click at [280, 134] on img at bounding box center [301, 134] width 59 height 28
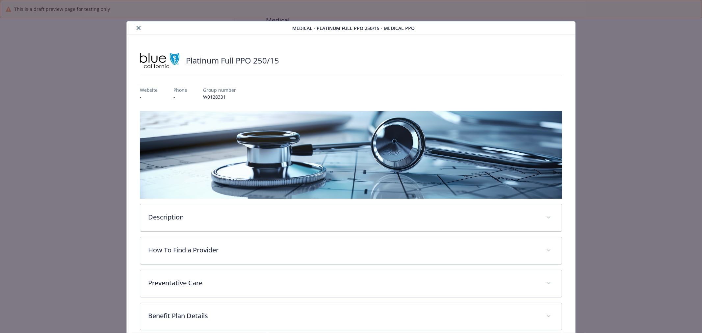
scroll to position [11, 0]
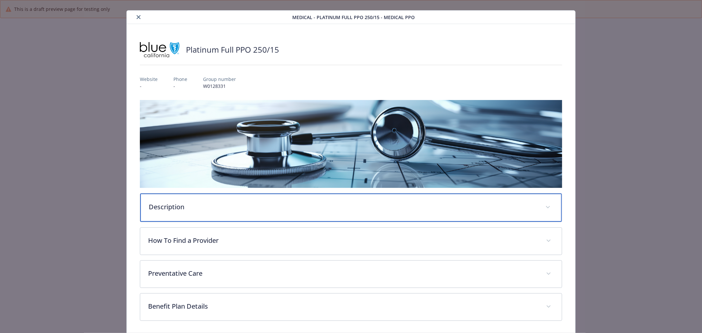
click at [248, 196] on div "Description" at bounding box center [351, 208] width 422 height 28
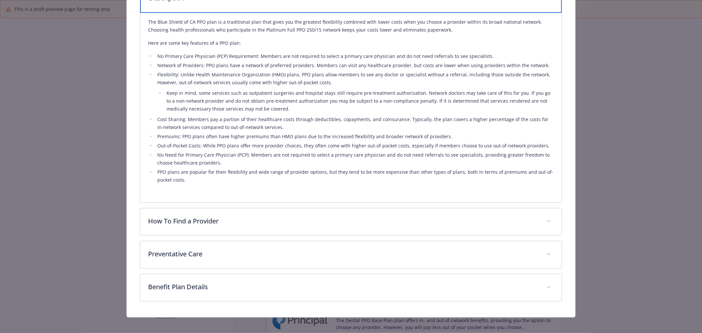
scroll to position [224, 0]
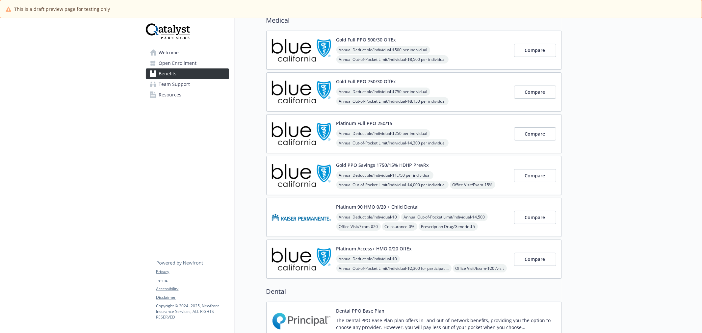
click at [297, 248] on img at bounding box center [301, 259] width 59 height 28
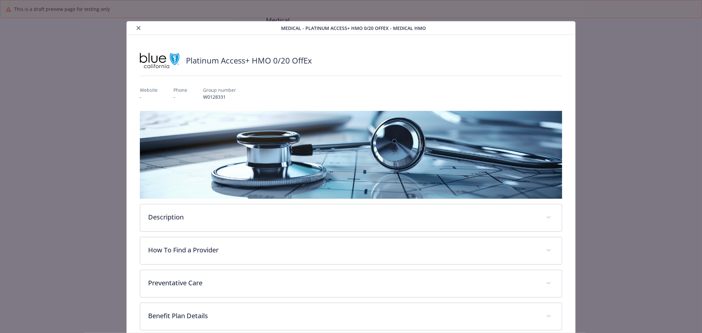
scroll to position [11, 0]
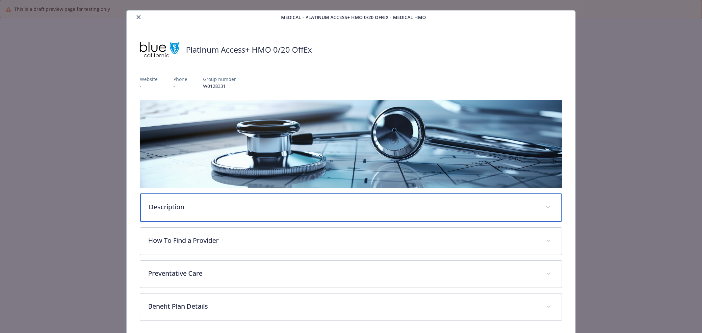
click at [388, 209] on p "Description" at bounding box center [343, 207] width 389 height 10
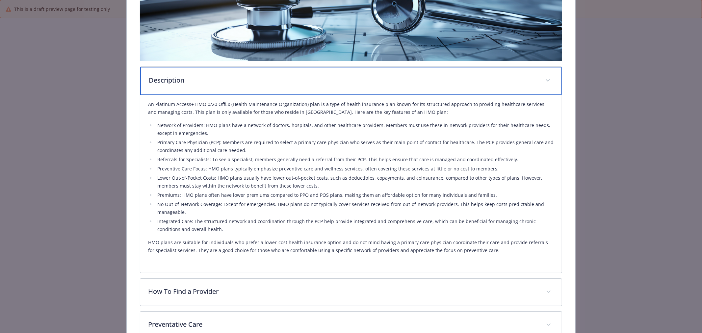
scroll to position [157, 0]
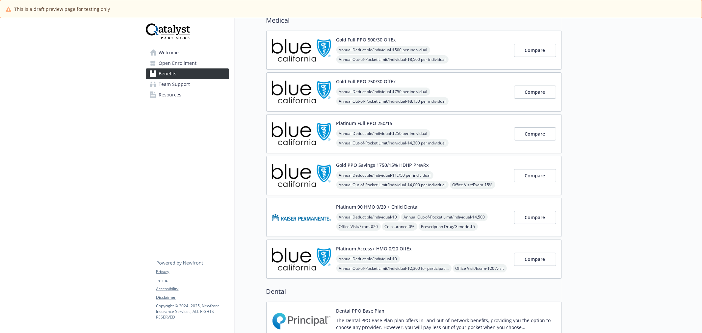
click at [333, 136] on div "Platinum Full PPO 250/15 Annual Deductible/Individual - $250 per individual Ann…" at bounding box center [390, 134] width 237 height 28
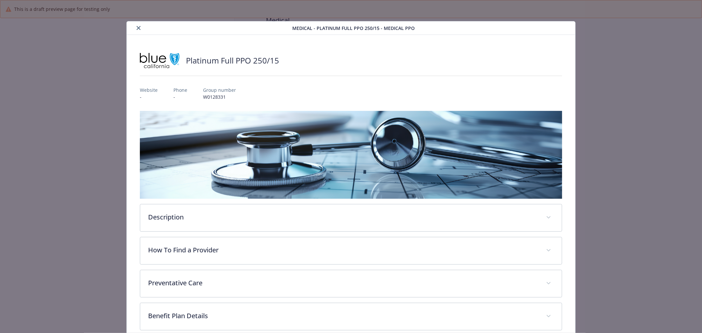
scroll to position [11, 0]
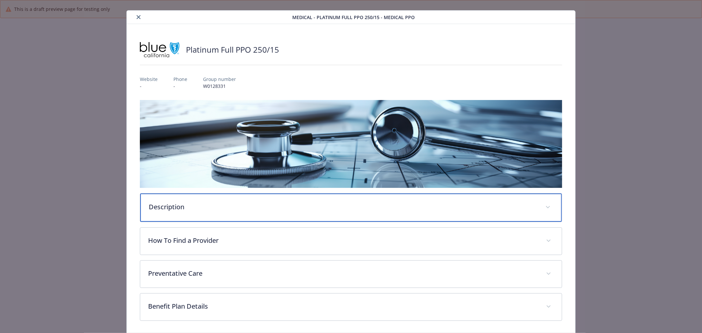
click at [300, 210] on p "Description" at bounding box center [343, 207] width 389 height 10
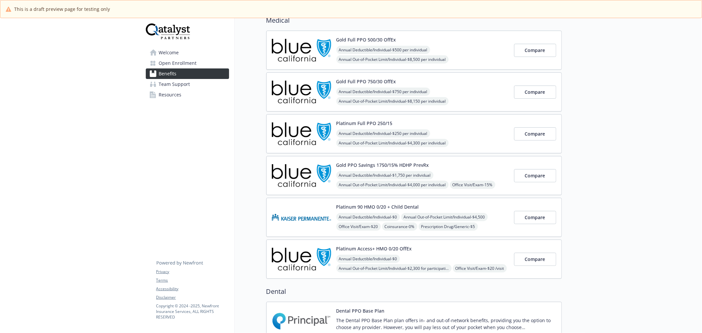
click at [301, 128] on img at bounding box center [301, 134] width 59 height 28
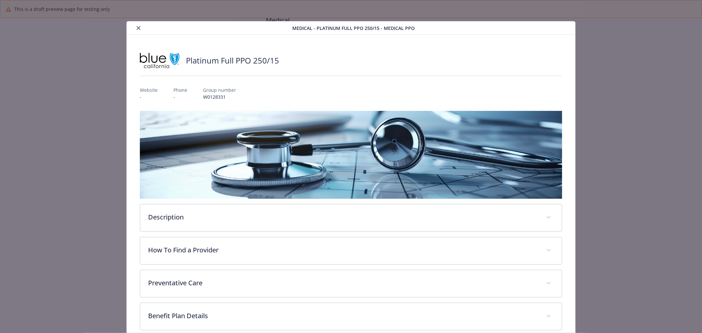
scroll to position [11, 0]
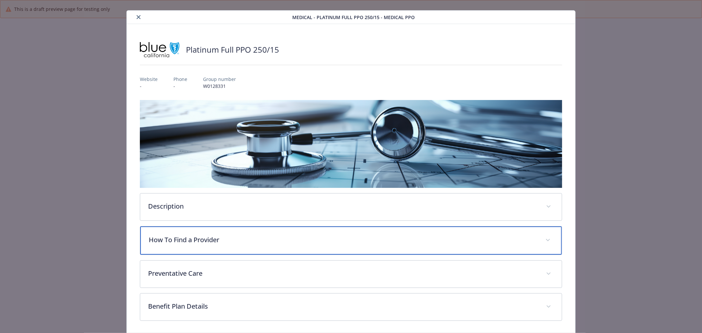
click at [250, 231] on div "How To Find a Provider" at bounding box center [351, 241] width 422 height 28
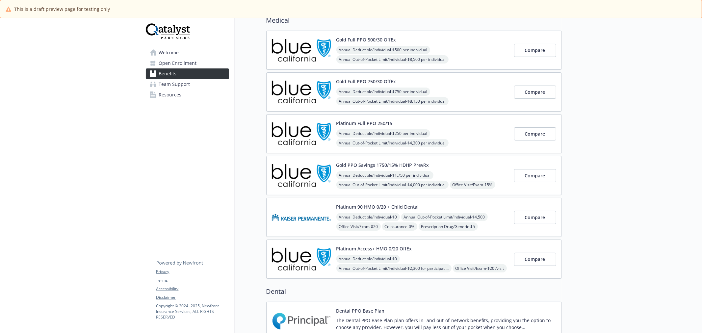
click at [281, 187] on img at bounding box center [301, 176] width 59 height 28
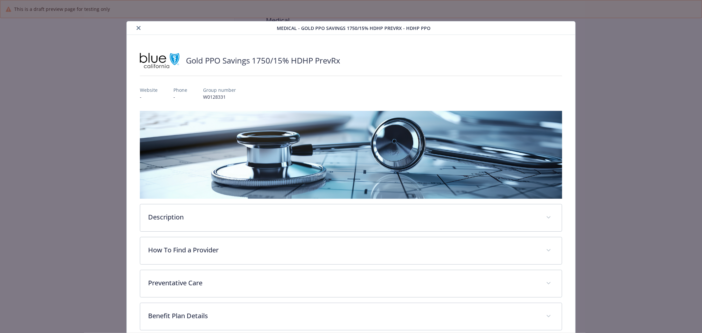
scroll to position [11, 0]
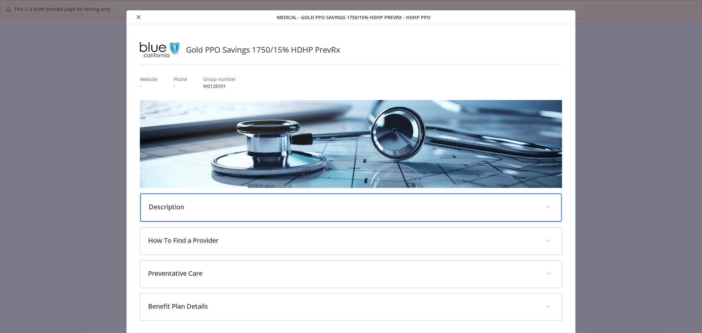
click at [264, 202] on p "Description" at bounding box center [343, 207] width 389 height 10
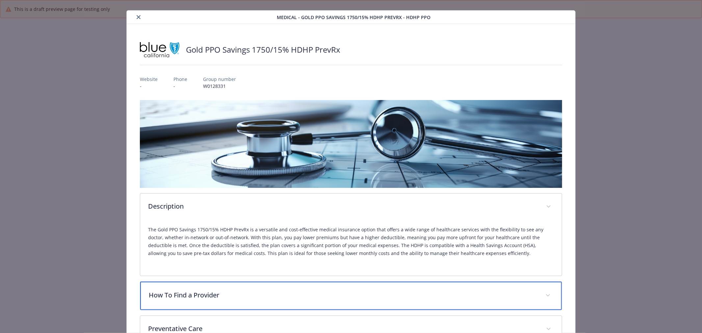
click at [236, 296] on p "How To Find a Provider" at bounding box center [343, 295] width 389 height 10
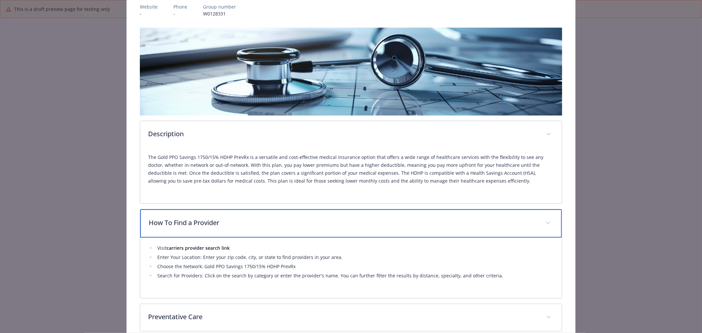
scroll to position [84, 0]
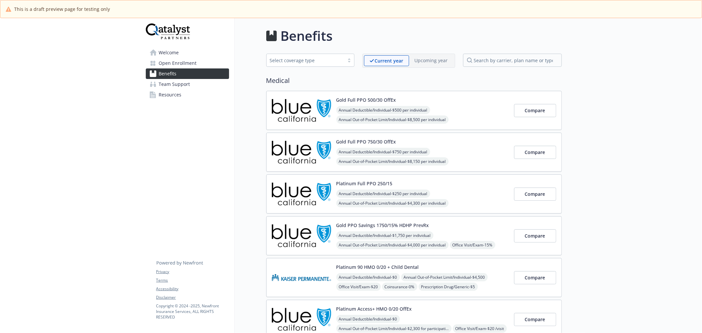
click at [305, 109] on img at bounding box center [301, 110] width 59 height 28
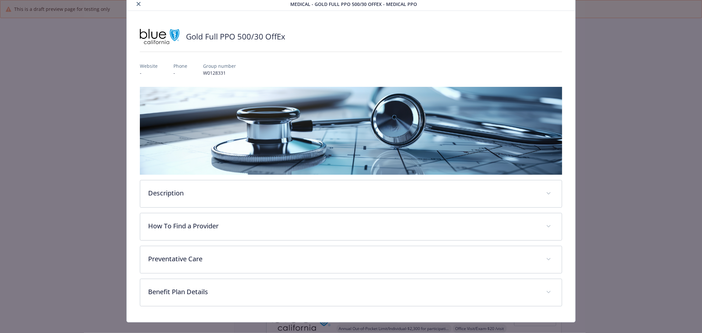
scroll to position [34, 0]
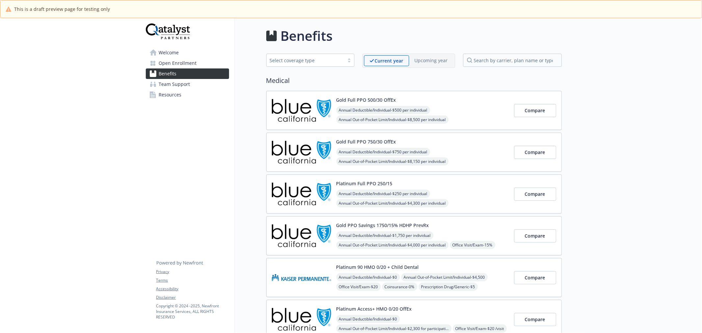
click at [307, 149] on img at bounding box center [301, 152] width 59 height 28
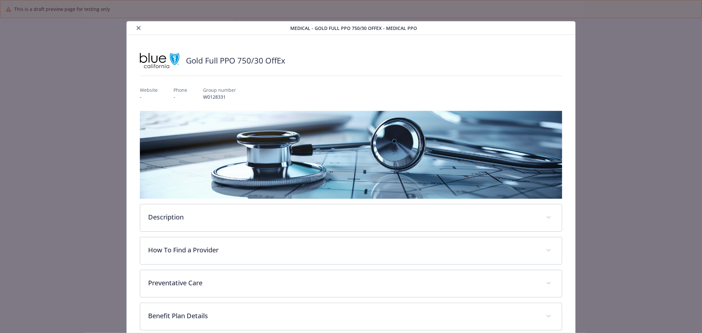
scroll to position [11, 0]
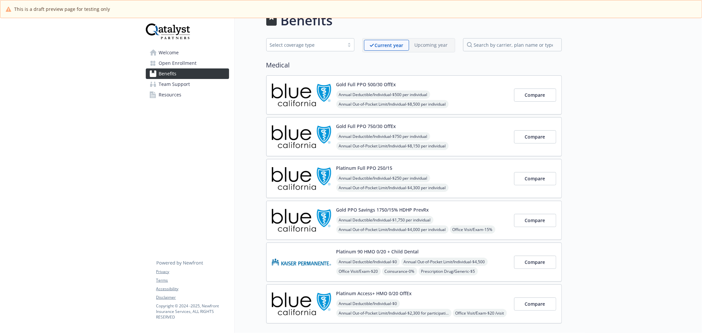
scroll to position [73, 0]
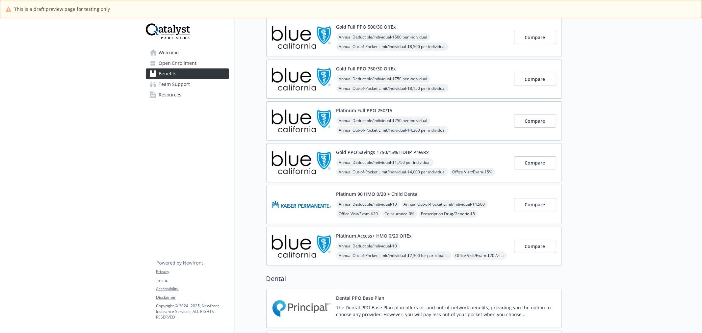
click at [321, 172] on img at bounding box center [301, 163] width 59 height 28
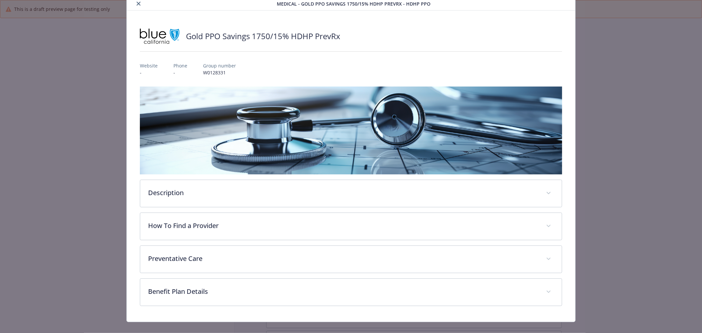
scroll to position [34, 0]
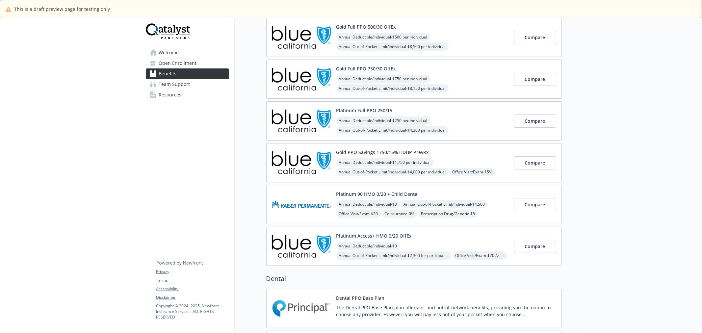
click at [313, 201] on img at bounding box center [301, 205] width 59 height 28
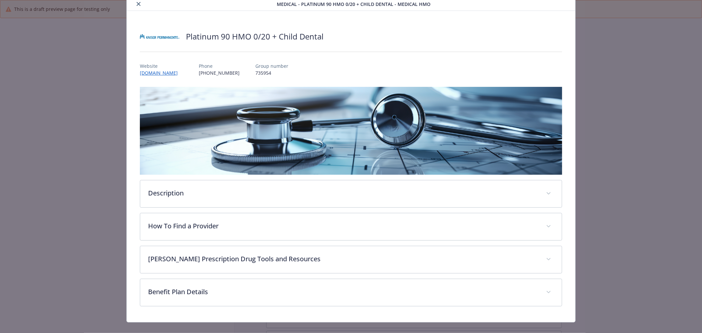
scroll to position [34, 0]
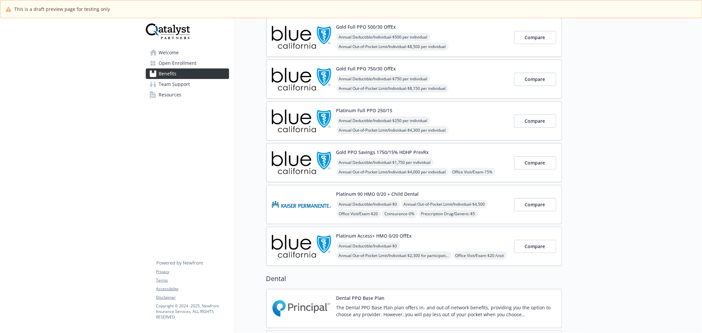
click at [287, 246] on img at bounding box center [301, 246] width 59 height 28
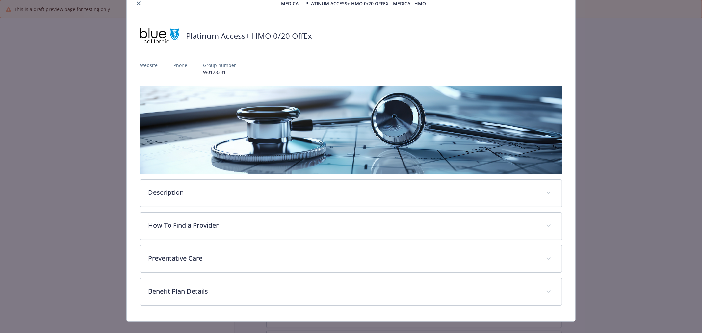
scroll to position [34, 0]
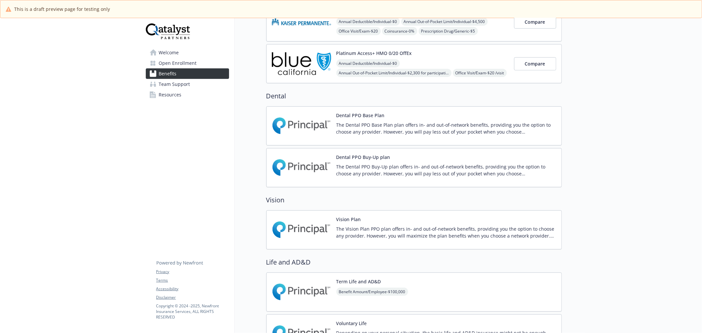
click at [292, 131] on img at bounding box center [301, 126] width 59 height 28
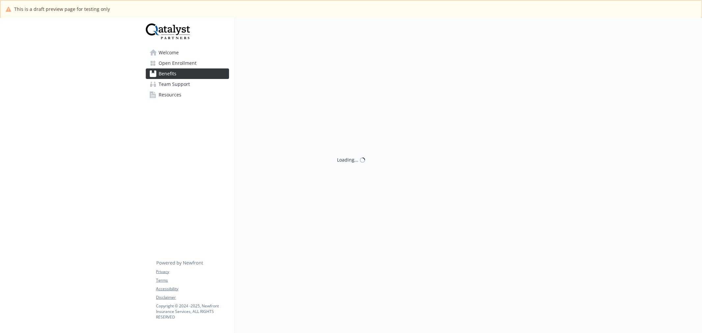
scroll to position [256, 0]
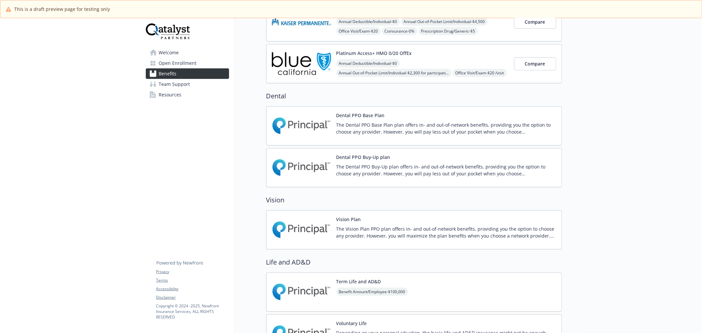
click at [315, 171] on img at bounding box center [301, 168] width 59 height 28
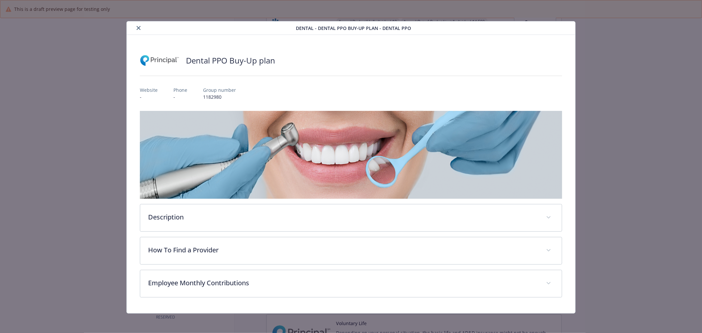
scroll to position [1, 0]
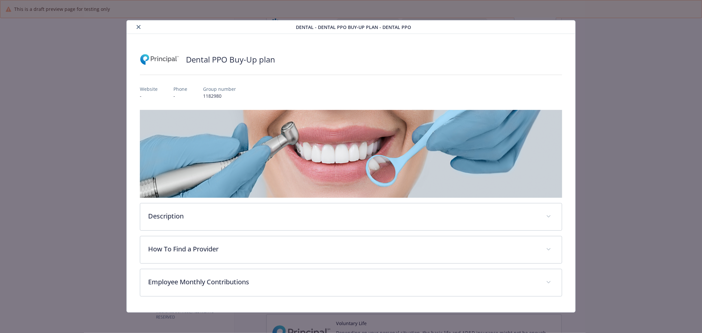
click at [139, 25] on icon "close" at bounding box center [139, 27] width 4 height 4
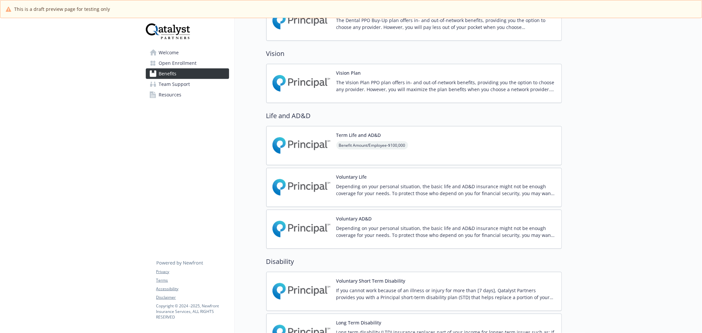
click at [309, 90] on img at bounding box center [301, 83] width 59 height 28
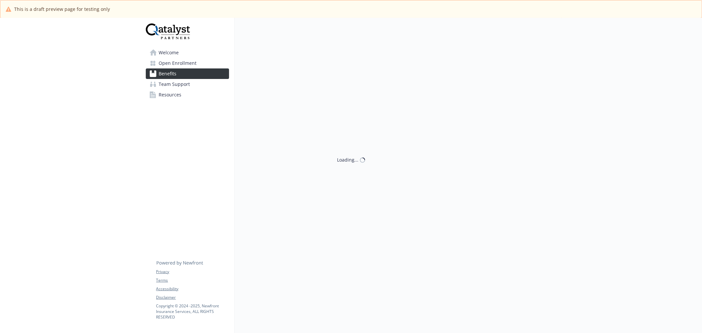
scroll to position [402, 0]
